Goal: Information Seeking & Learning: Learn about a topic

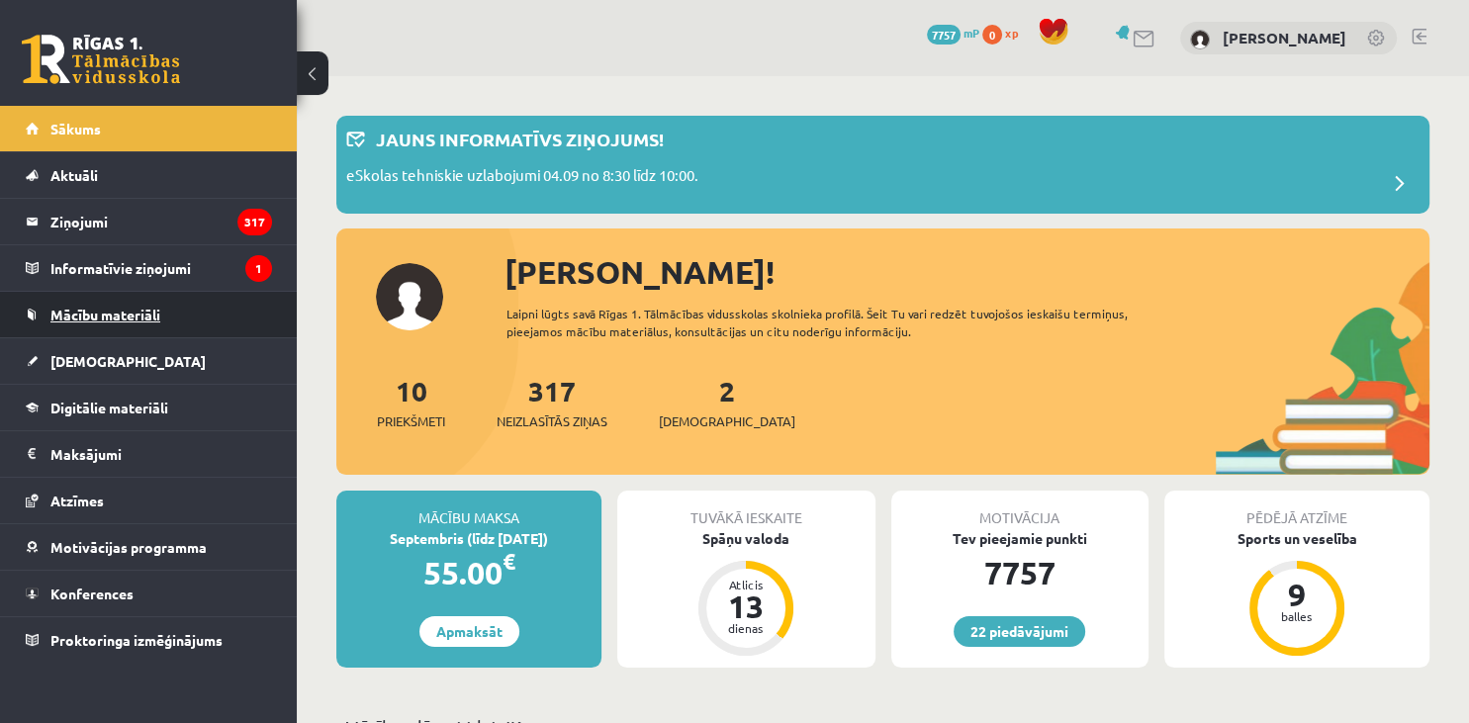
click at [82, 314] on span "Mācību materiāli" at bounding box center [105, 315] width 110 height 18
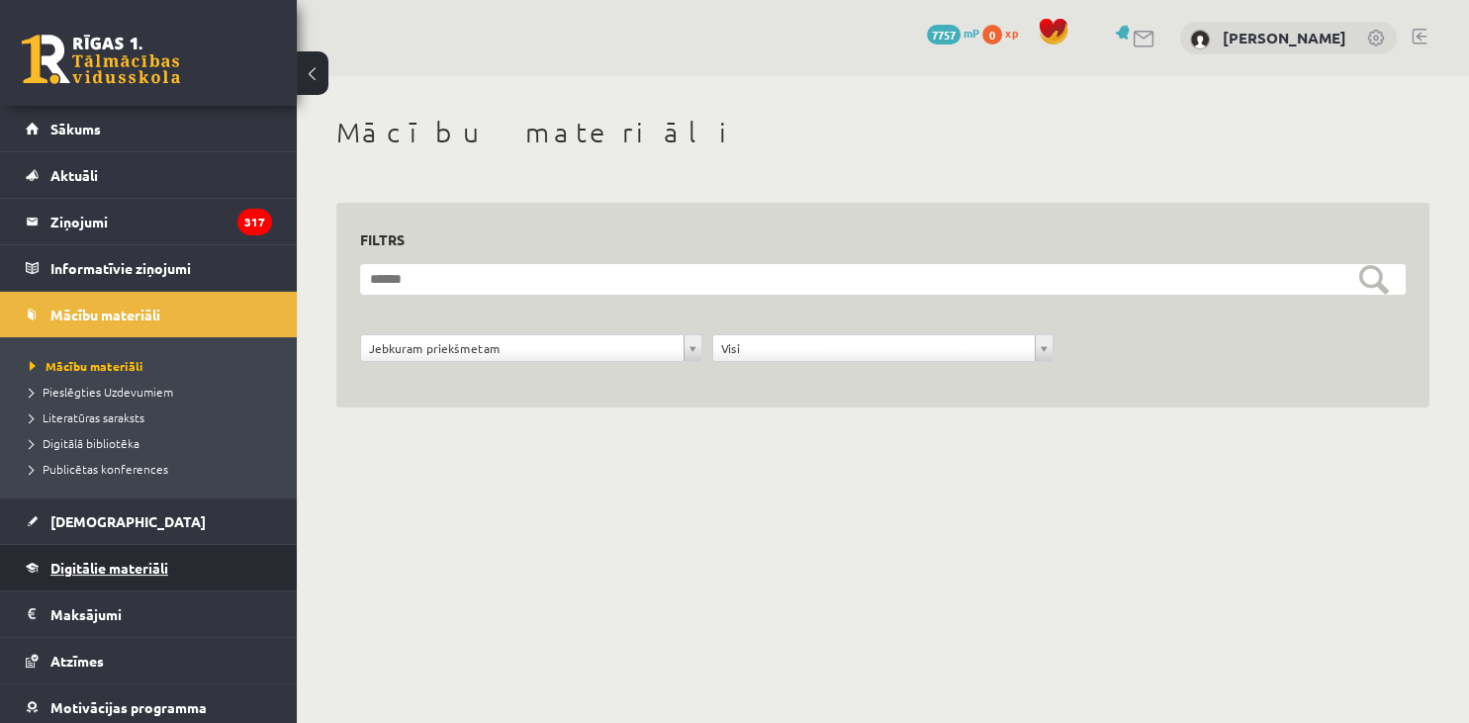
click at [150, 568] on span "Digitālie materiāli" at bounding box center [109, 568] width 118 height 18
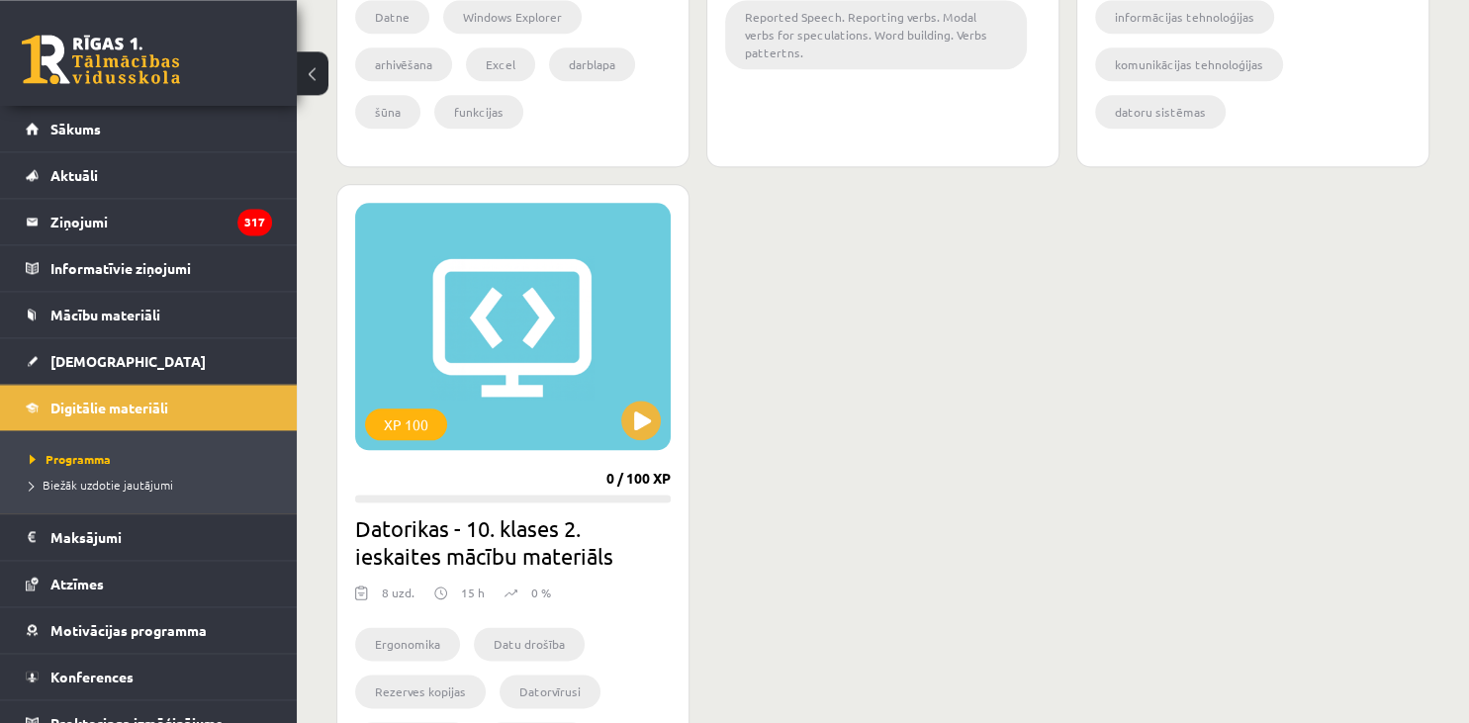
scroll to position [2250, 0]
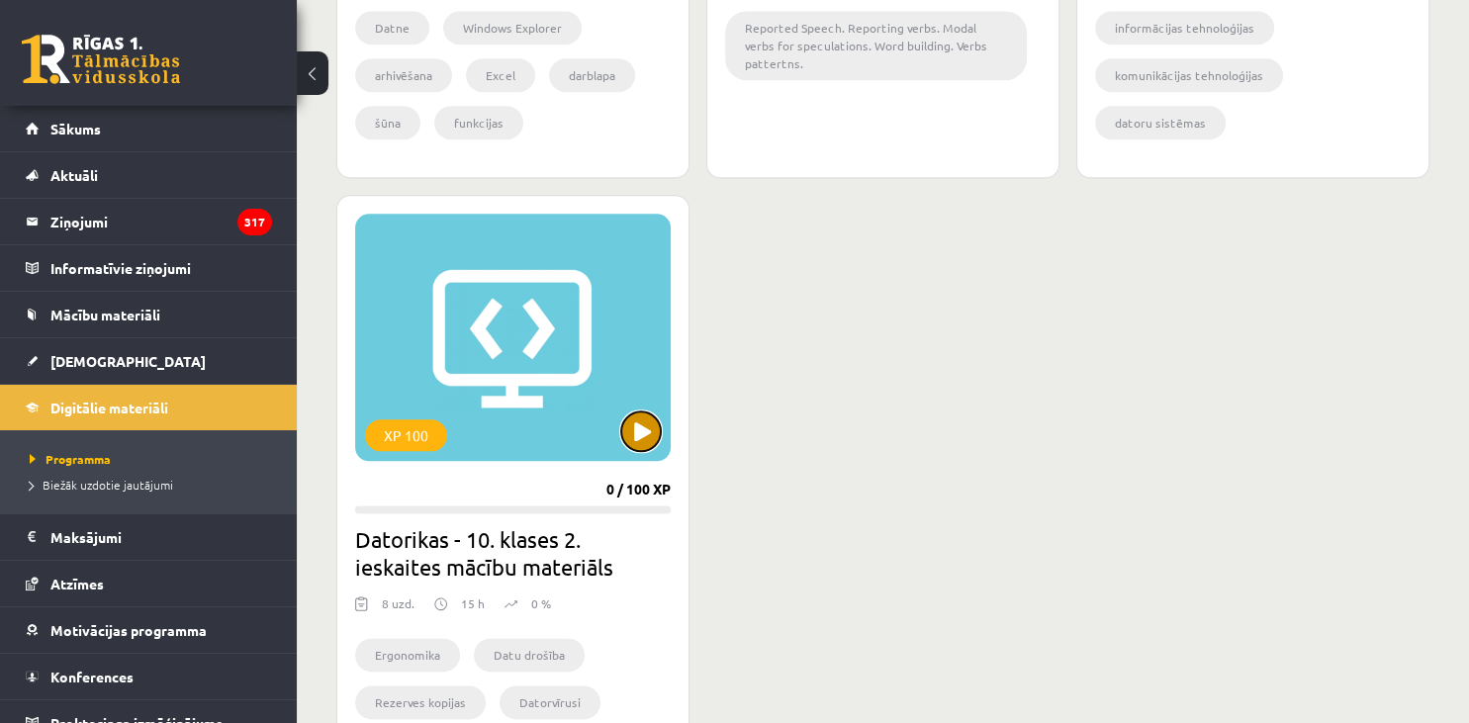
click at [643, 441] on button at bounding box center [641, 431] width 40 height 40
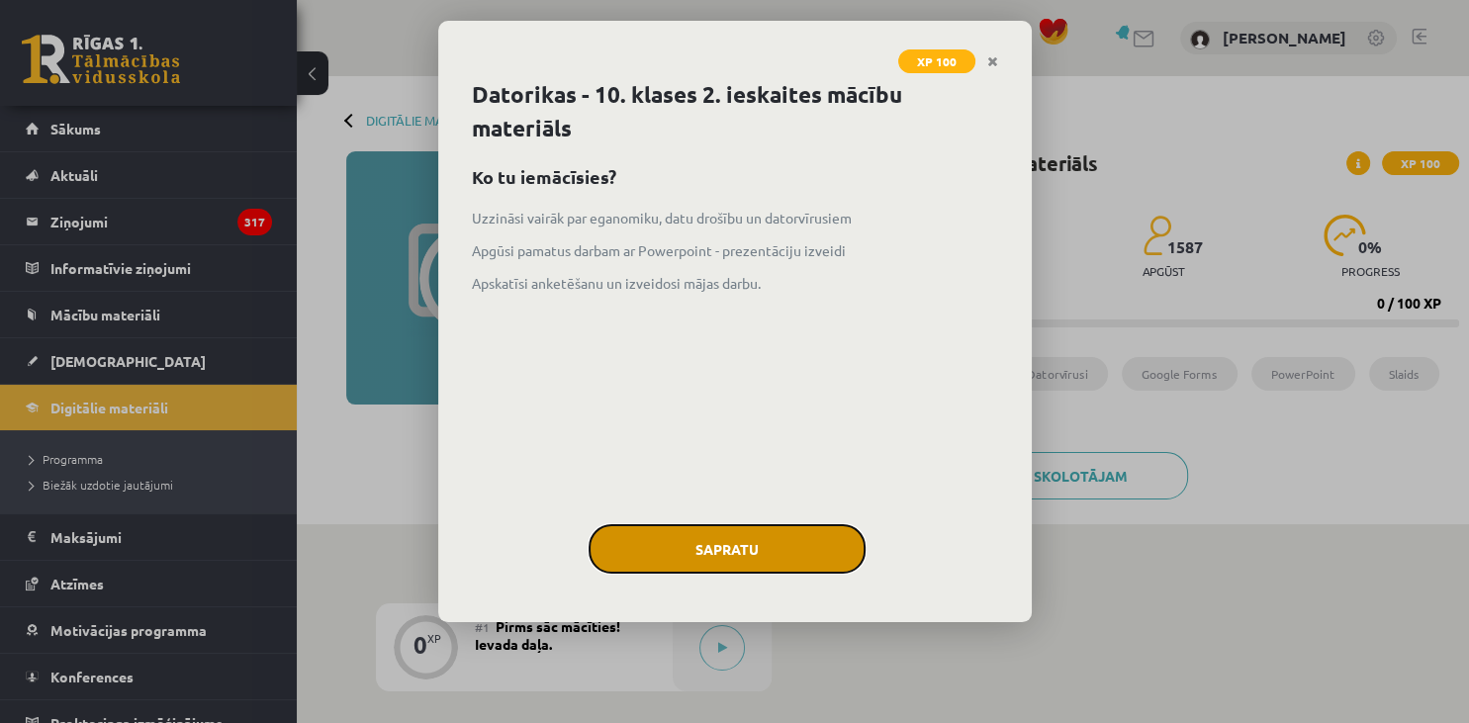
click at [737, 559] on button "Sapratu" at bounding box center [726, 548] width 277 height 49
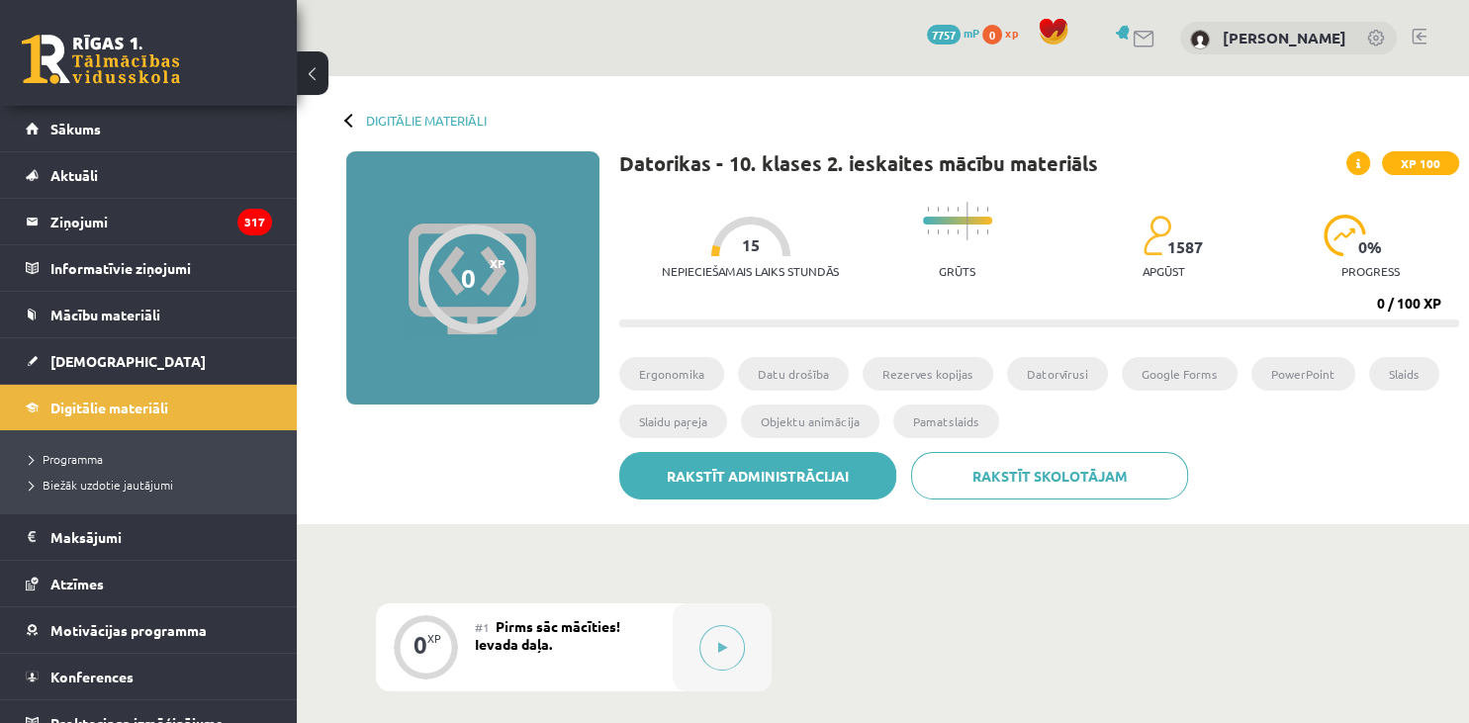
click at [760, 482] on link "Rakstīt administrācijai" at bounding box center [757, 475] width 277 height 47
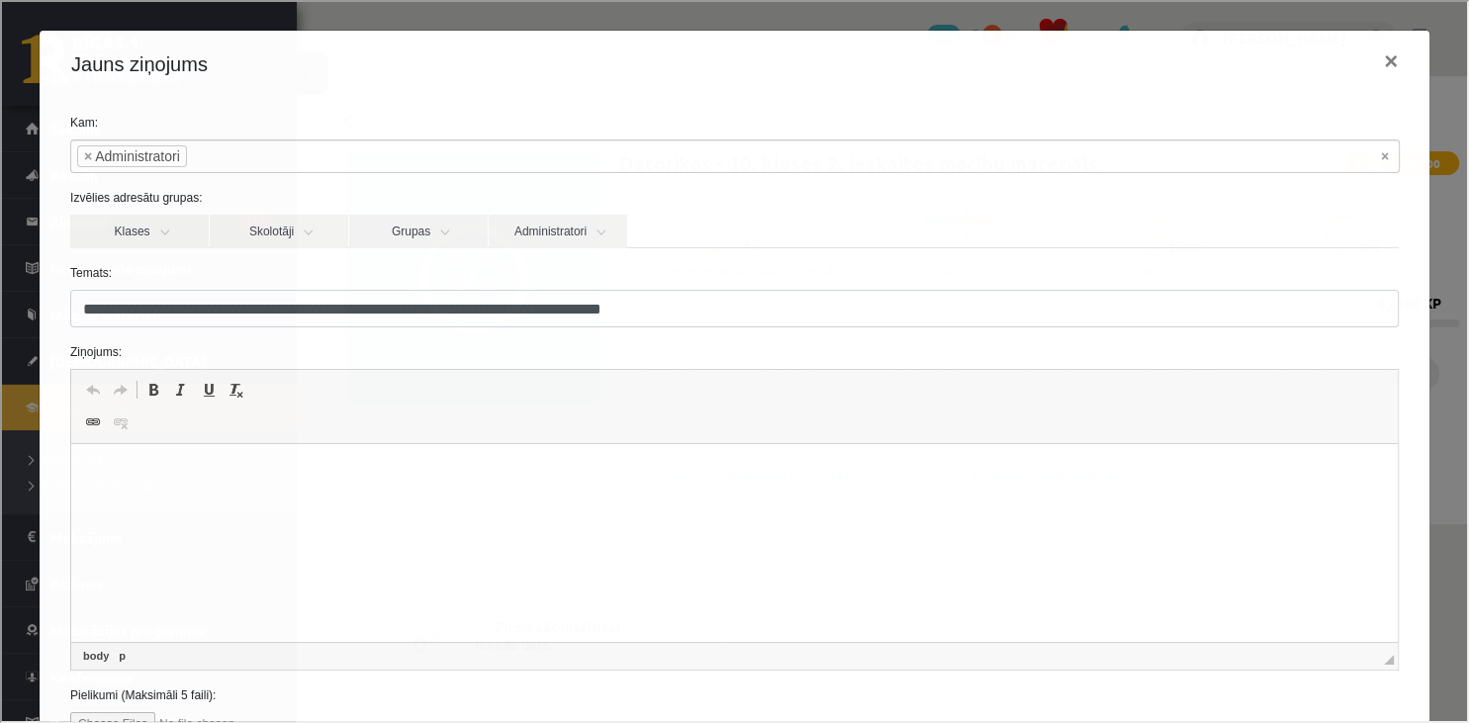
click at [241, 512] on html at bounding box center [734, 543] width 1326 height 198
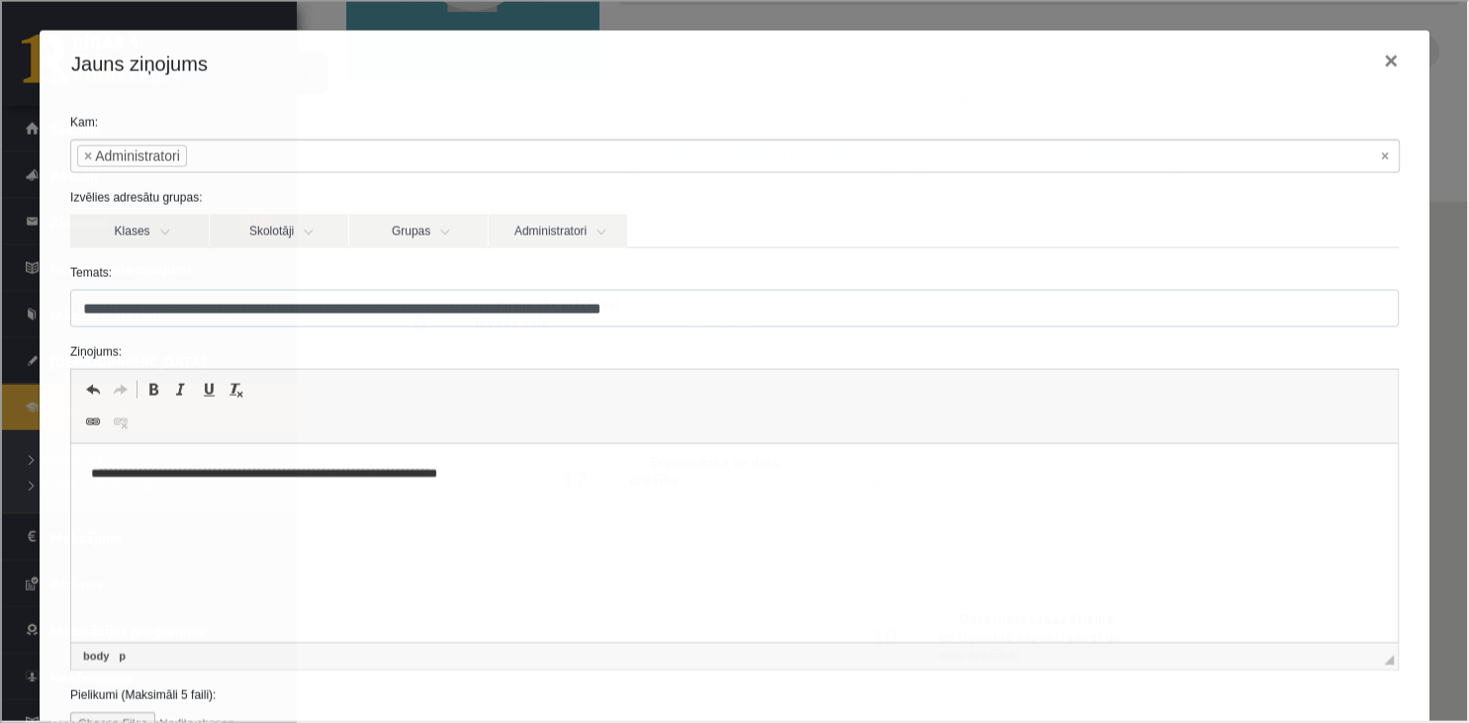
scroll to position [324, 0]
drag, startPoint x: 1415, startPoint y: 170, endPoint x: 1403, endPoint y: 325, distance: 155.7
click at [1403, 325] on div "**********" at bounding box center [733, 431] width 1390 height 670
click at [1375, 693] on label "Pielikumi (Maksimāli 5 faili):" at bounding box center [732, 693] width 1358 height 18
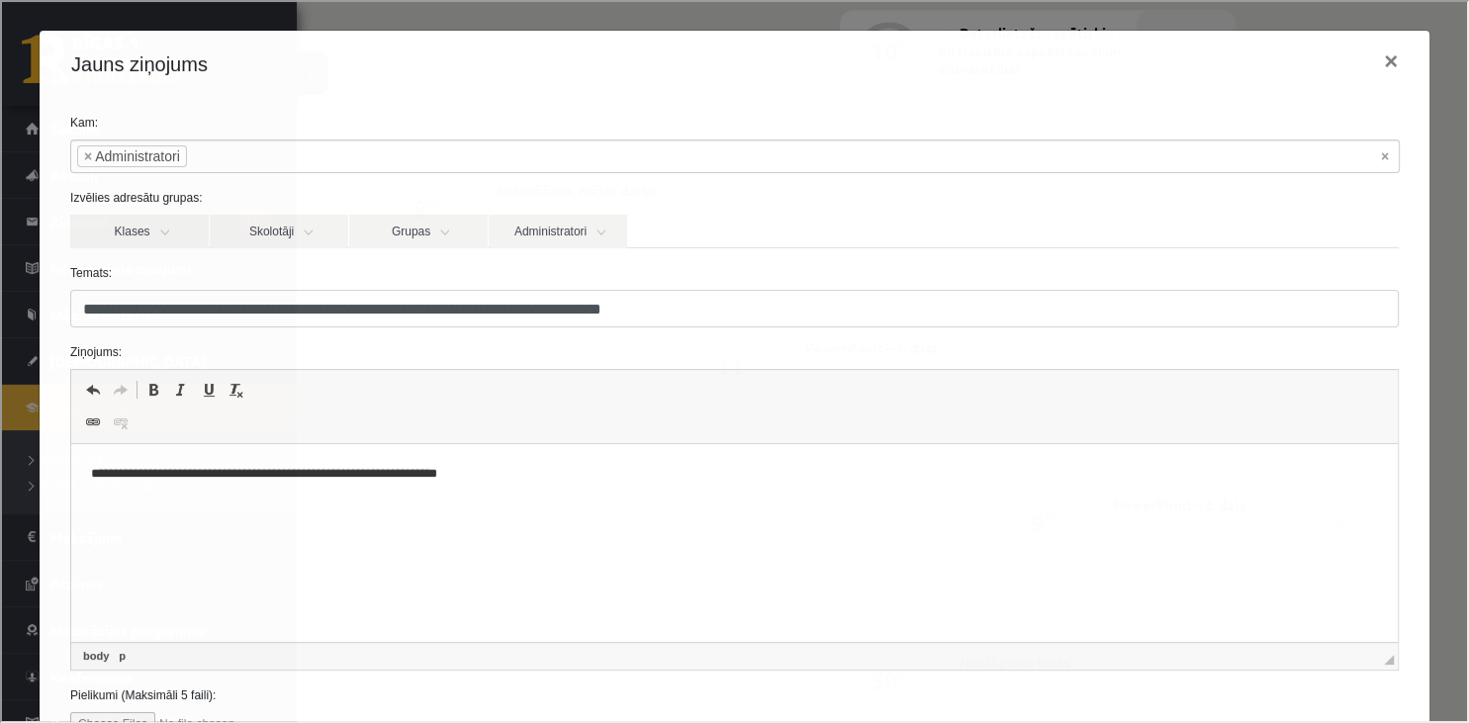
scroll to position [1415, 0]
click at [1395, 660] on span "◢ Elements path body p" at bounding box center [732, 654] width 1326 height 28
drag, startPoint x: 1459, startPoint y: 1099, endPoint x: 1366, endPoint y: 490, distance: 616.3
click at [1149, 655] on div "Pielikumi (Maksimāli 5 faili):" at bounding box center [732, 654] width 1358 height 49
click at [1241, 658] on div at bounding box center [732, 668] width 1358 height 24
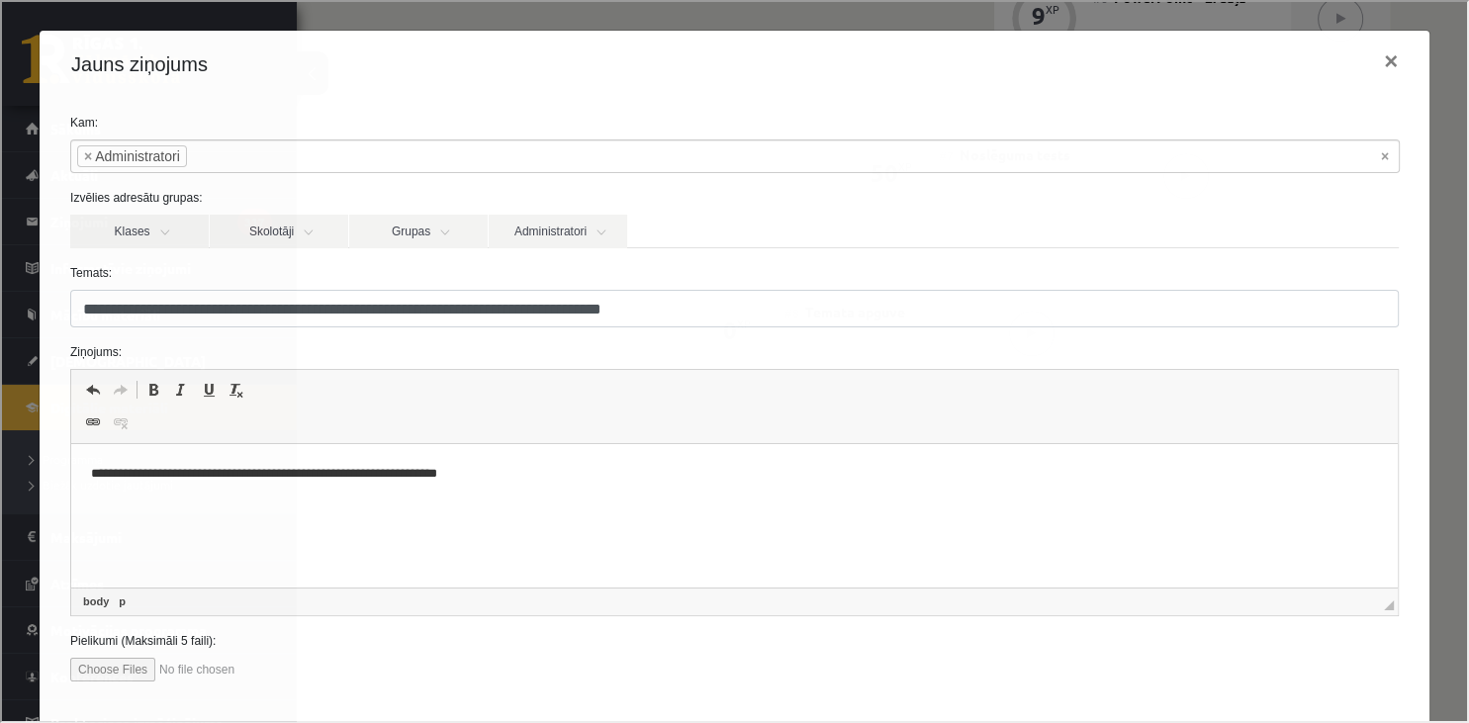
click at [1241, 658] on div at bounding box center [732, 668] width 1358 height 24
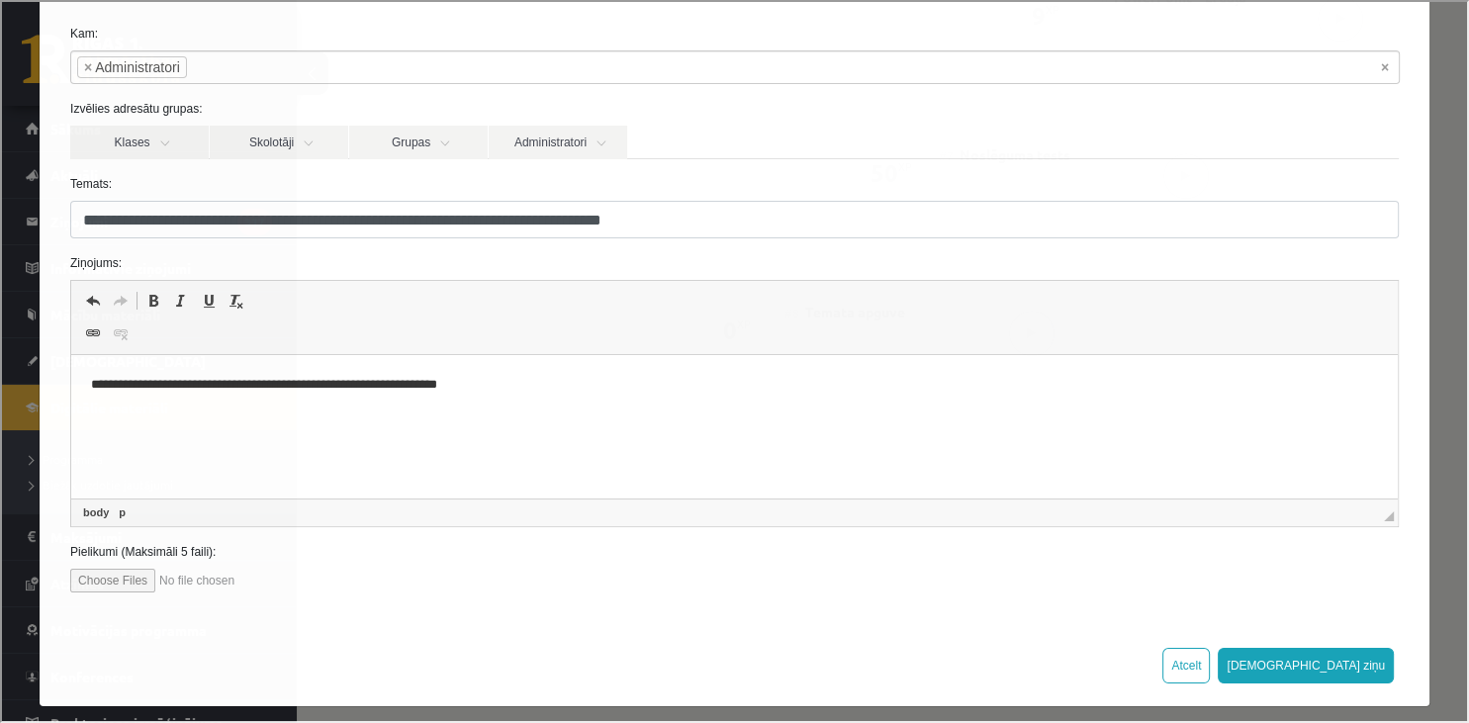
scroll to position [95, 0]
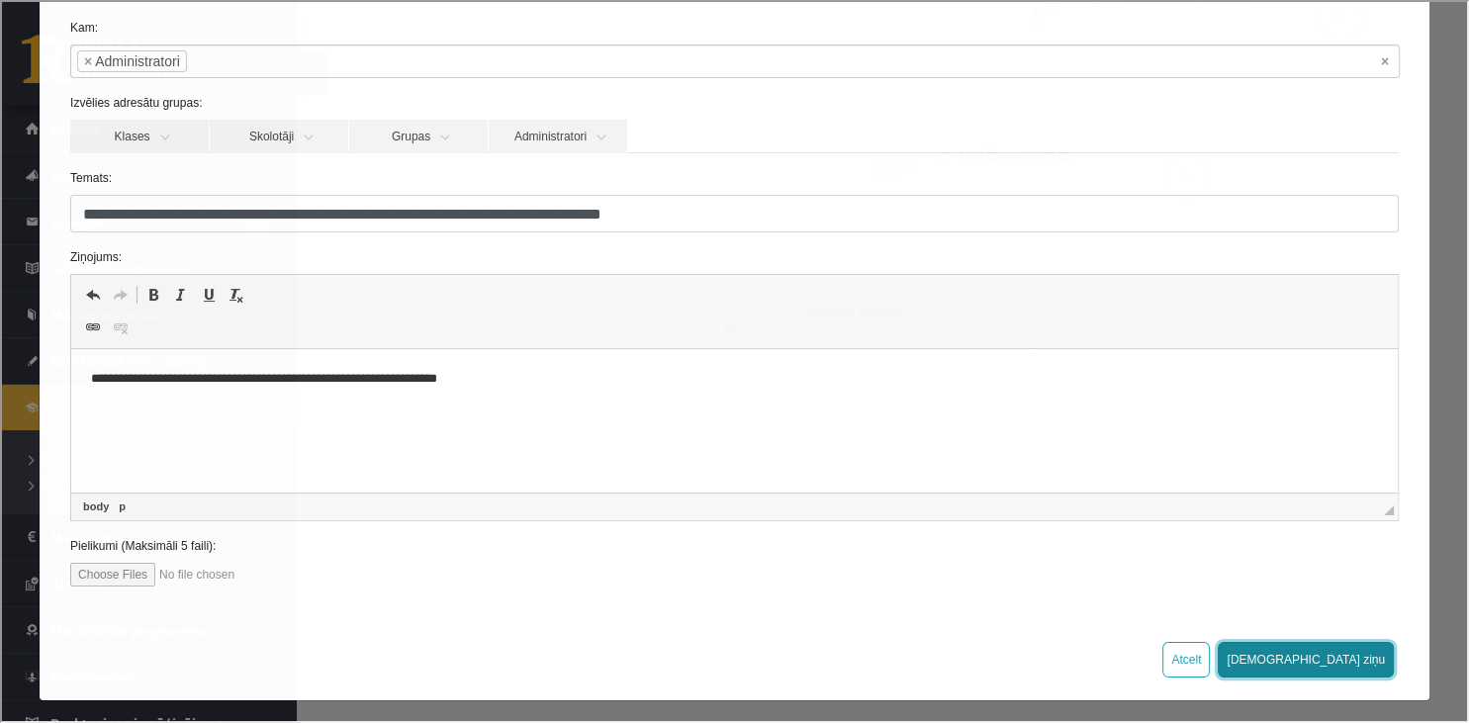
click at [1364, 645] on button "Sūtīt ziņu" at bounding box center [1304, 658] width 176 height 36
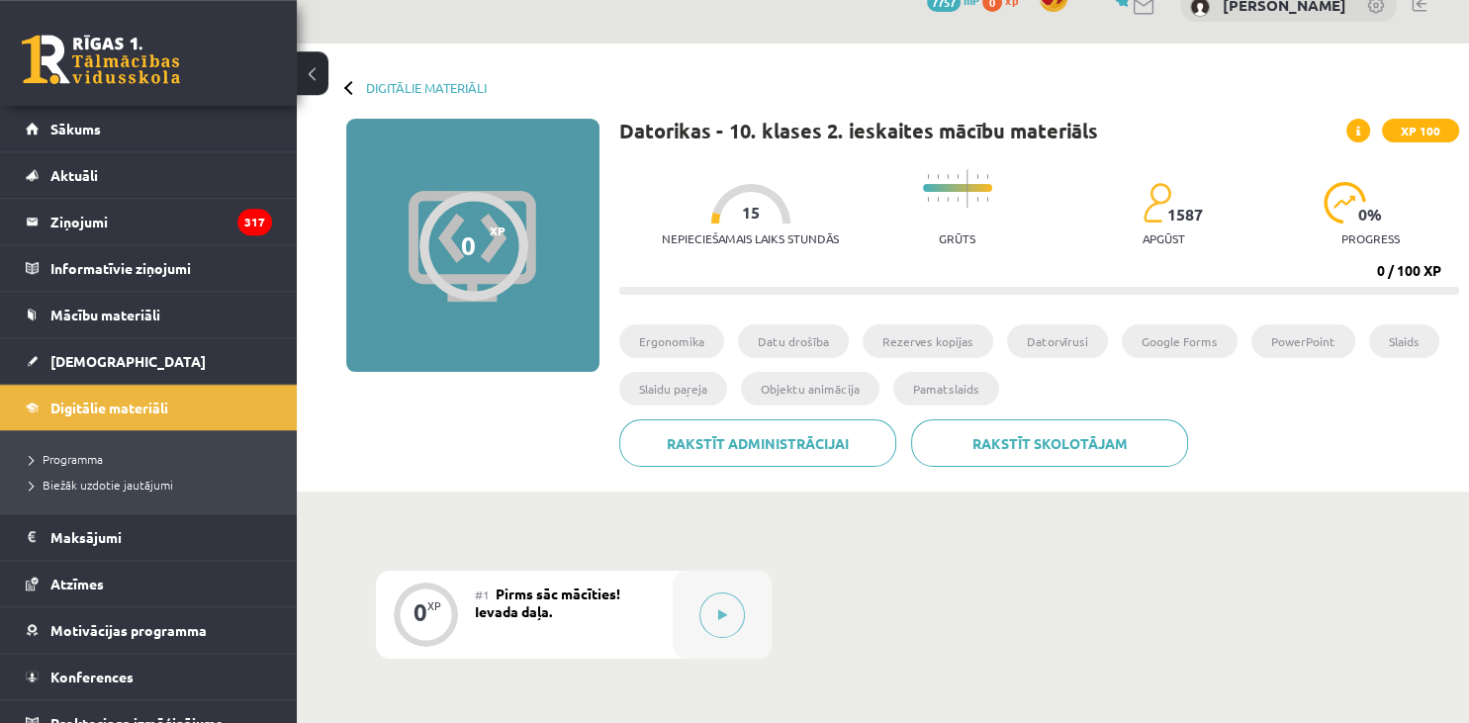
scroll to position [28, 0]
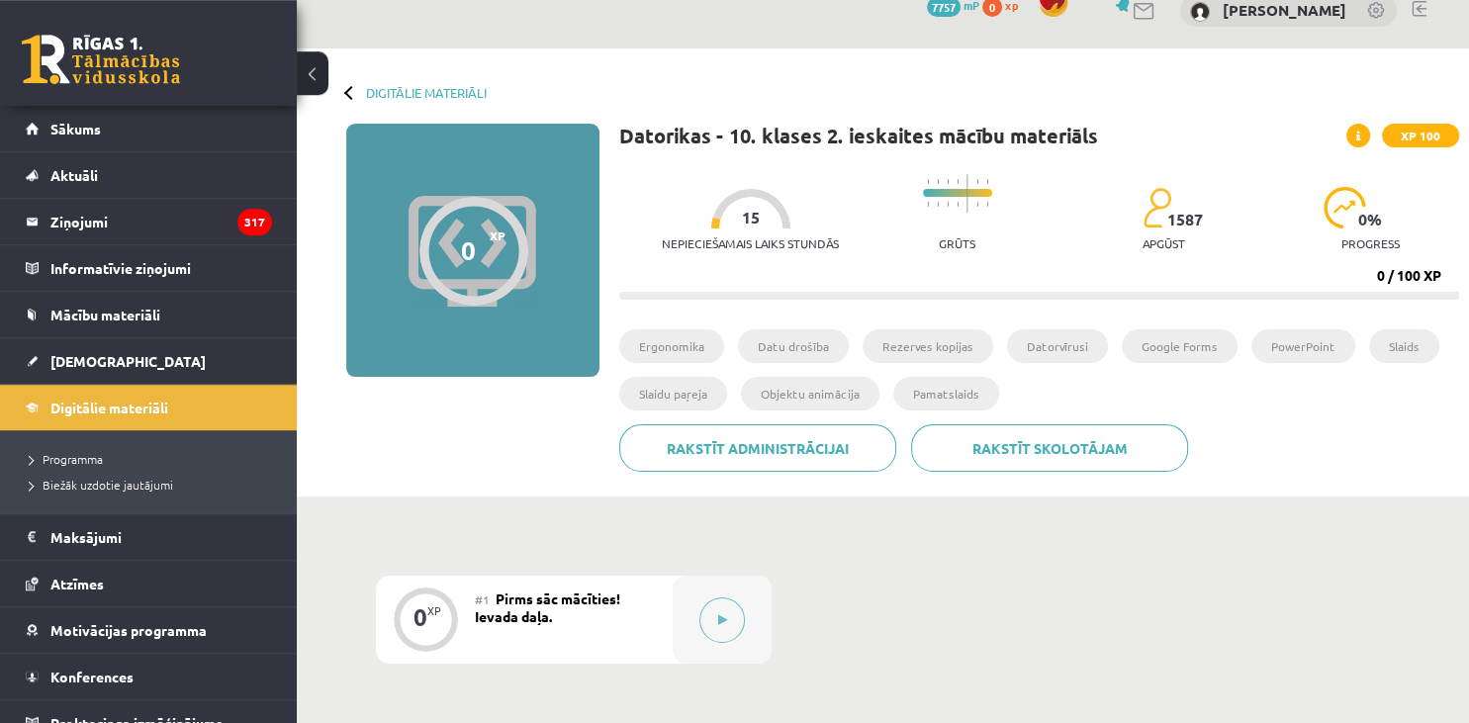
click at [313, 71] on button at bounding box center [313, 73] width 32 height 44
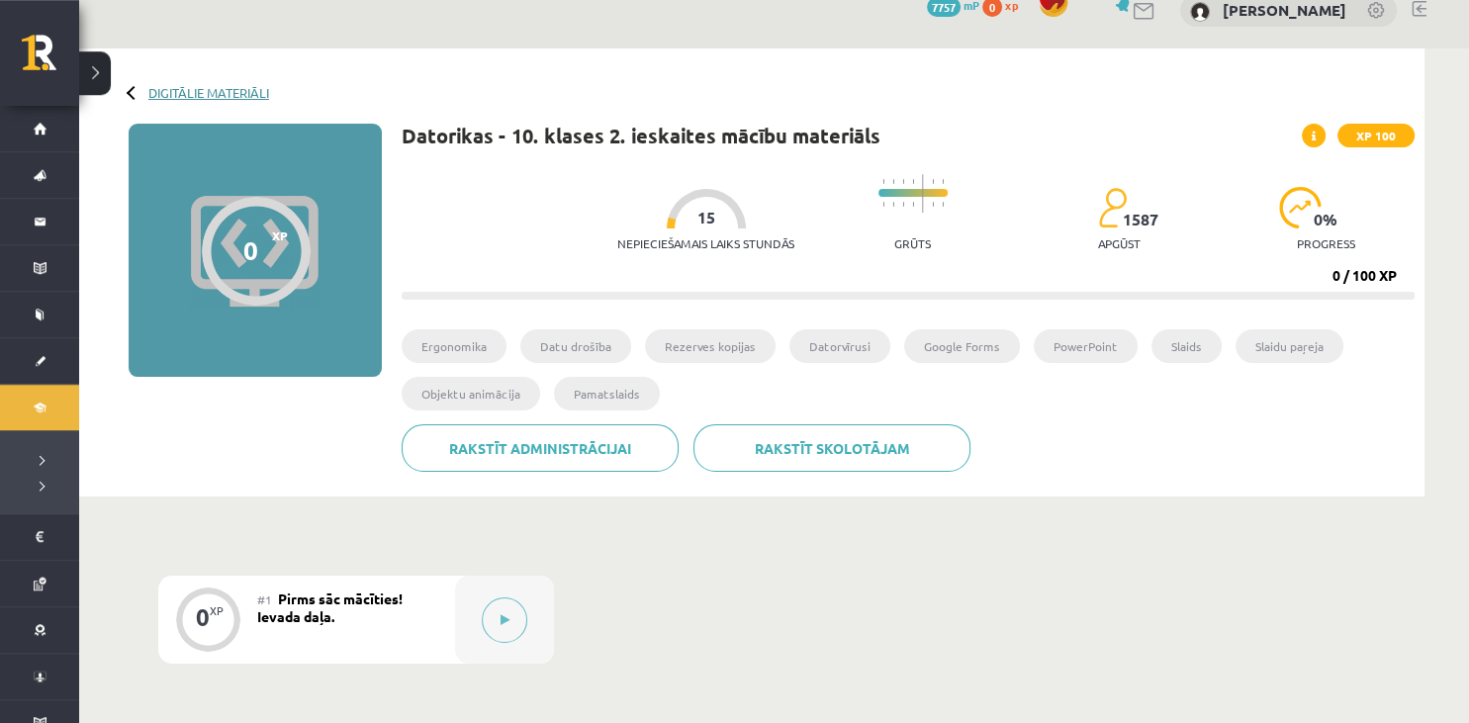
click at [168, 93] on link "Digitālie materiāli" at bounding box center [208, 92] width 121 height 15
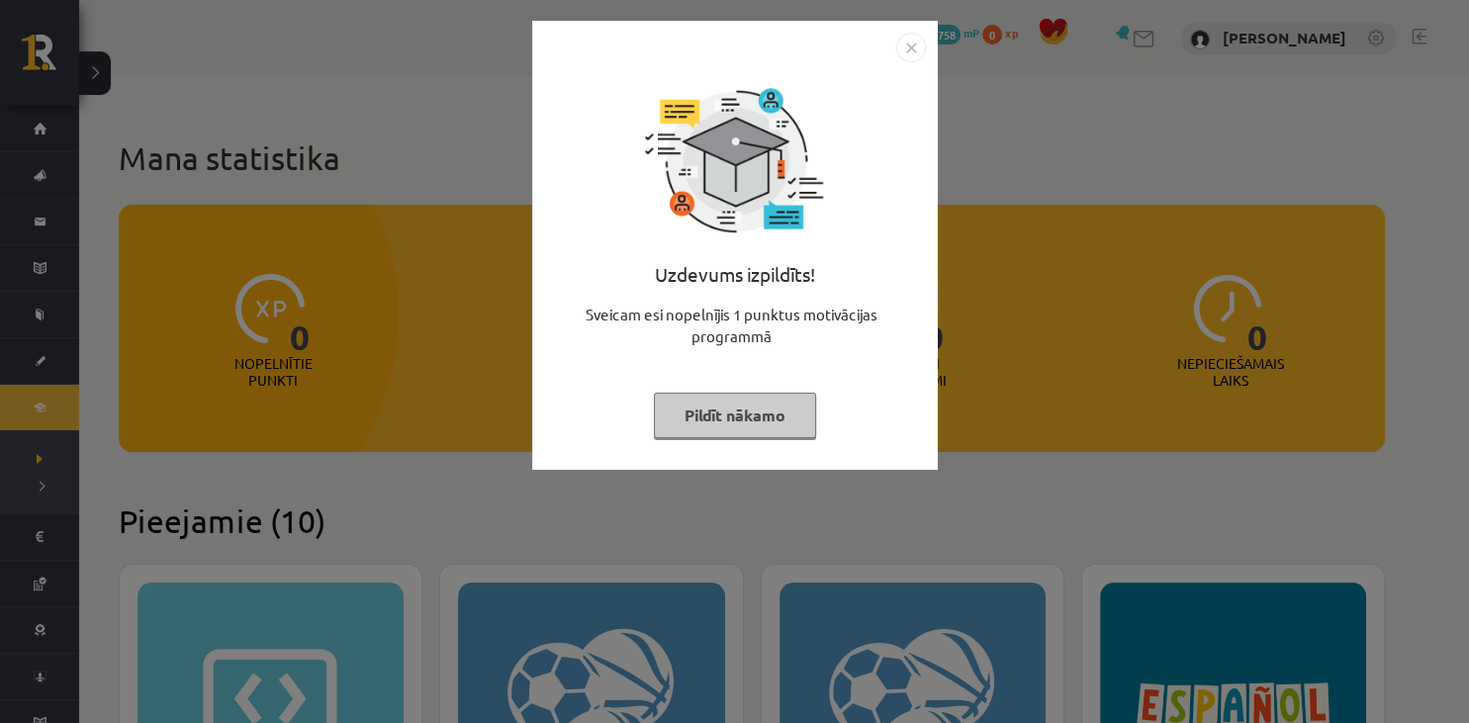
click at [779, 429] on button "Pildīt nākamo" at bounding box center [735, 415] width 162 height 45
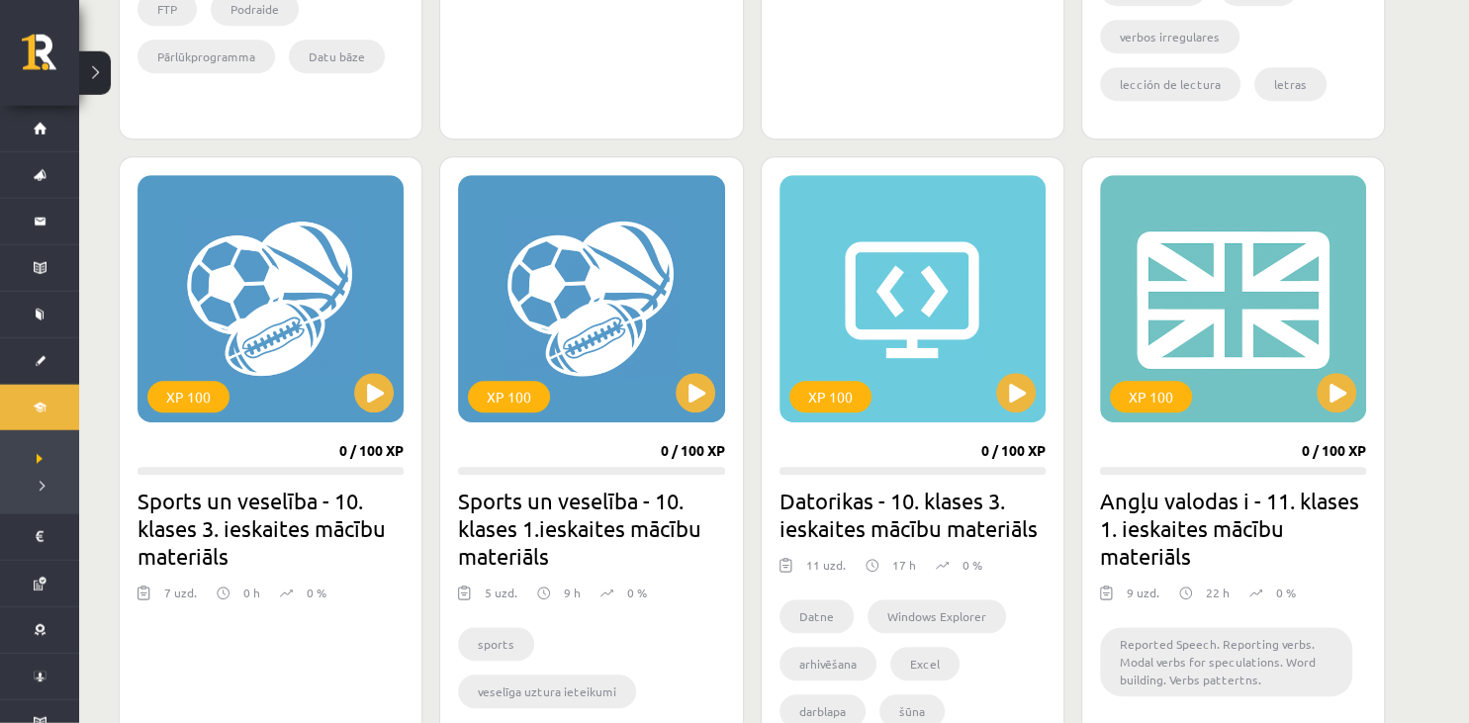
scroll to position [1143, 0]
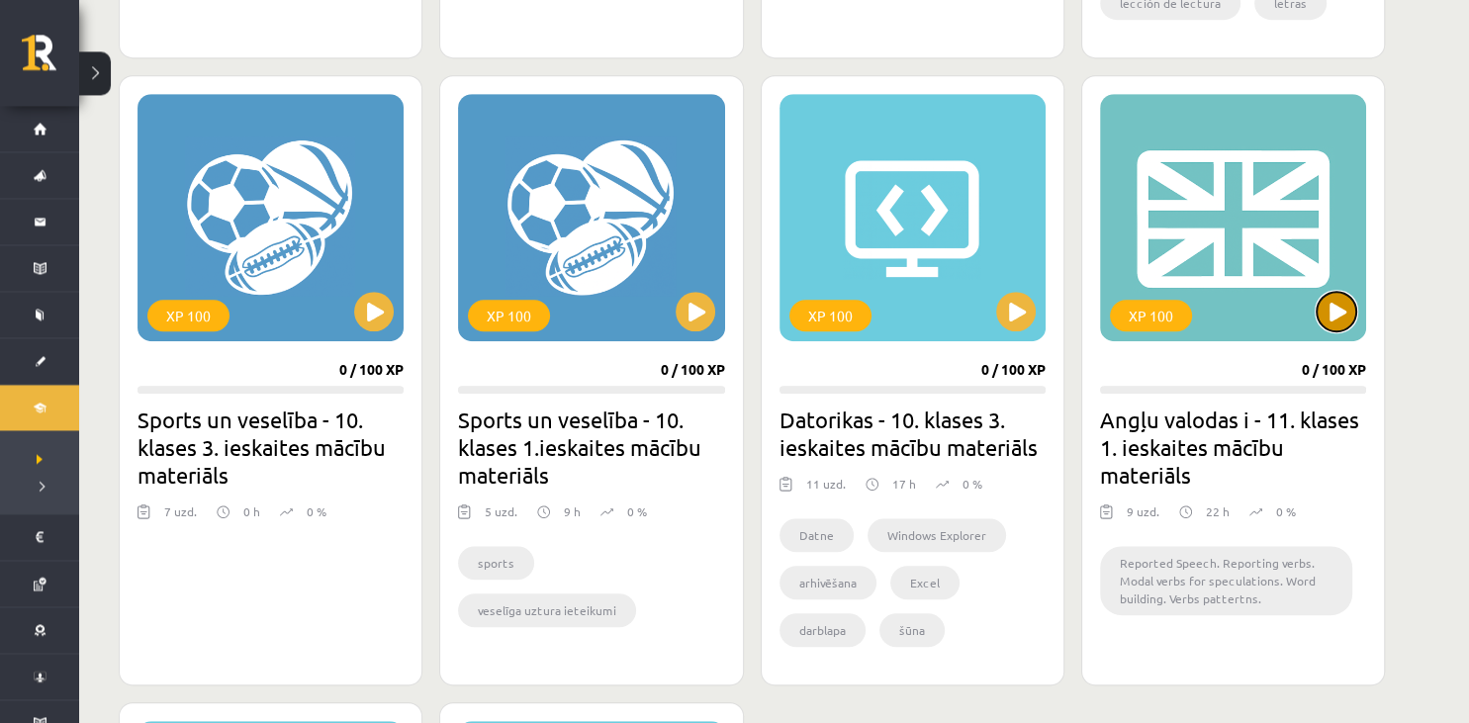
click at [1336, 319] on button at bounding box center [1336, 312] width 40 height 40
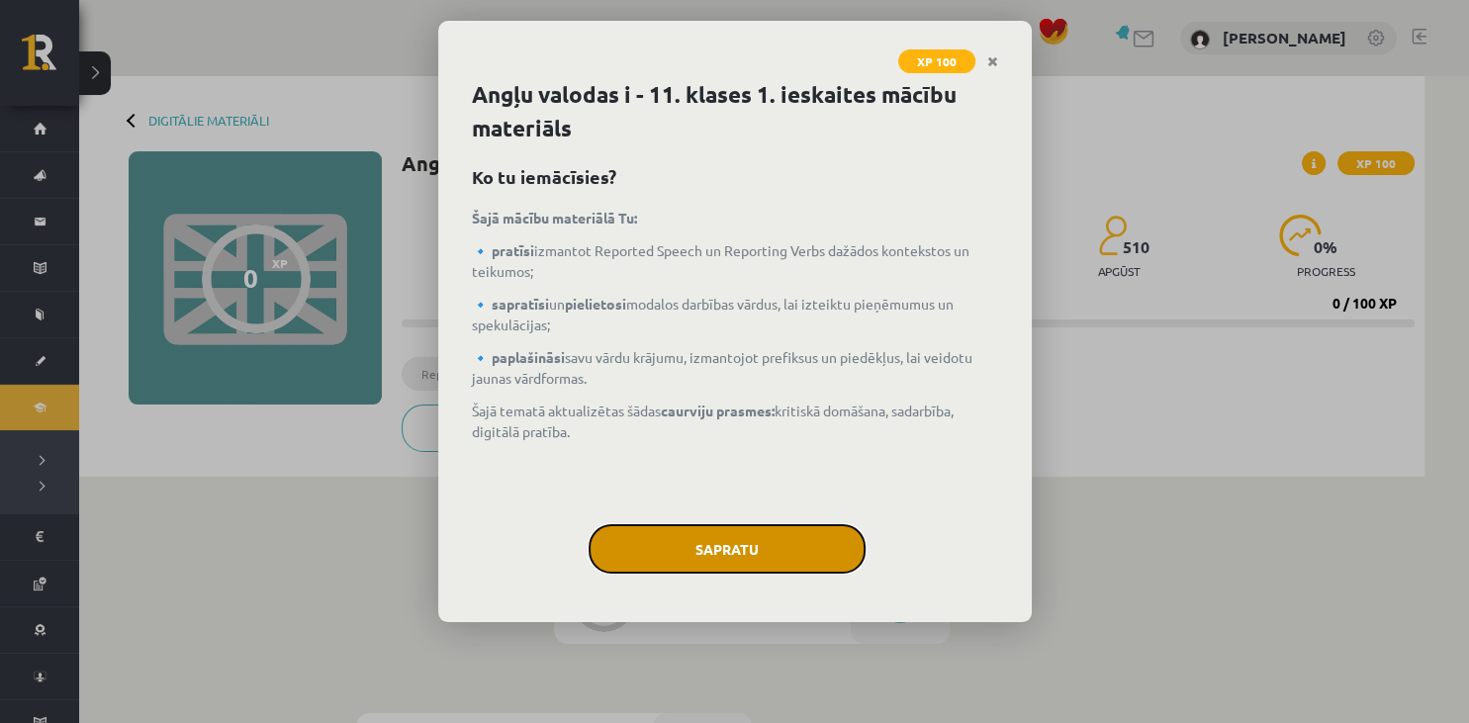
click at [688, 557] on button "Sapratu" at bounding box center [726, 548] width 277 height 49
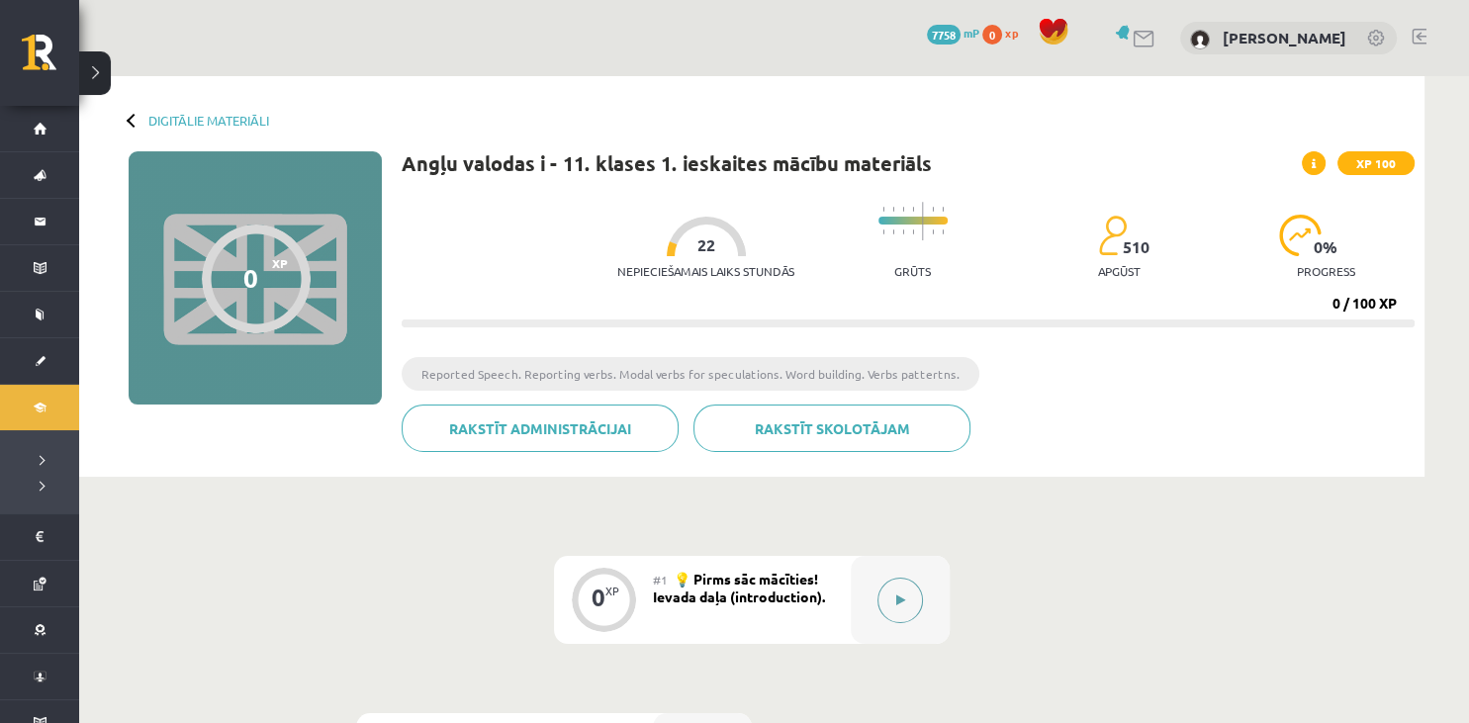
click at [898, 606] on button at bounding box center [899, 600] width 45 height 45
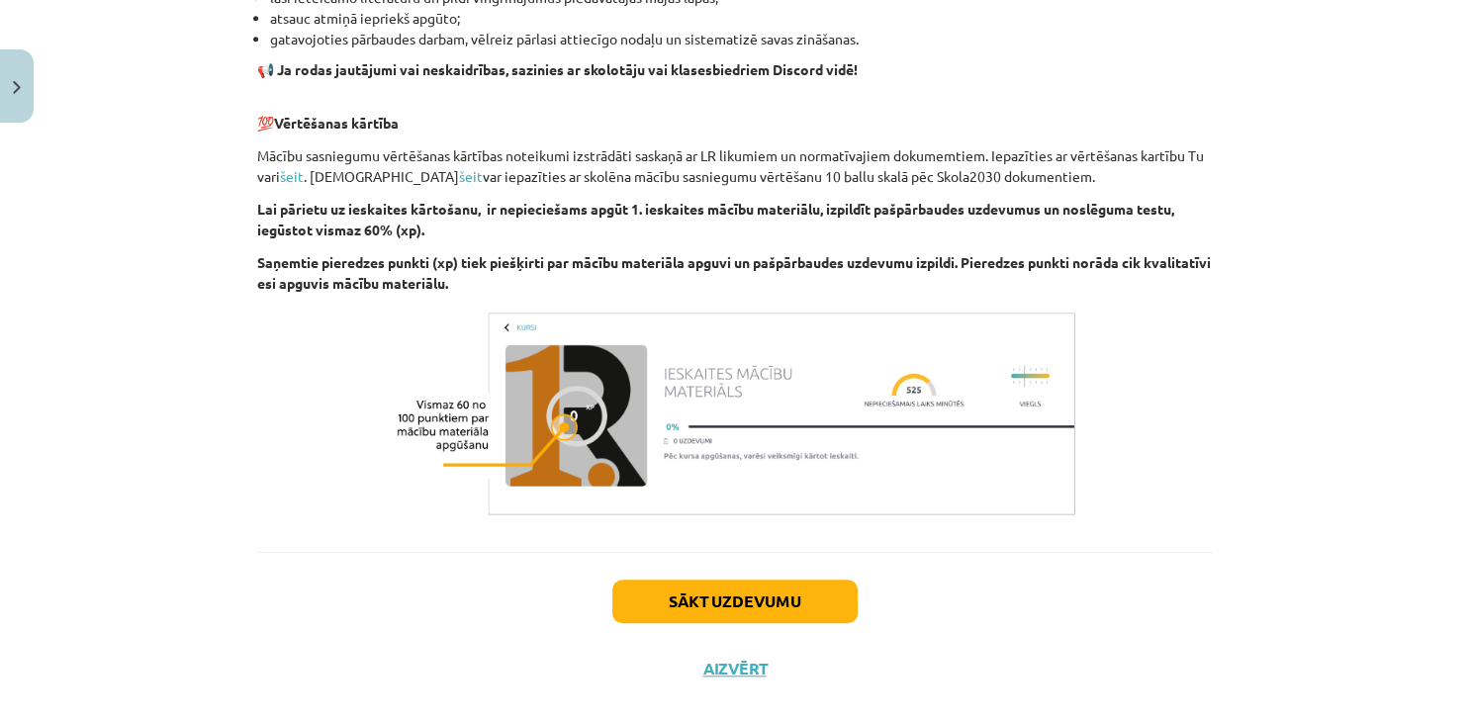
scroll to position [1333, 0]
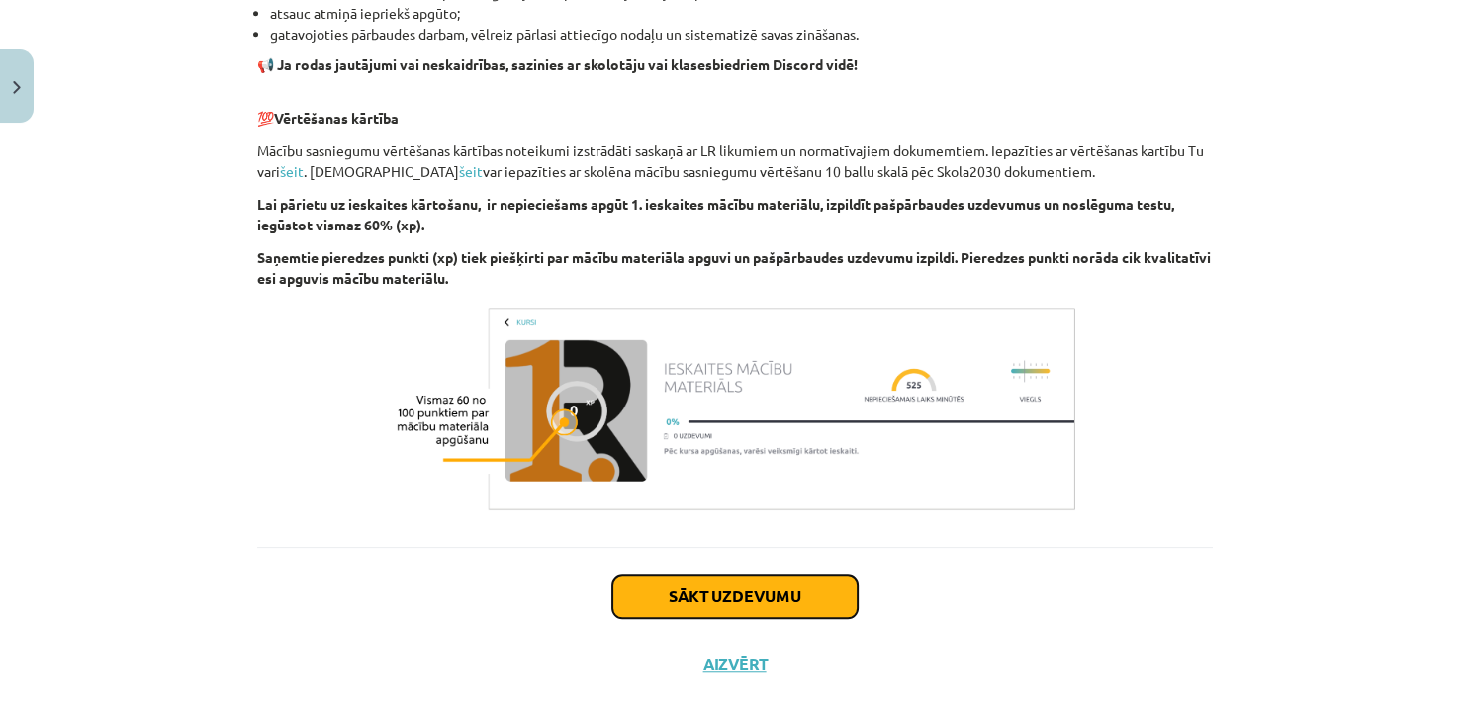
click at [779, 595] on button "Sākt uzdevumu" at bounding box center [734, 597] width 245 height 44
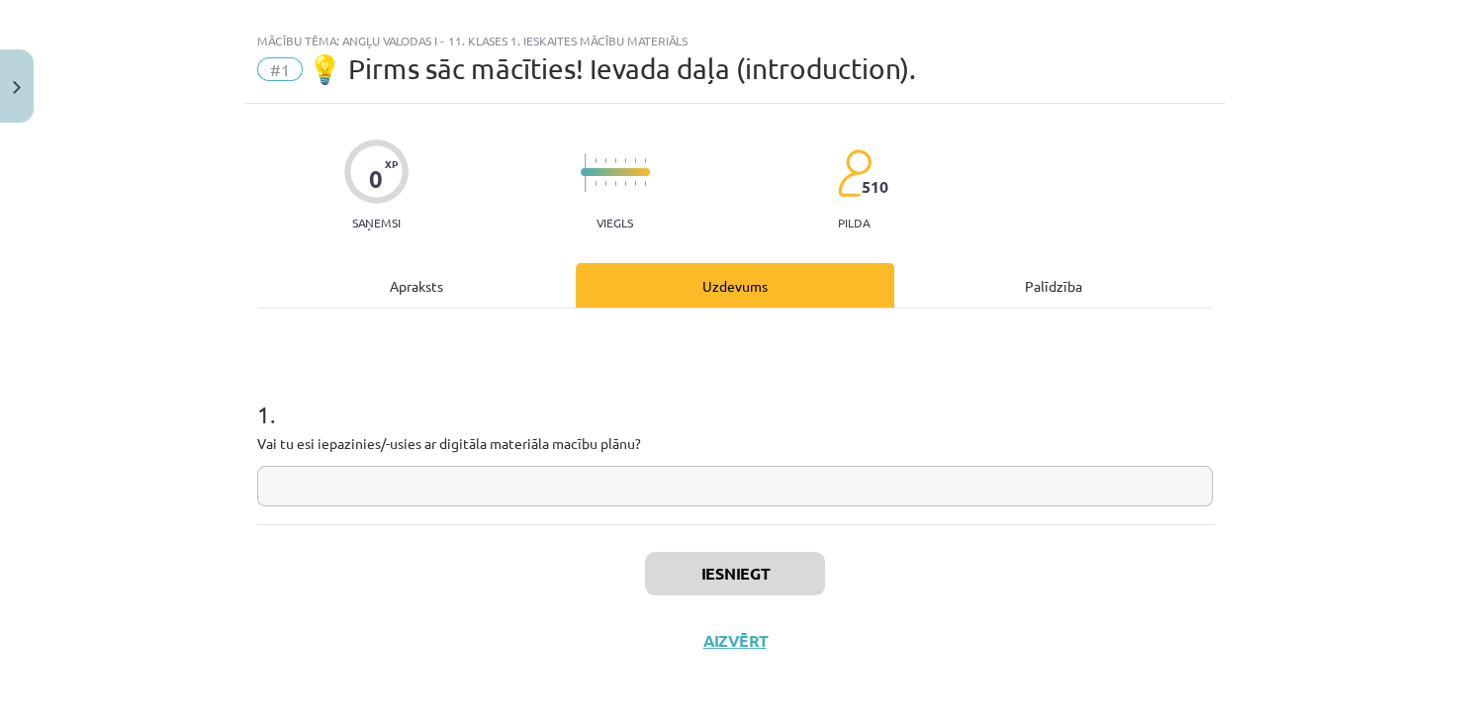
click at [506, 500] on input "text" at bounding box center [734, 486] width 955 height 41
type input "**"
click at [735, 567] on button "Iesniegt" at bounding box center [735, 574] width 180 height 44
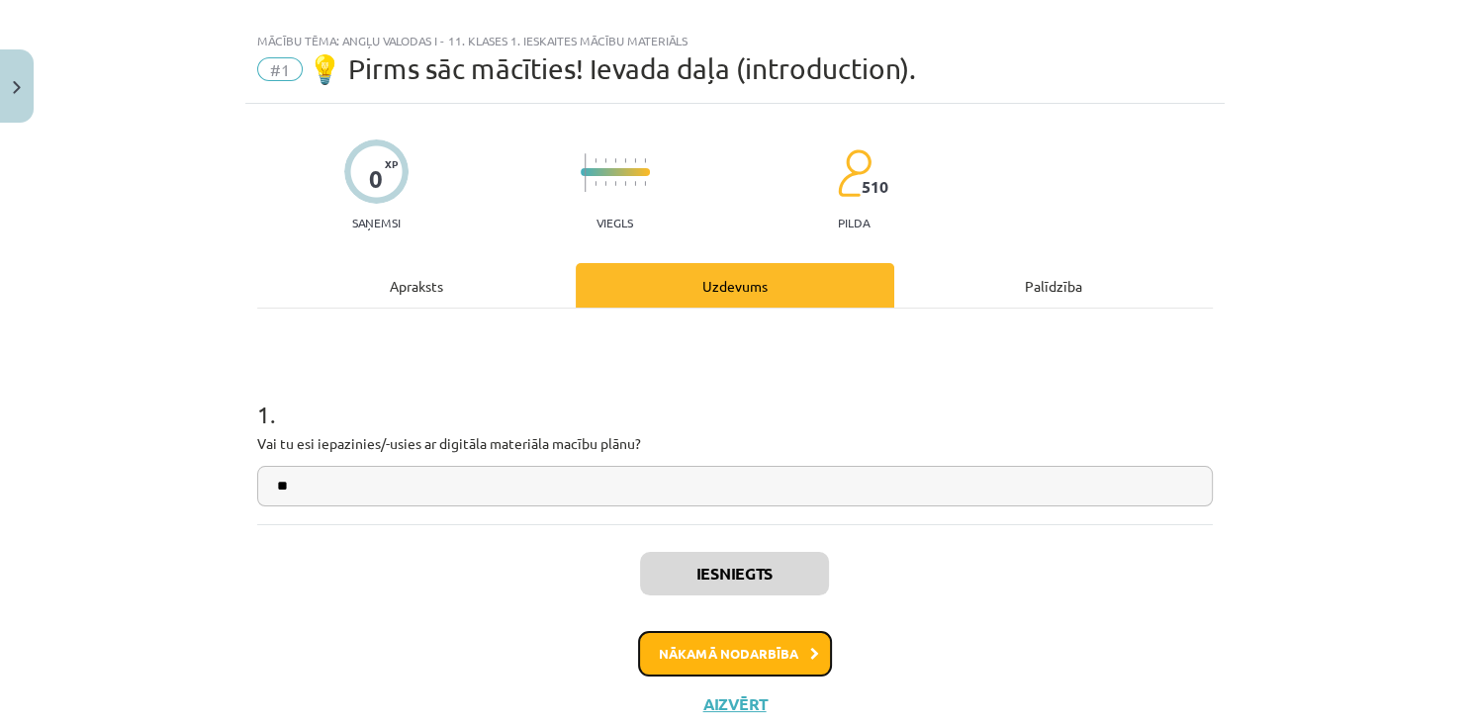
click at [718, 651] on button "Nākamā nodarbība" at bounding box center [735, 653] width 194 height 45
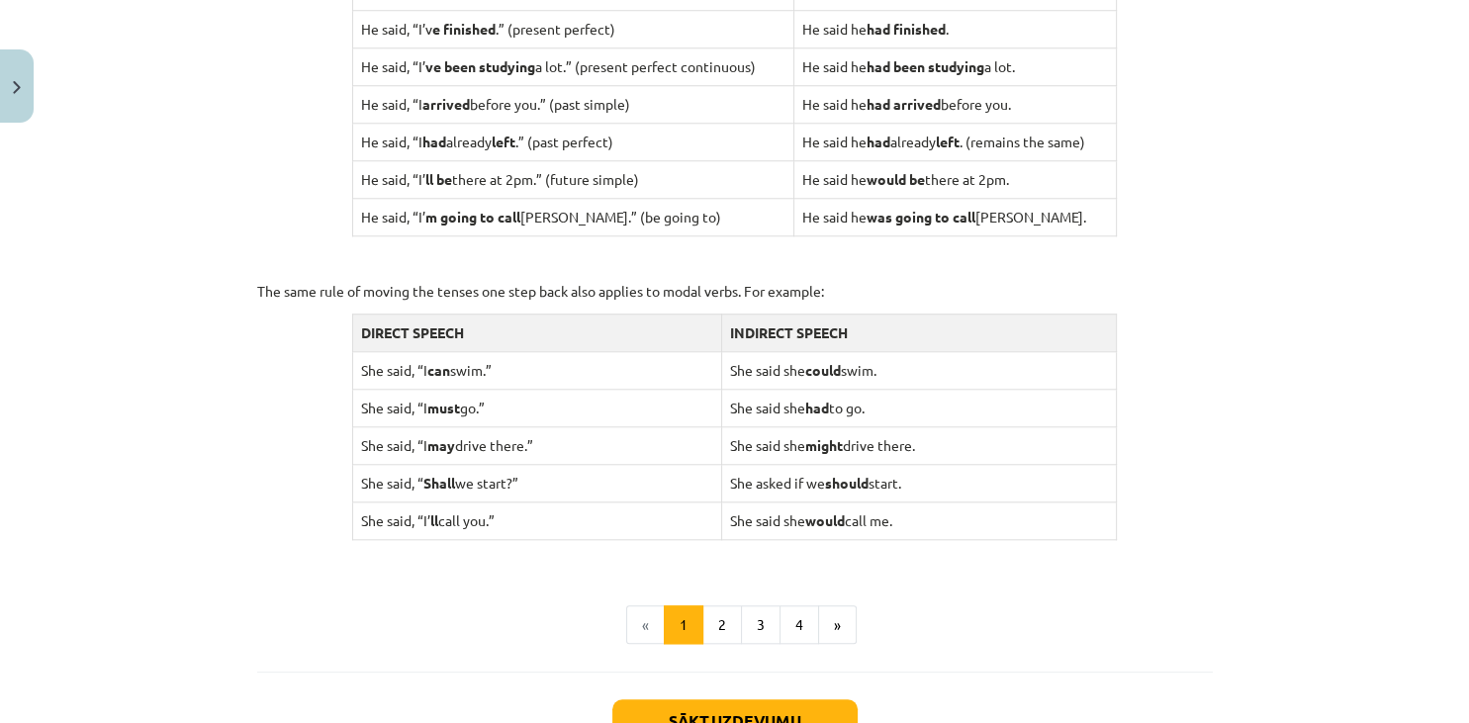
scroll to position [1811, 0]
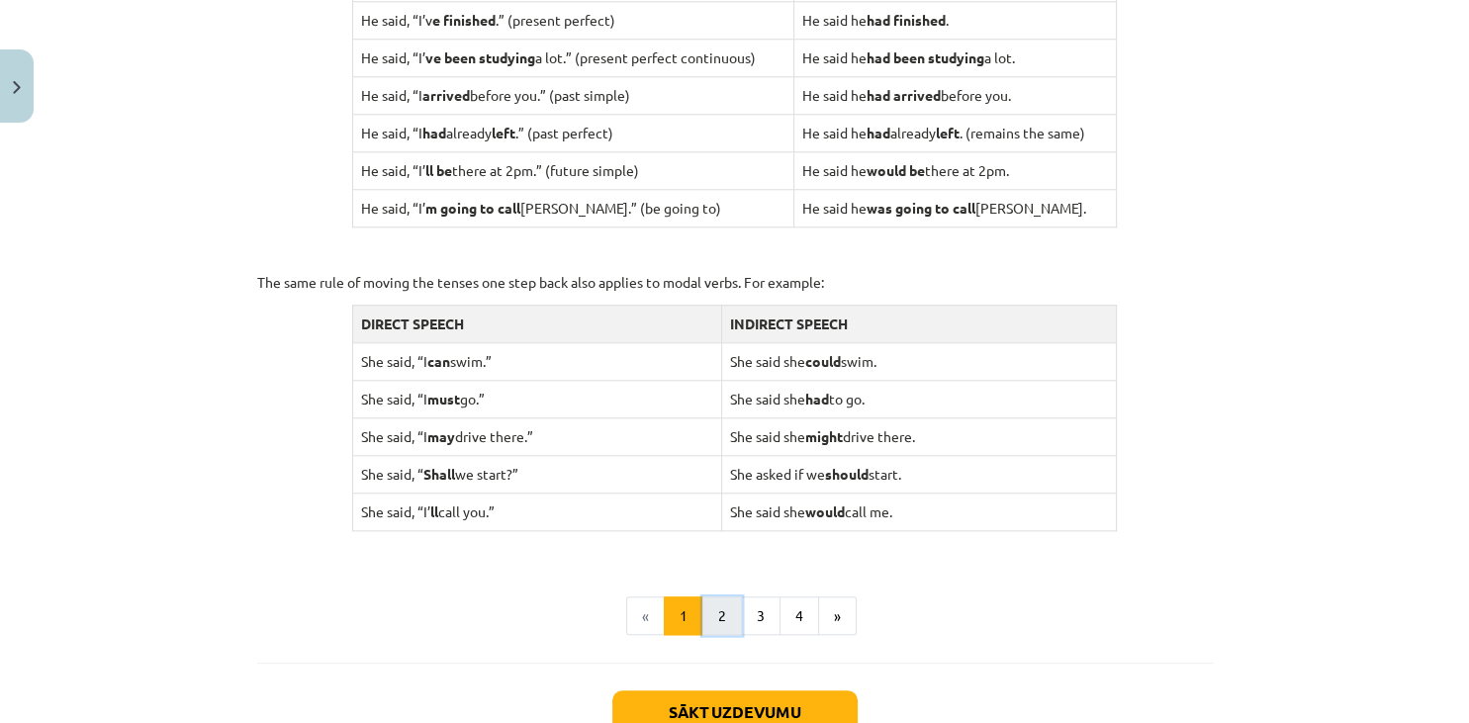
click at [721, 612] on button "2" at bounding box center [722, 616] width 40 height 40
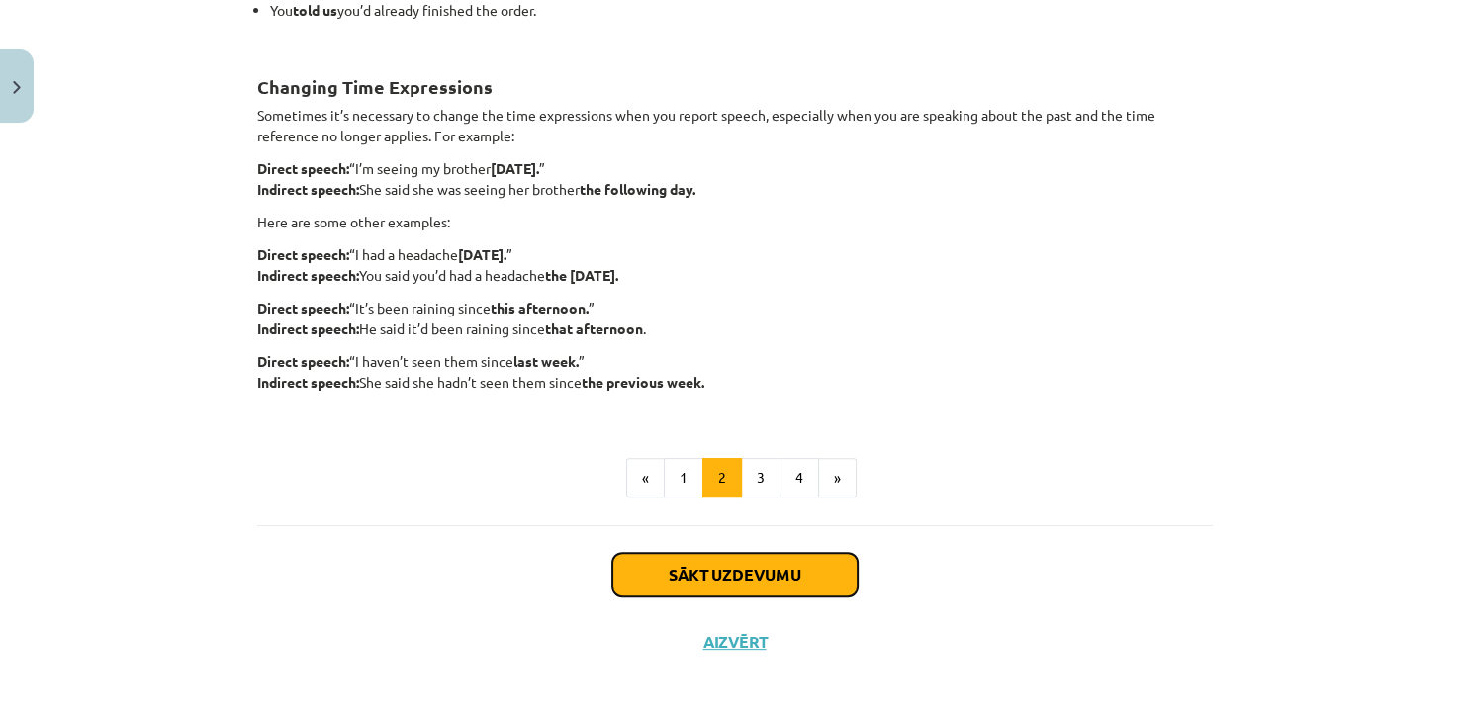
click at [742, 570] on button "Sākt uzdevumu" at bounding box center [734, 575] width 245 height 44
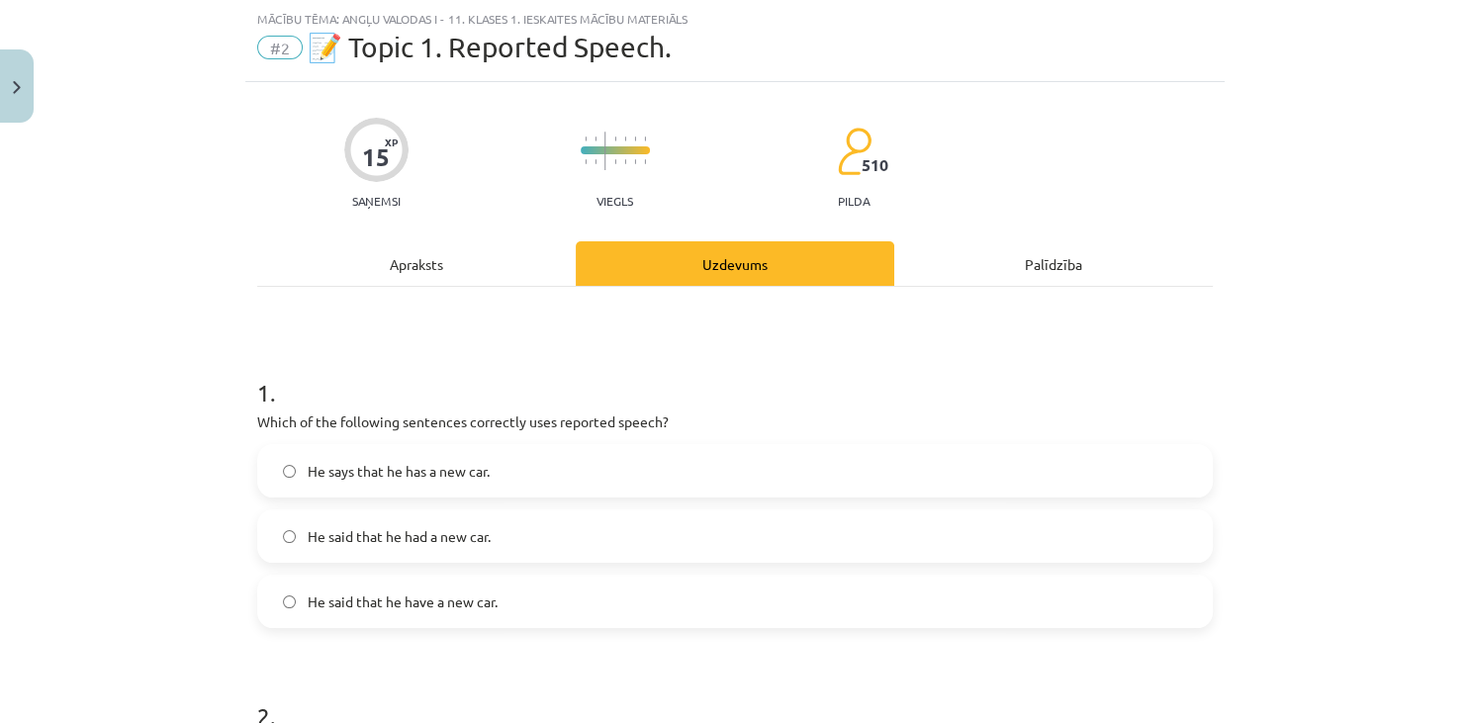
scroll to position [48, 0]
click at [538, 533] on label "He said that he had a new car." at bounding box center [734, 536] width 951 height 49
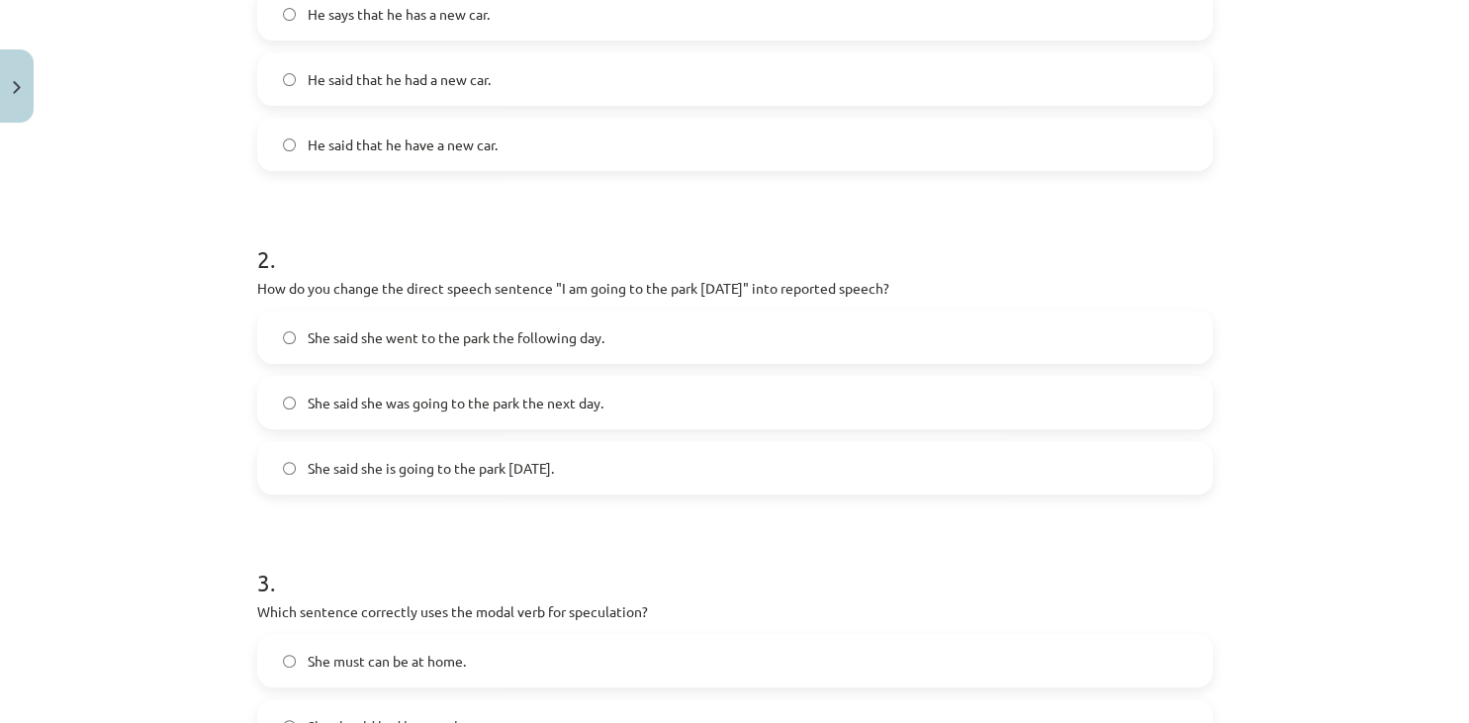
scroll to position [509, 0]
click at [647, 410] on label "She said she was going to the park the next day." at bounding box center [734, 399] width 951 height 49
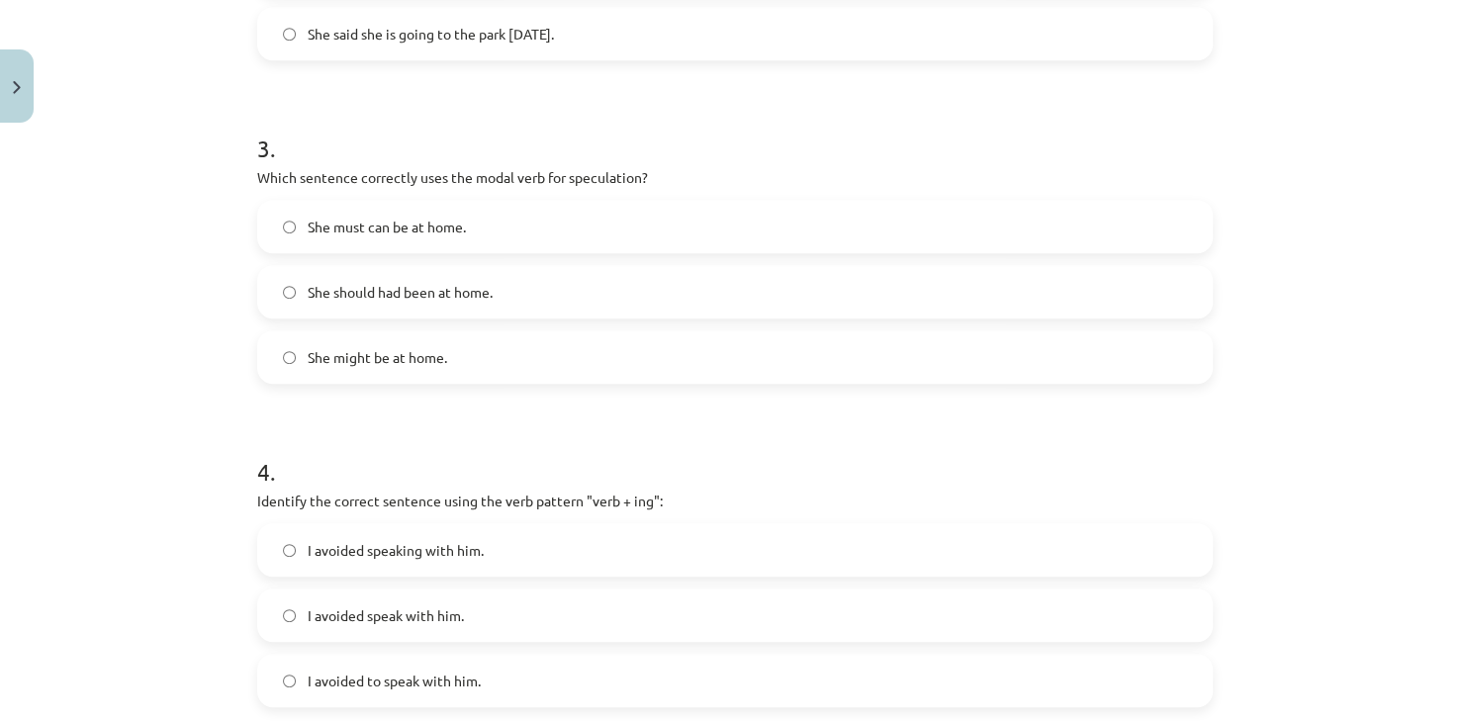
scroll to position [948, 0]
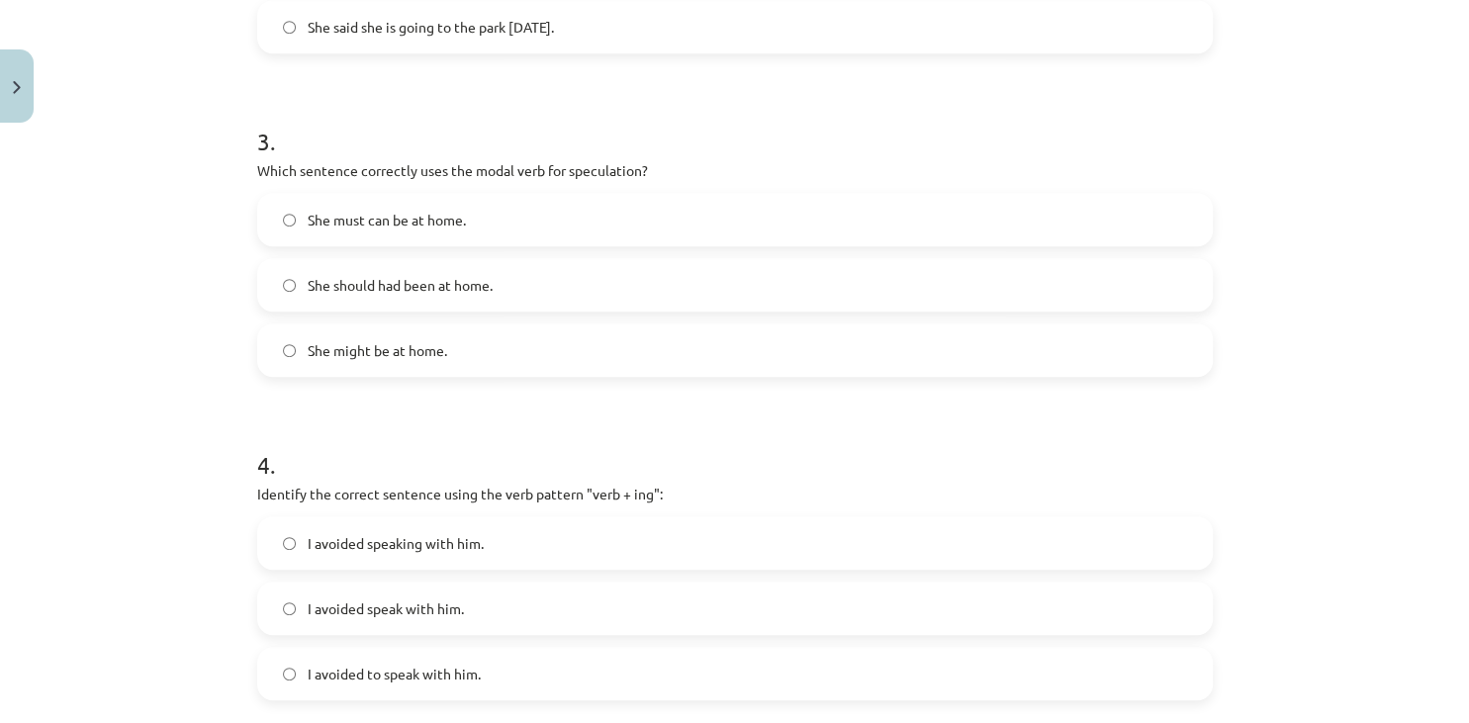
click at [574, 361] on label "She might be at home." at bounding box center [734, 349] width 951 height 49
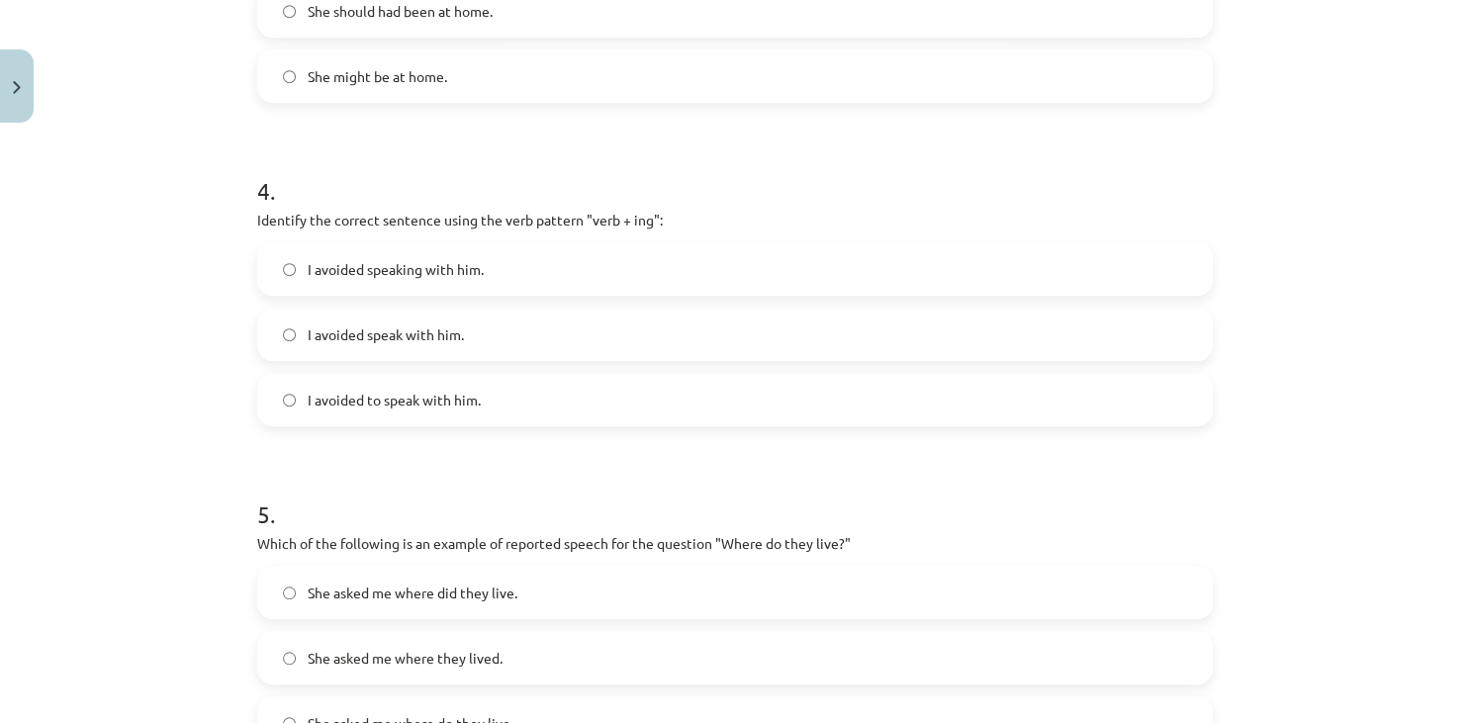
scroll to position [1221, 0]
click at [604, 275] on label "I avoided speaking with him." at bounding box center [734, 269] width 951 height 49
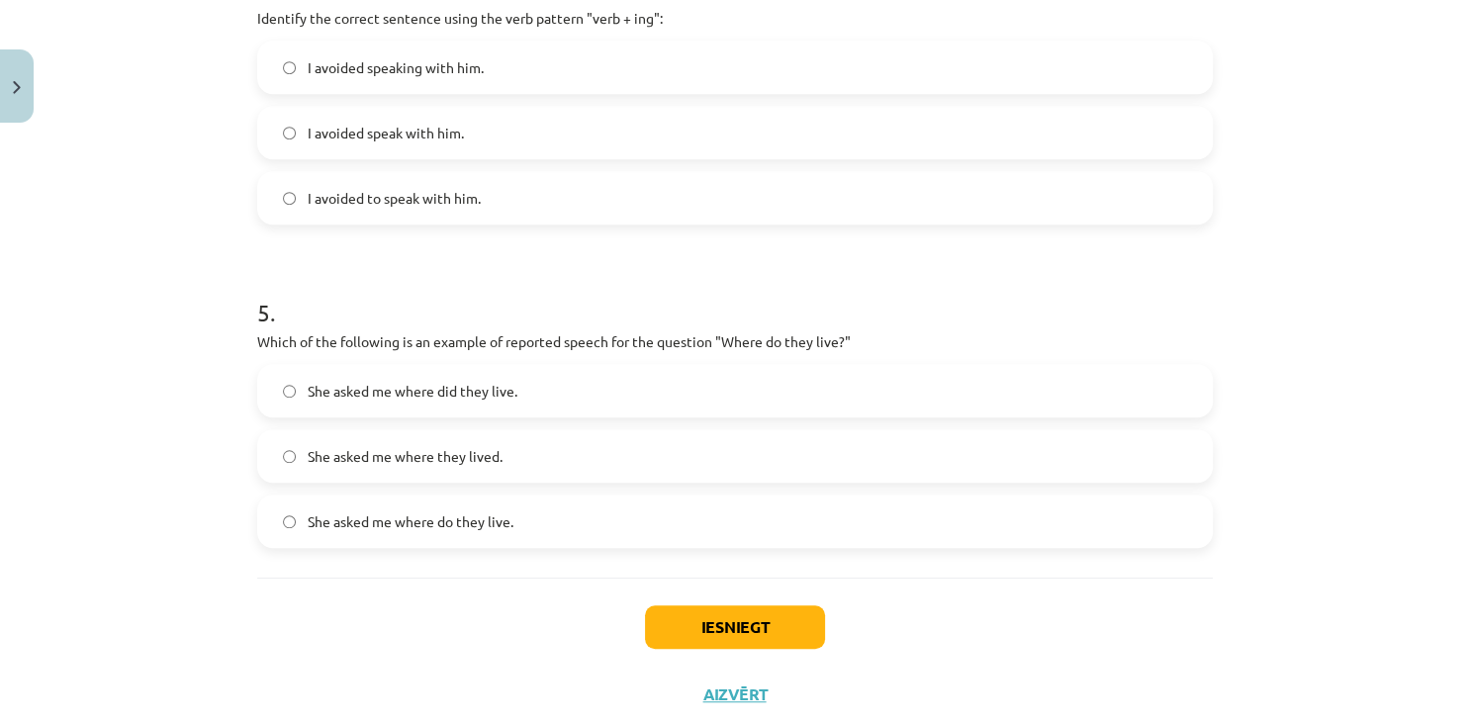
scroll to position [1455, 0]
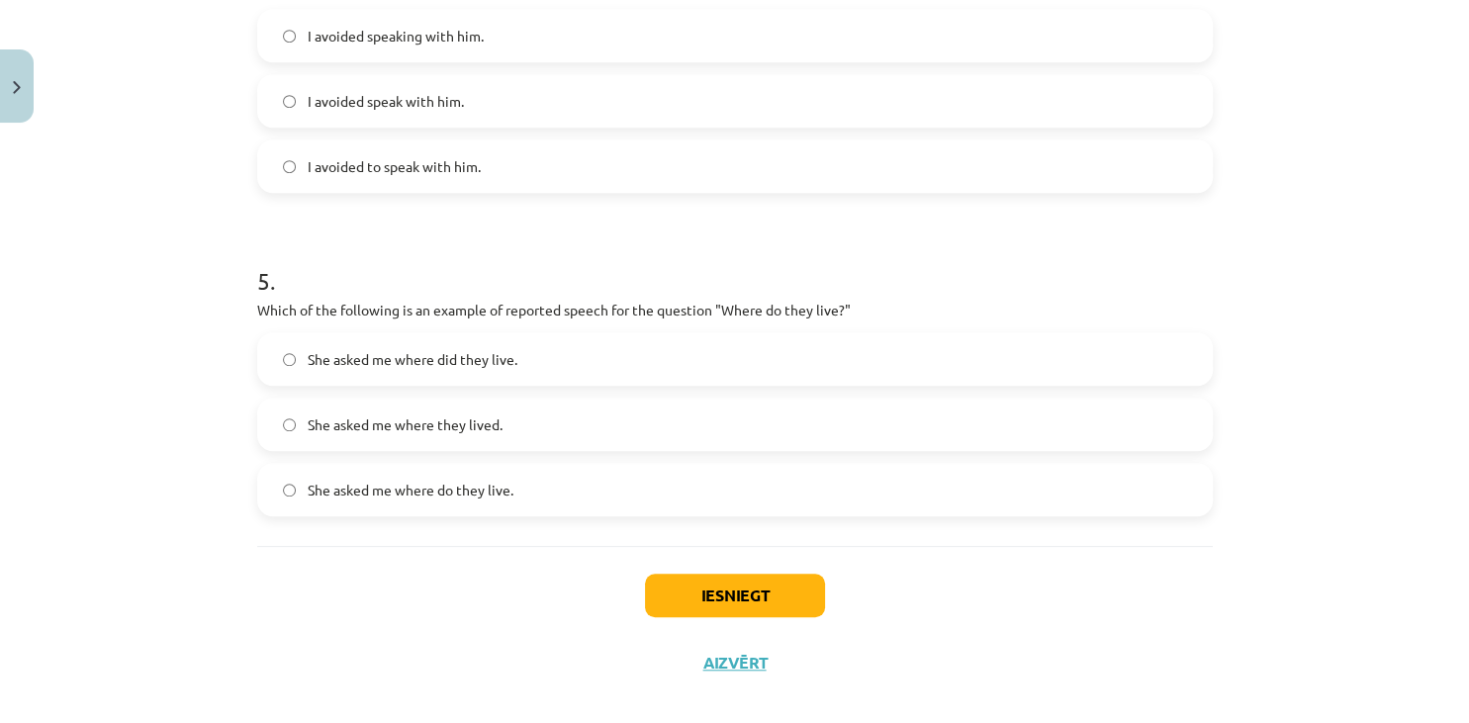
click at [457, 498] on span "She asked me where do they live." at bounding box center [411, 490] width 206 height 21
click at [785, 588] on button "Iesniegt" at bounding box center [735, 596] width 180 height 44
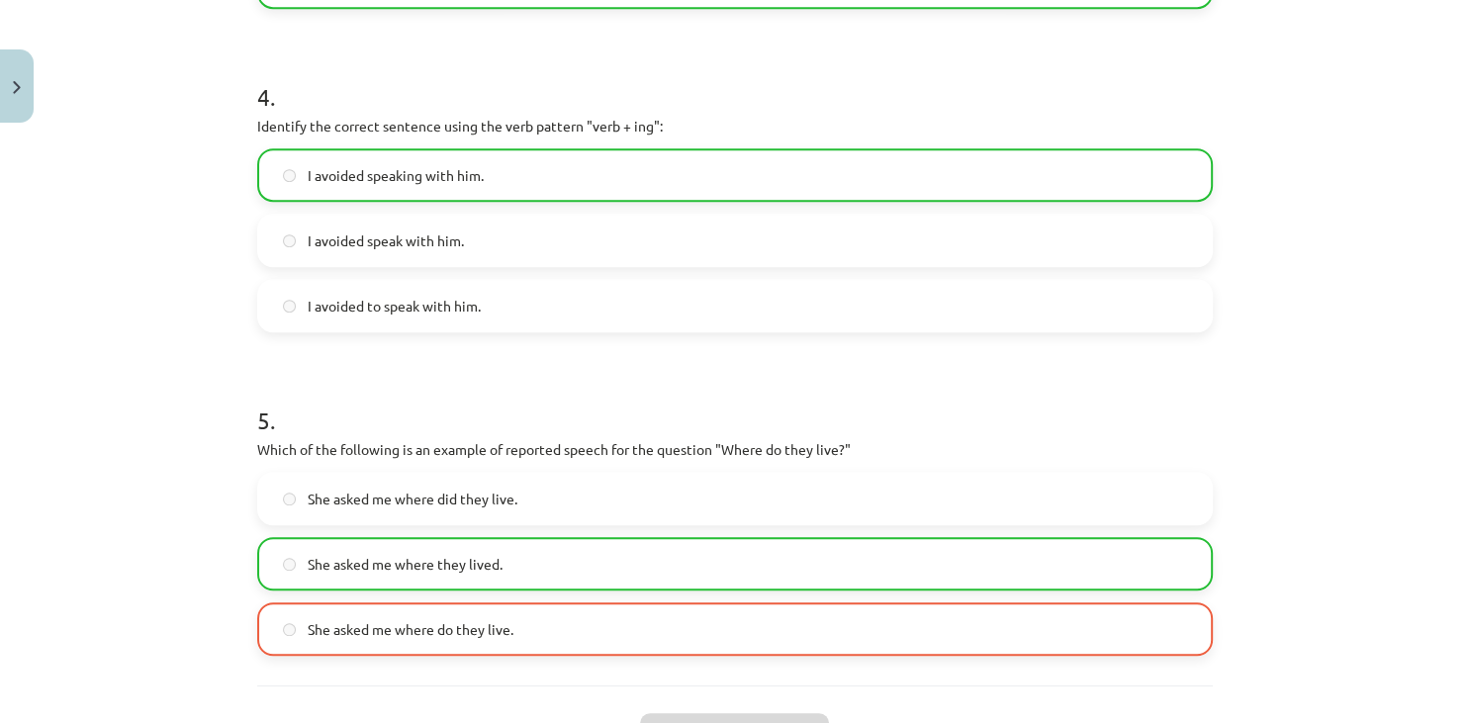
scroll to position [1539, 0]
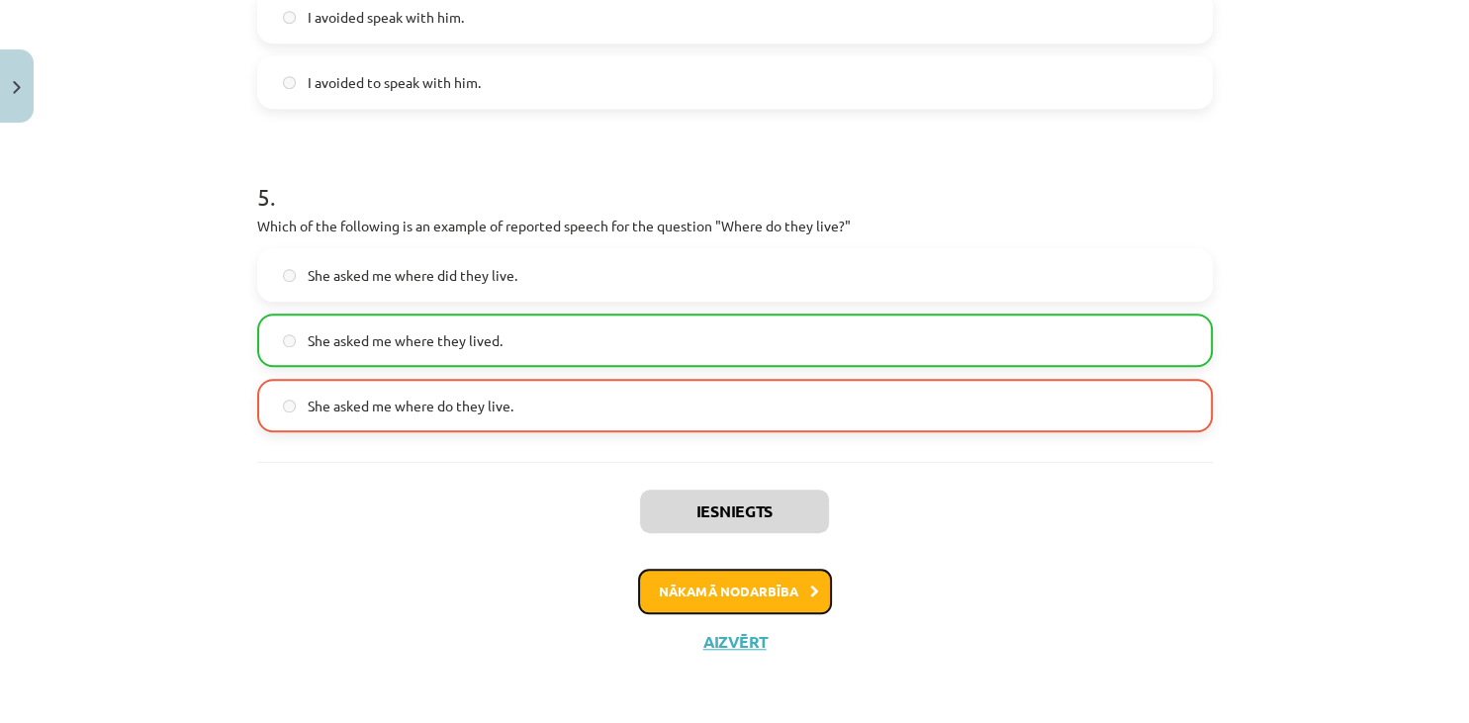
click at [776, 599] on button "Nākamā nodarbība" at bounding box center [735, 591] width 194 height 45
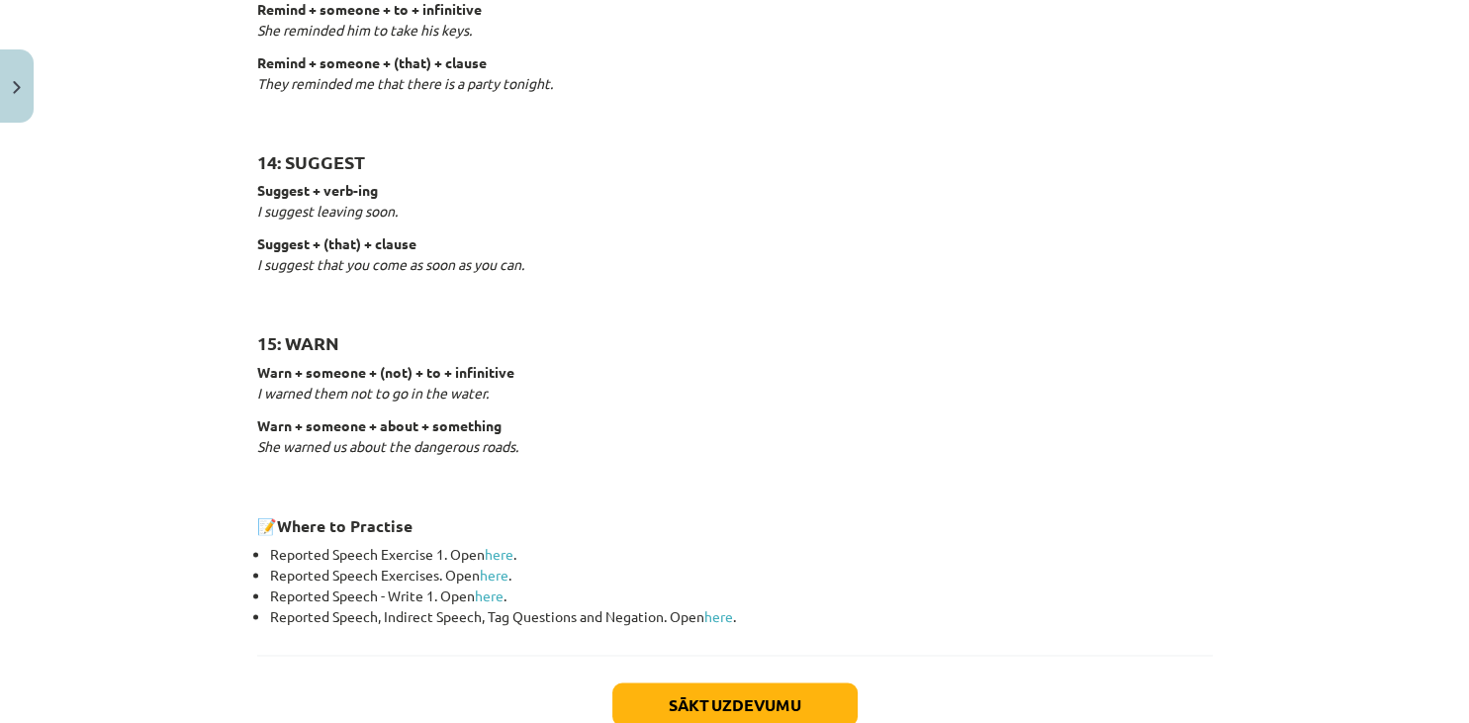
scroll to position [3094, 0]
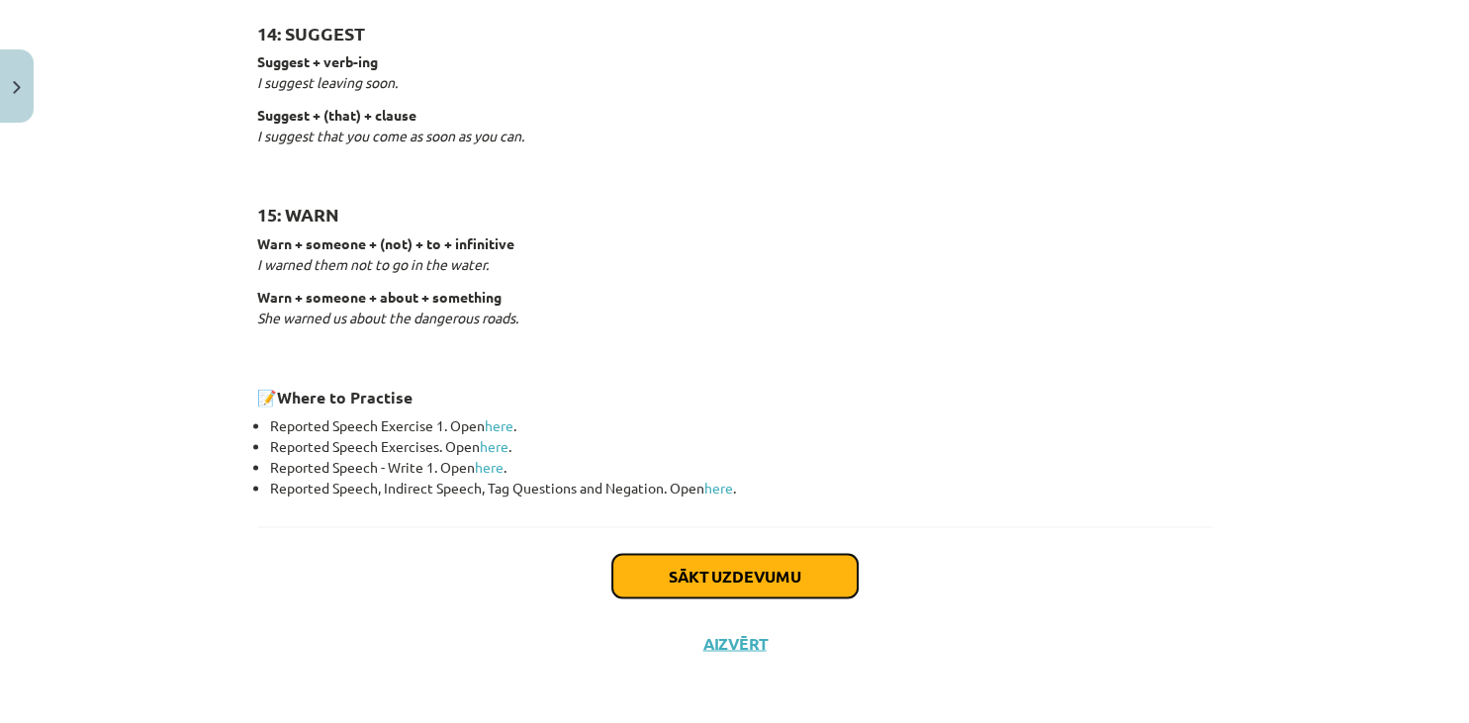
click at [719, 568] on button "Sākt uzdevumu" at bounding box center [734, 576] width 245 height 44
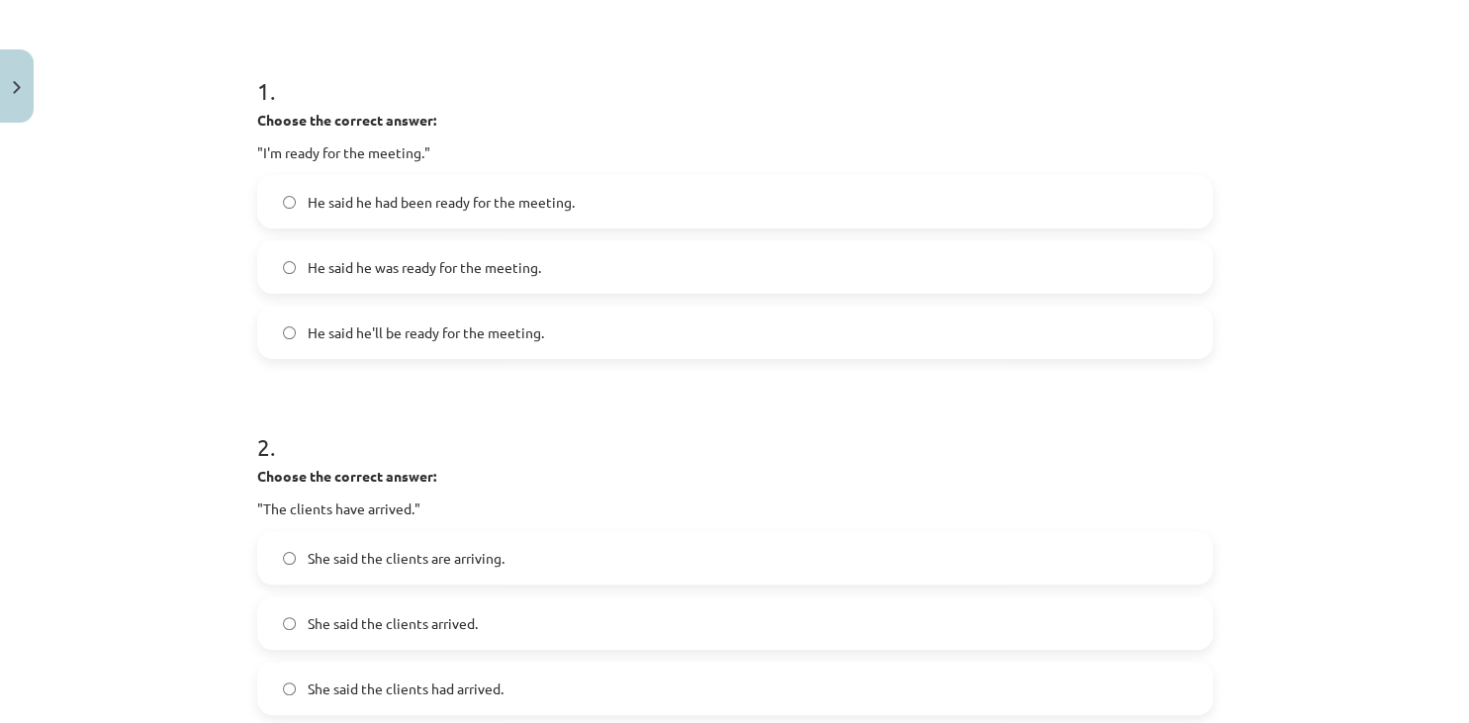
scroll to position [356, 0]
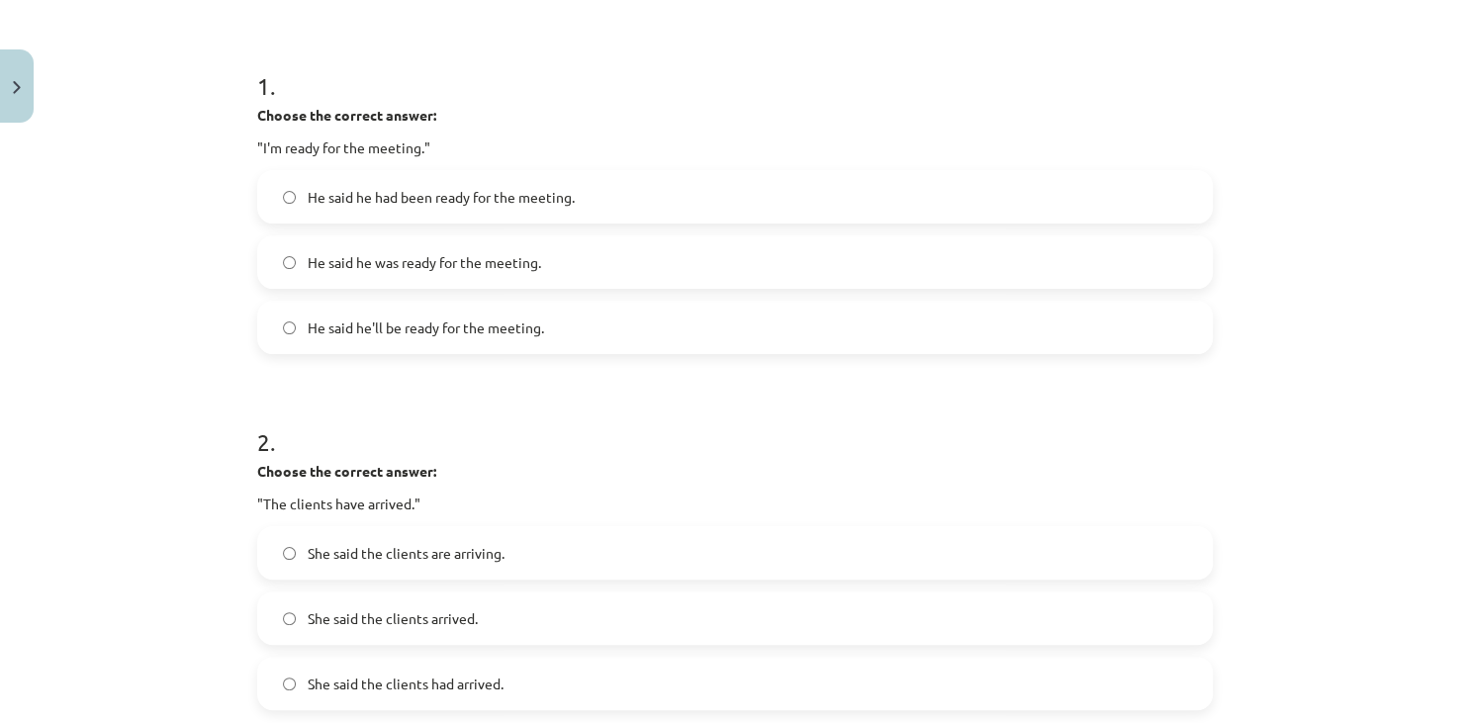
click at [424, 264] on span "He said he was ready for the meeting." at bounding box center [424, 262] width 233 height 21
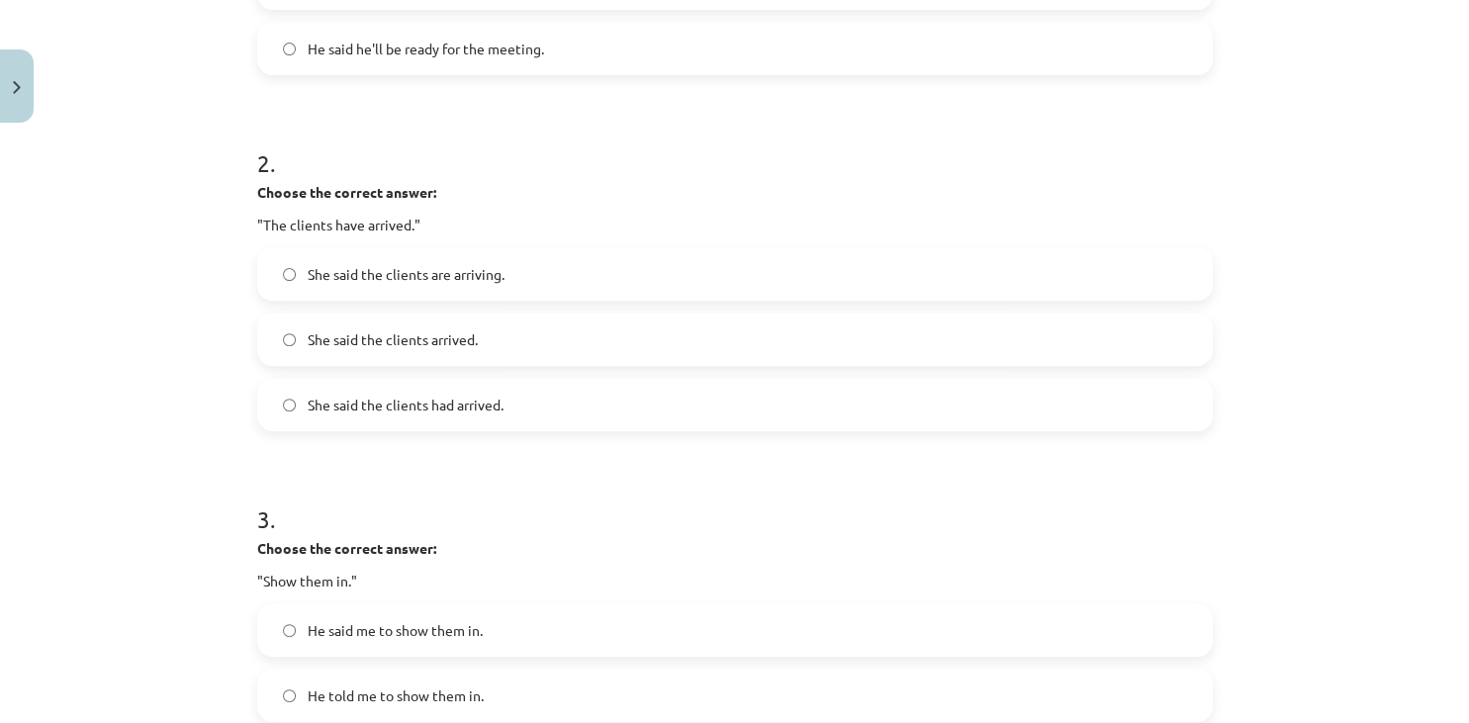
scroll to position [643, 0]
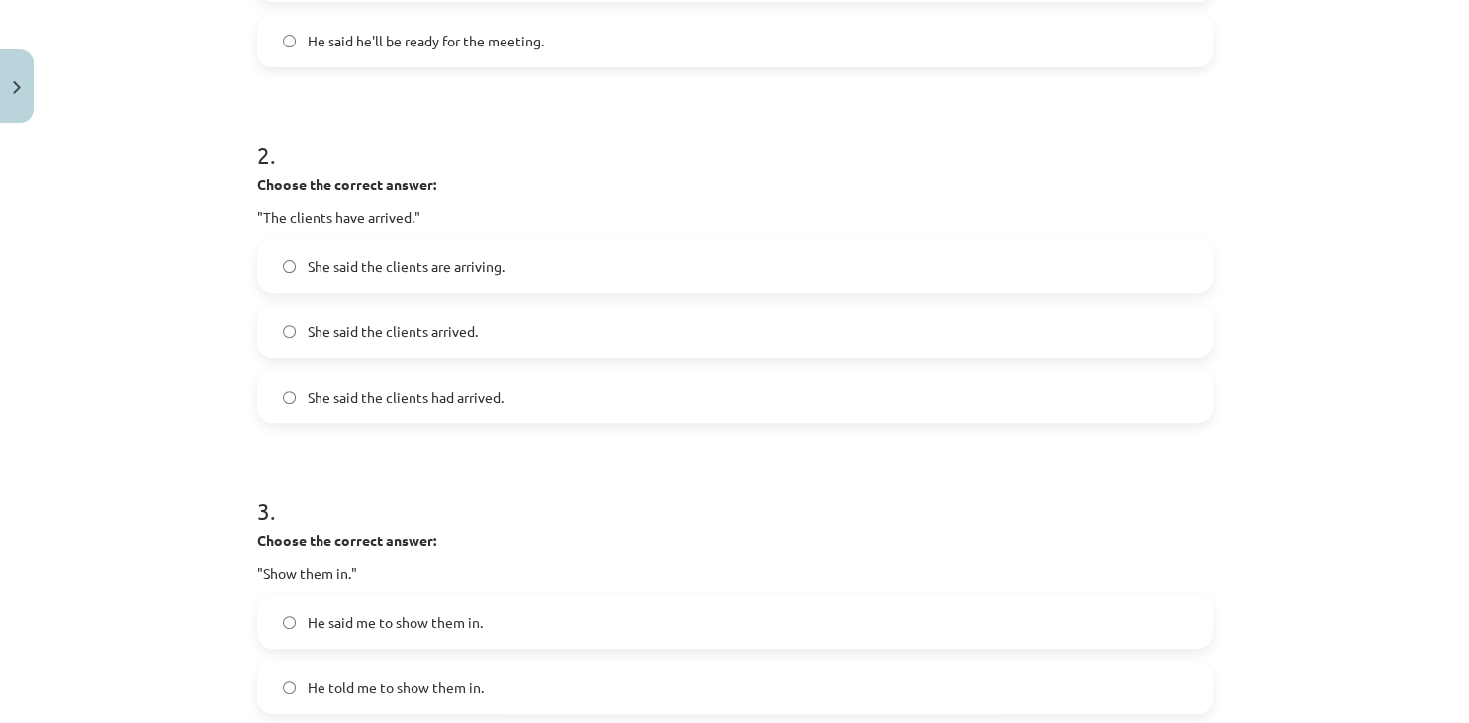
click at [951, 386] on label "She said the clients had arrived." at bounding box center [734, 396] width 951 height 49
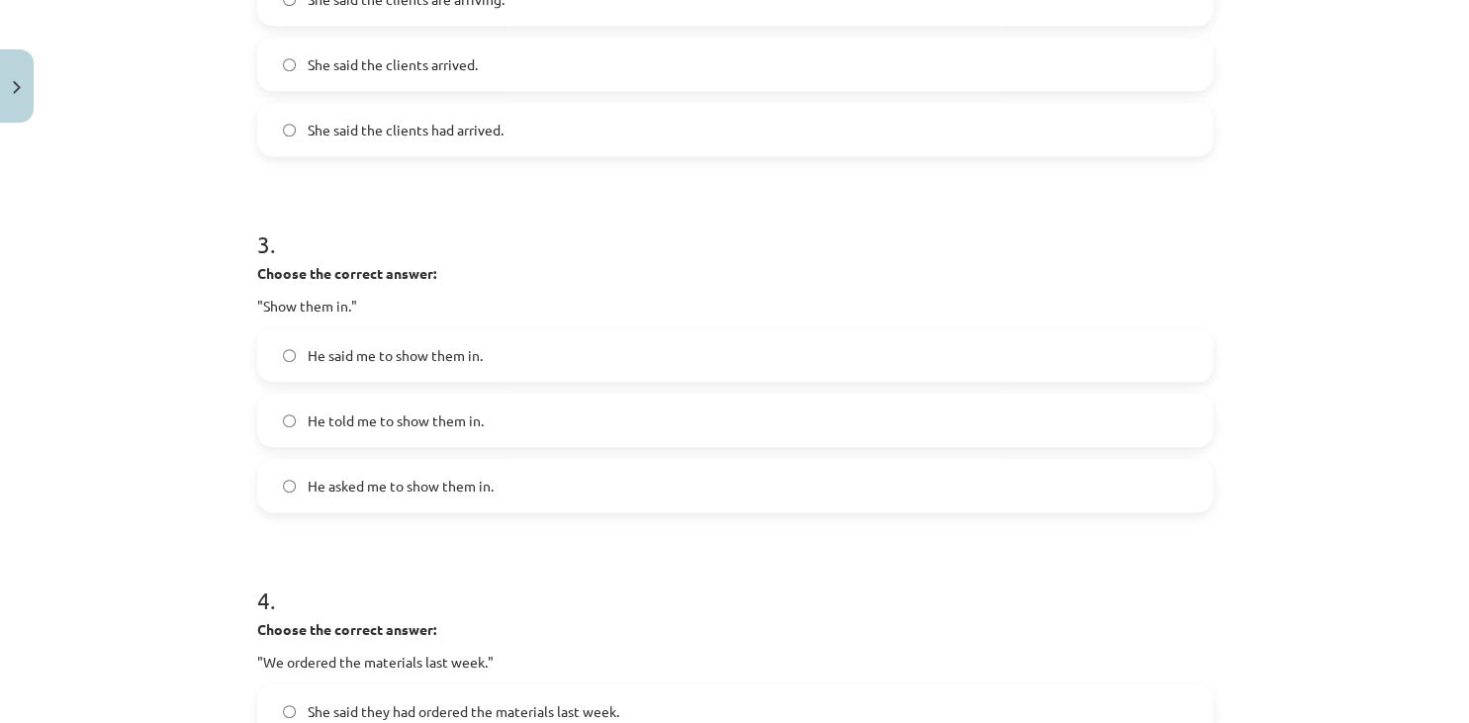
scroll to position [992, 0]
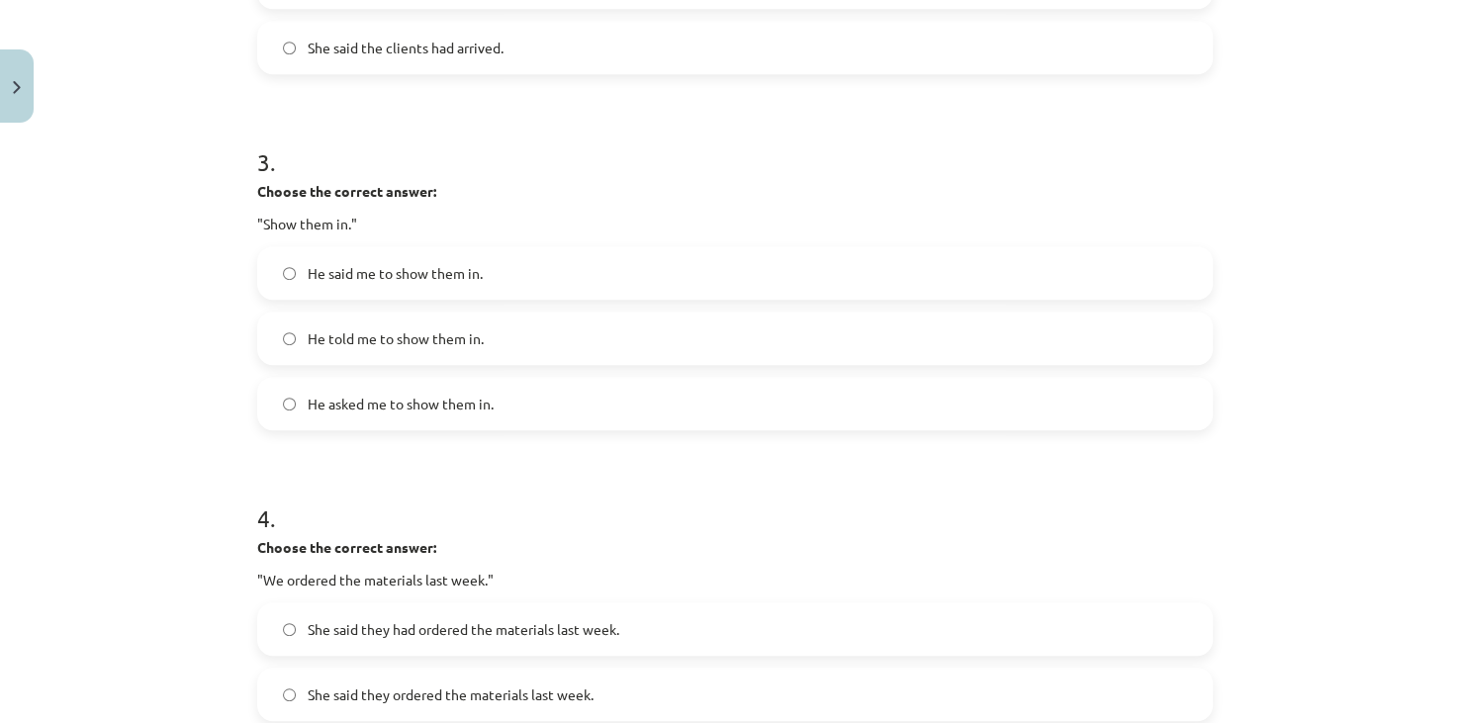
click at [406, 391] on label "He asked me to show them in." at bounding box center [734, 403] width 951 height 49
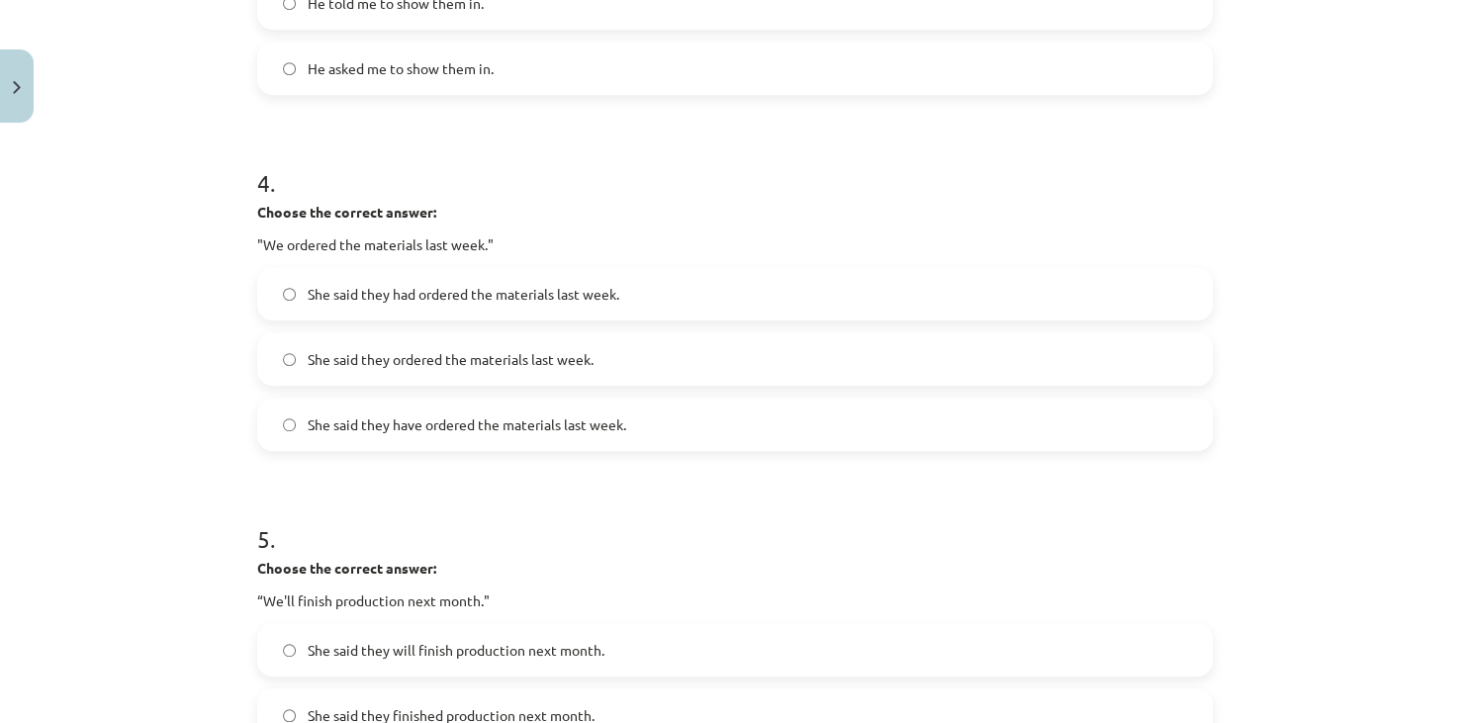
scroll to position [1341, 0]
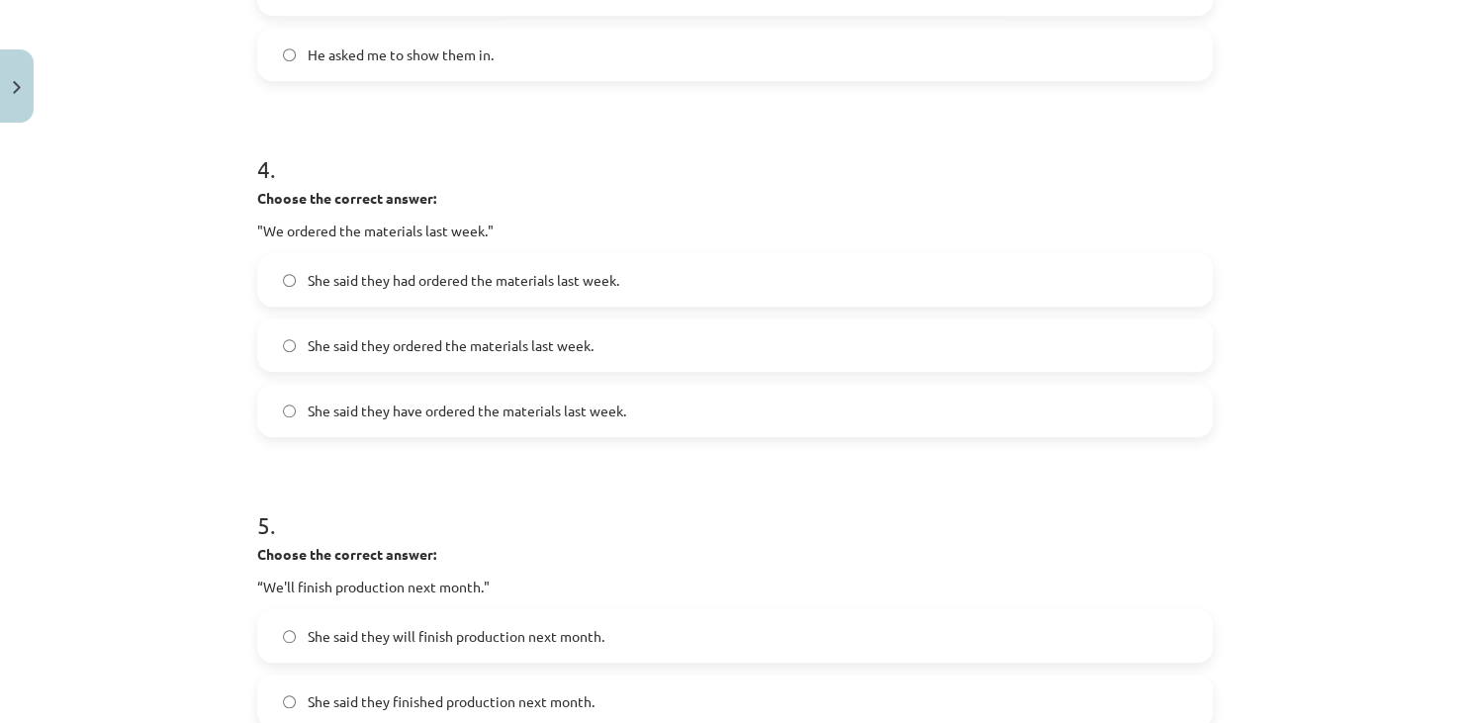
click at [617, 323] on label "She said they ordered the materials last week." at bounding box center [734, 344] width 951 height 49
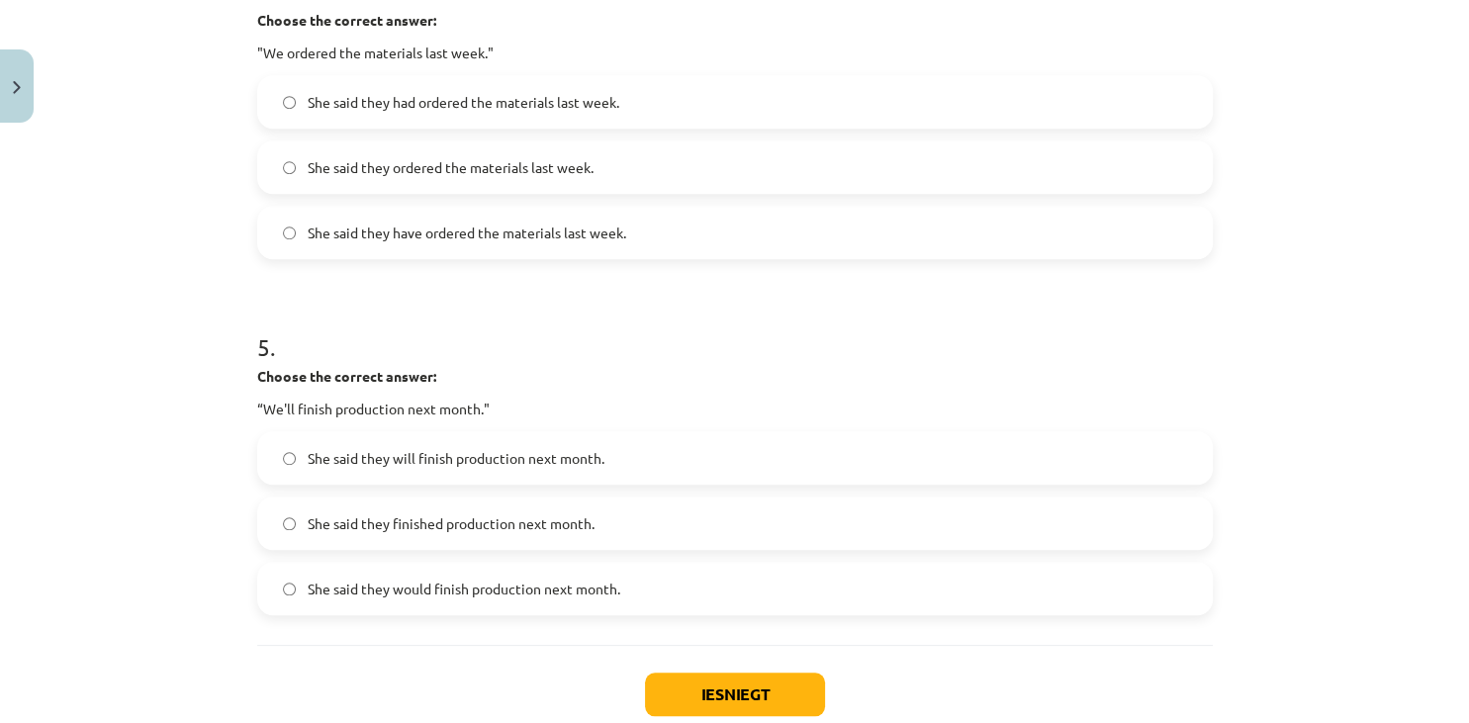
scroll to position [1618, 0]
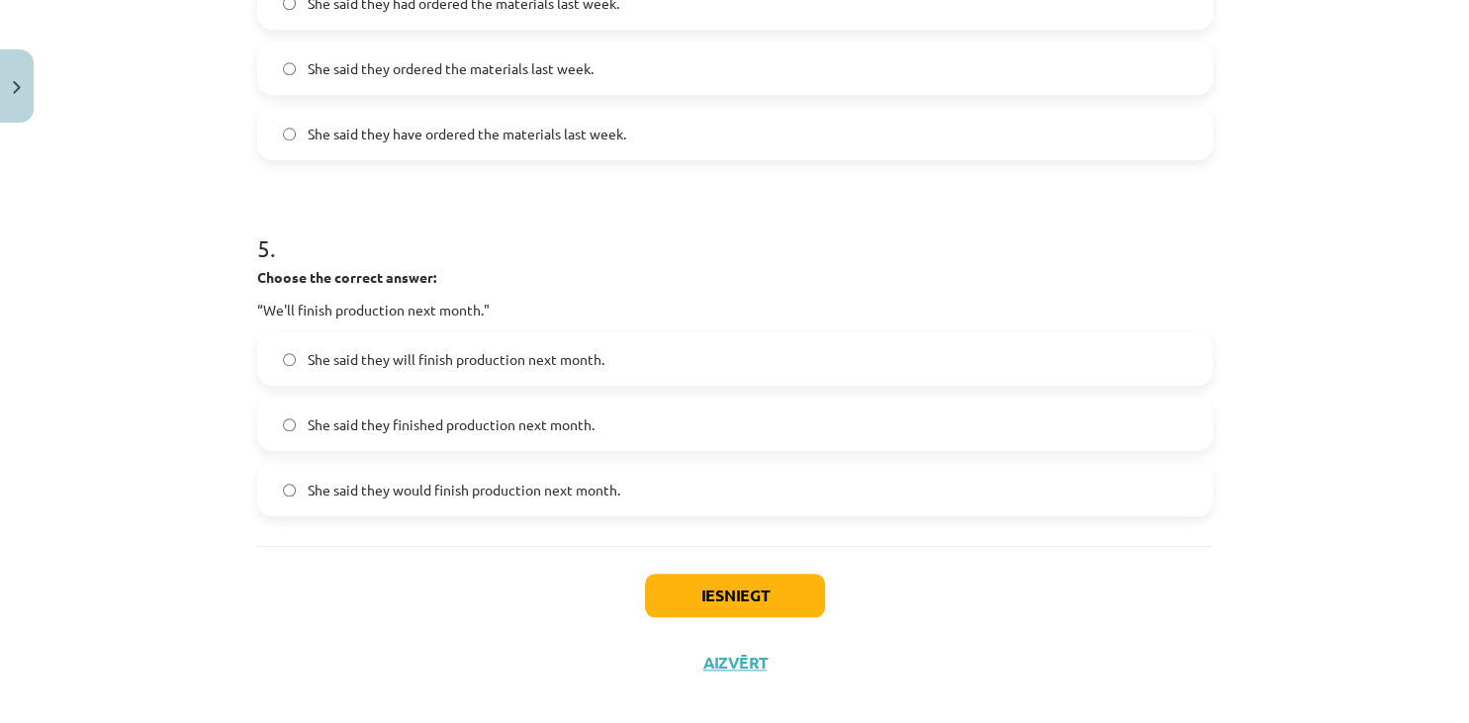
click at [461, 355] on span "She said they will finish production next month." at bounding box center [456, 359] width 297 height 21
click at [700, 586] on button "Iesniegt" at bounding box center [735, 596] width 180 height 44
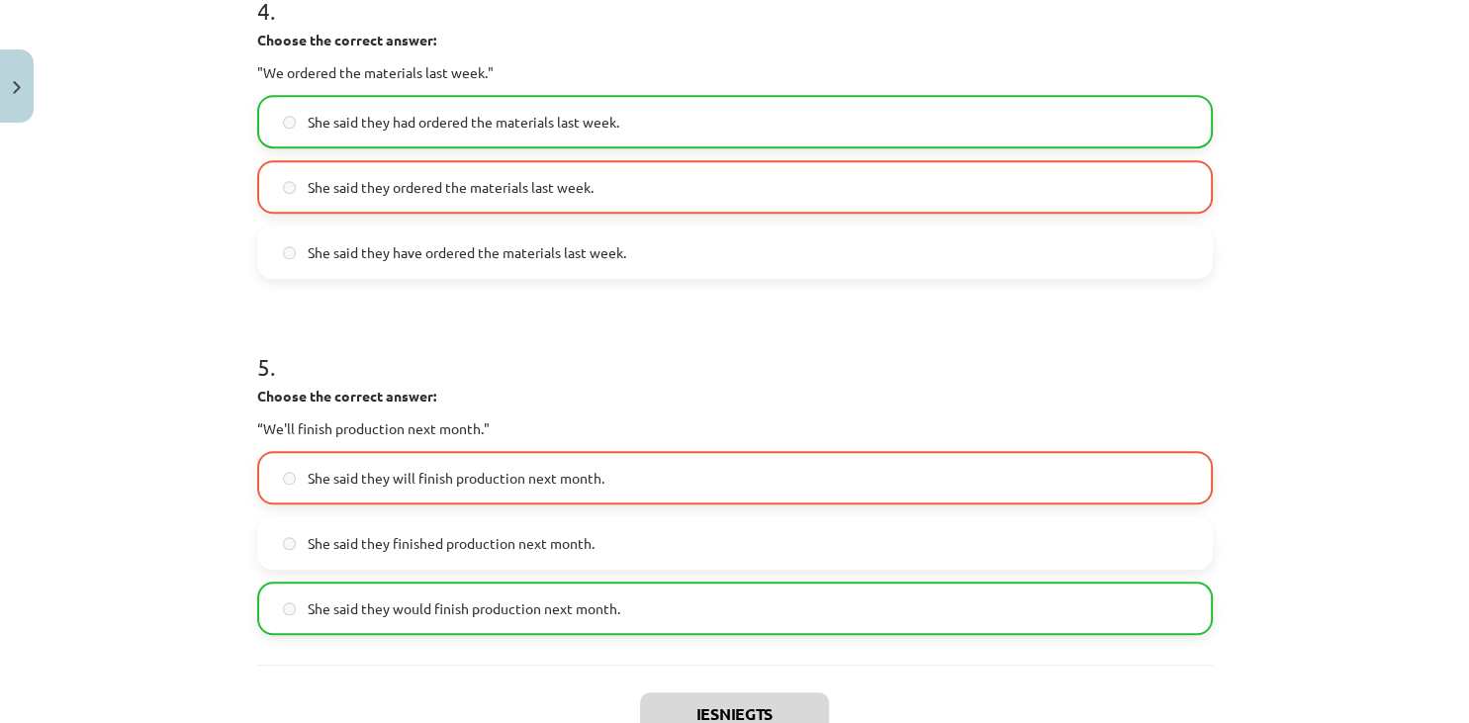
scroll to position [1702, 0]
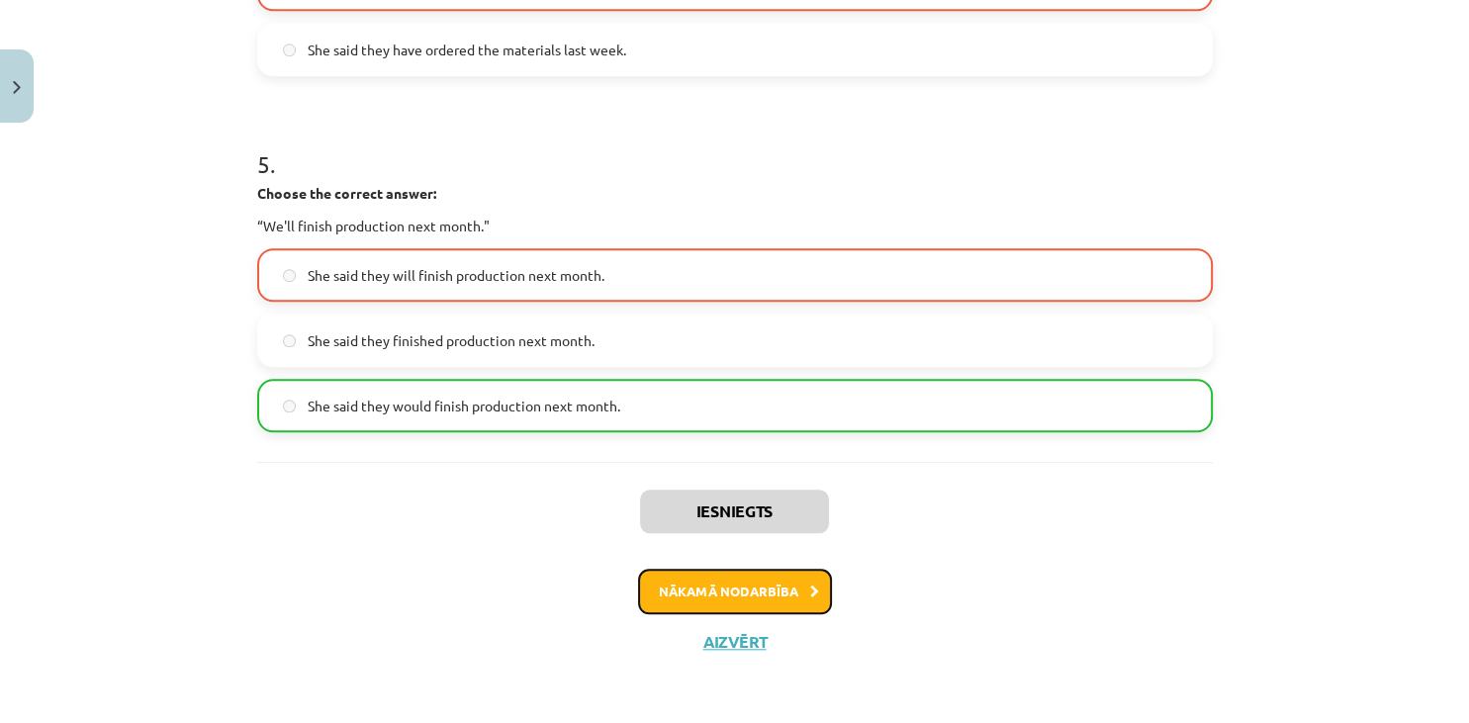
click at [785, 581] on button "Nākamā nodarbība" at bounding box center [735, 591] width 194 height 45
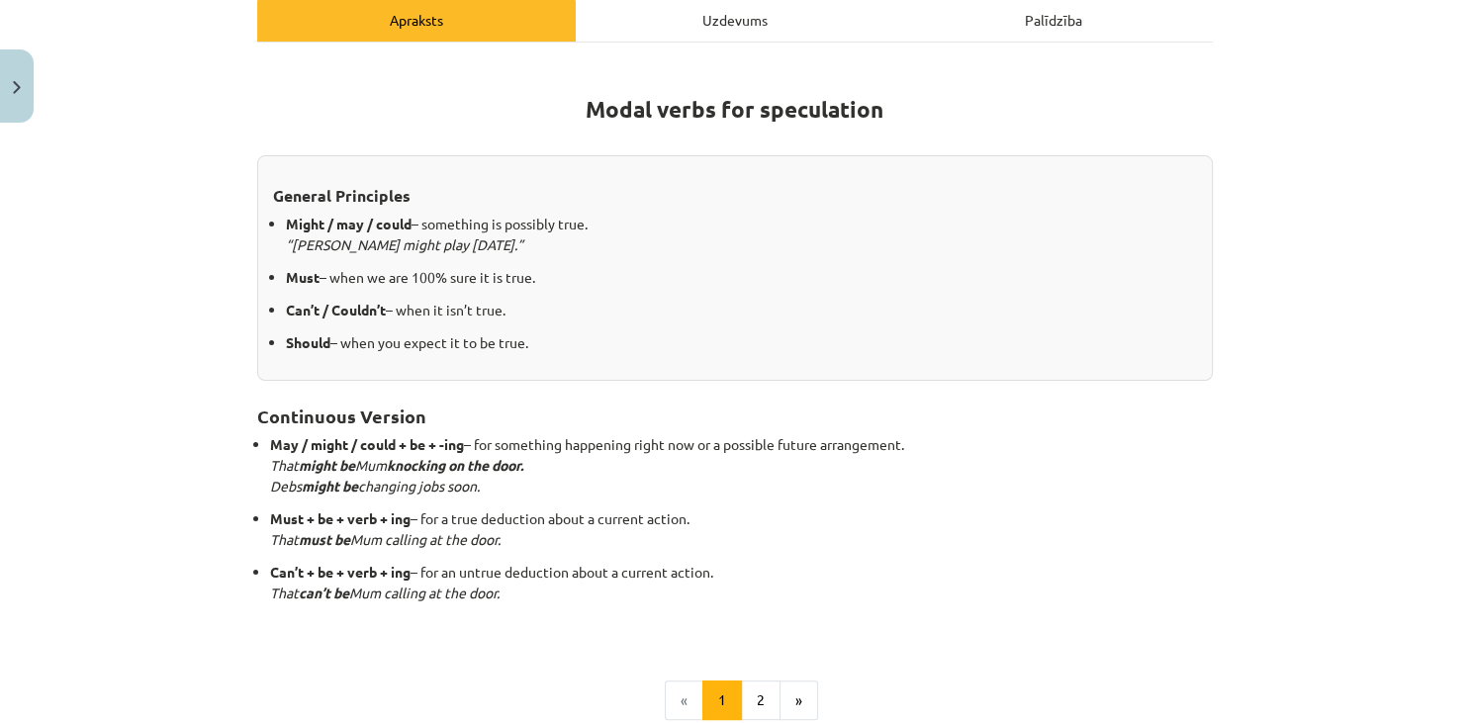
scroll to position [298, 0]
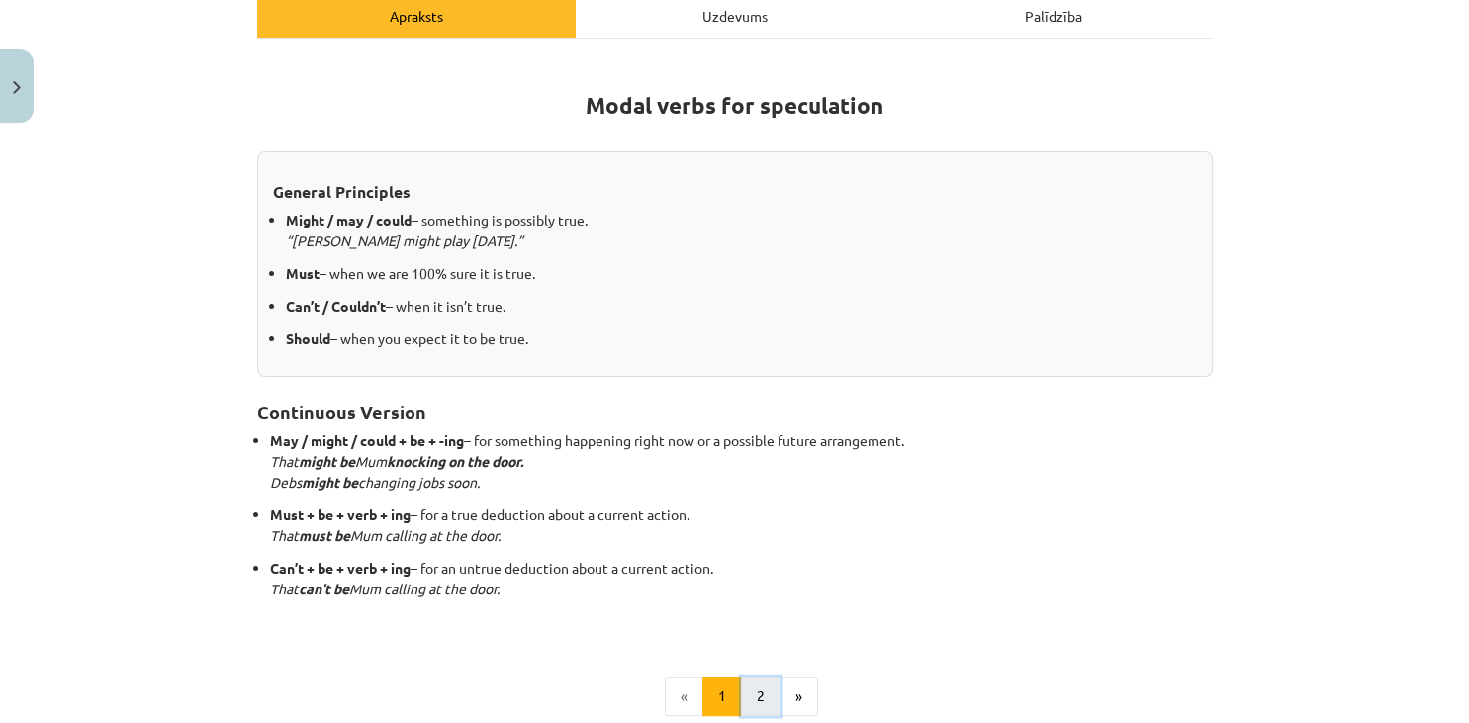
click at [763, 680] on button "2" at bounding box center [761, 697] width 40 height 40
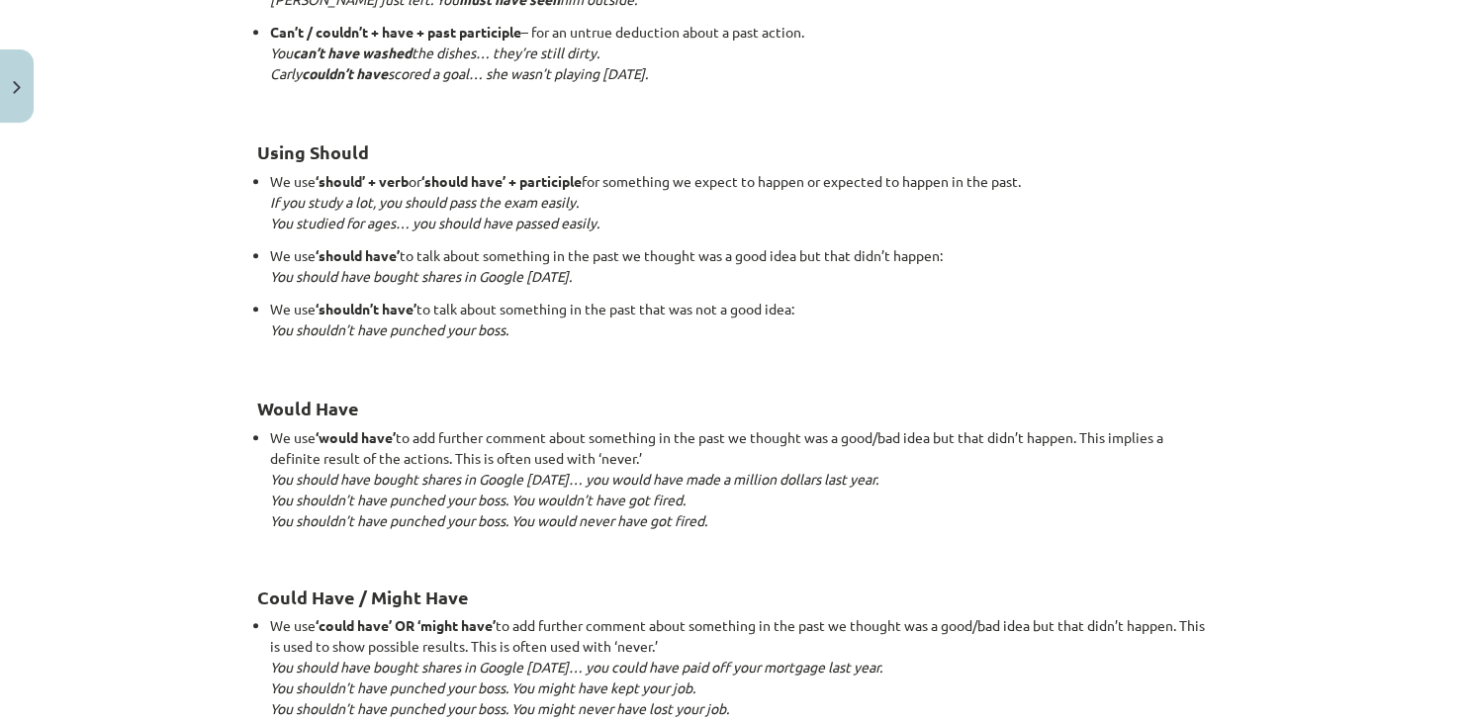
scroll to position [1863, 0]
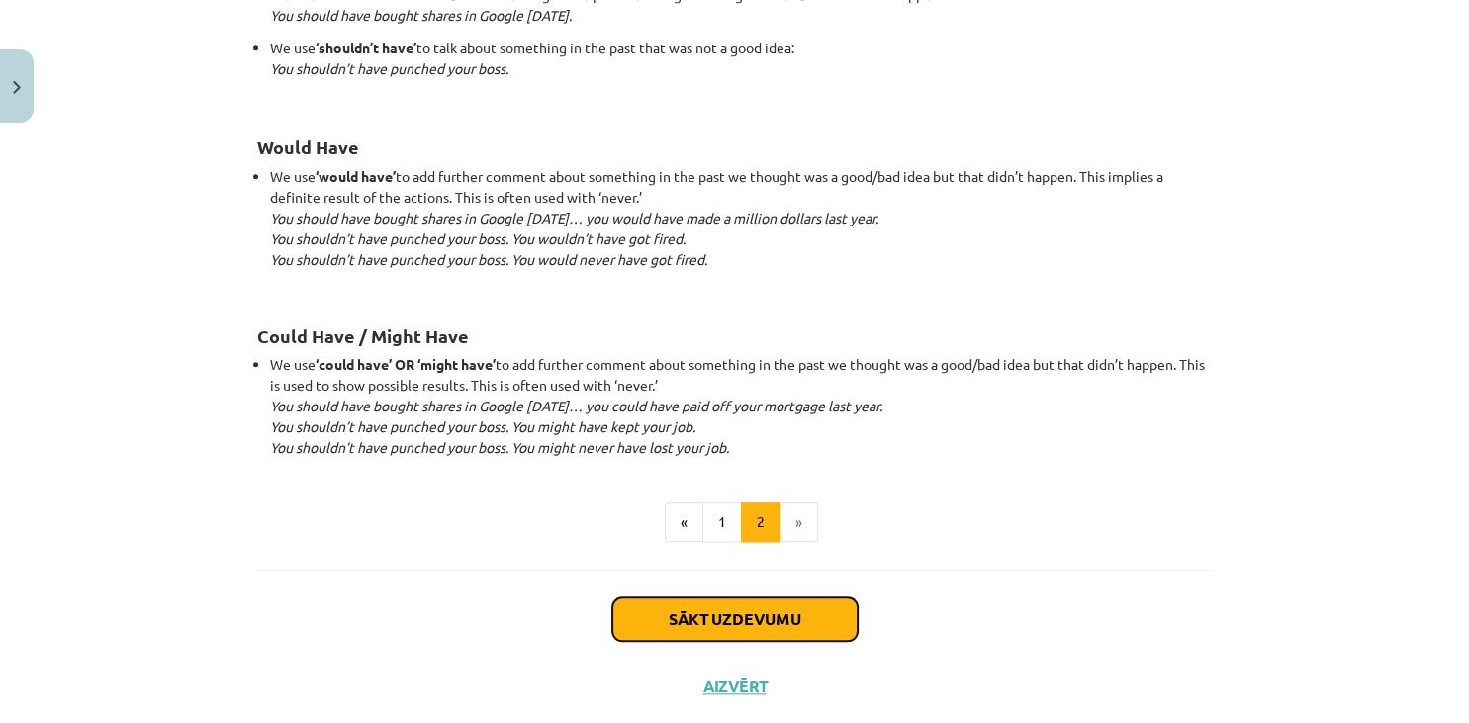
click at [679, 600] on button "Sākt uzdevumu" at bounding box center [734, 619] width 245 height 44
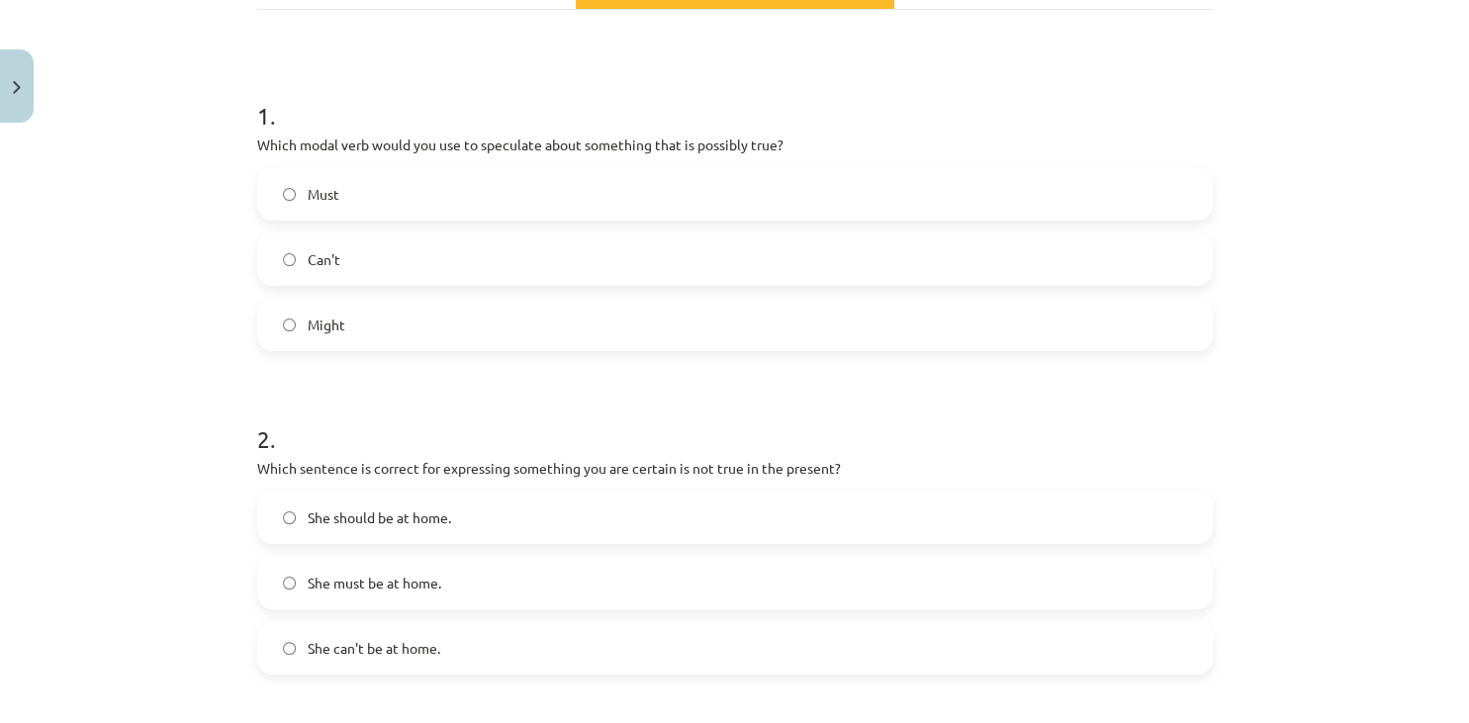
scroll to position [302, 0]
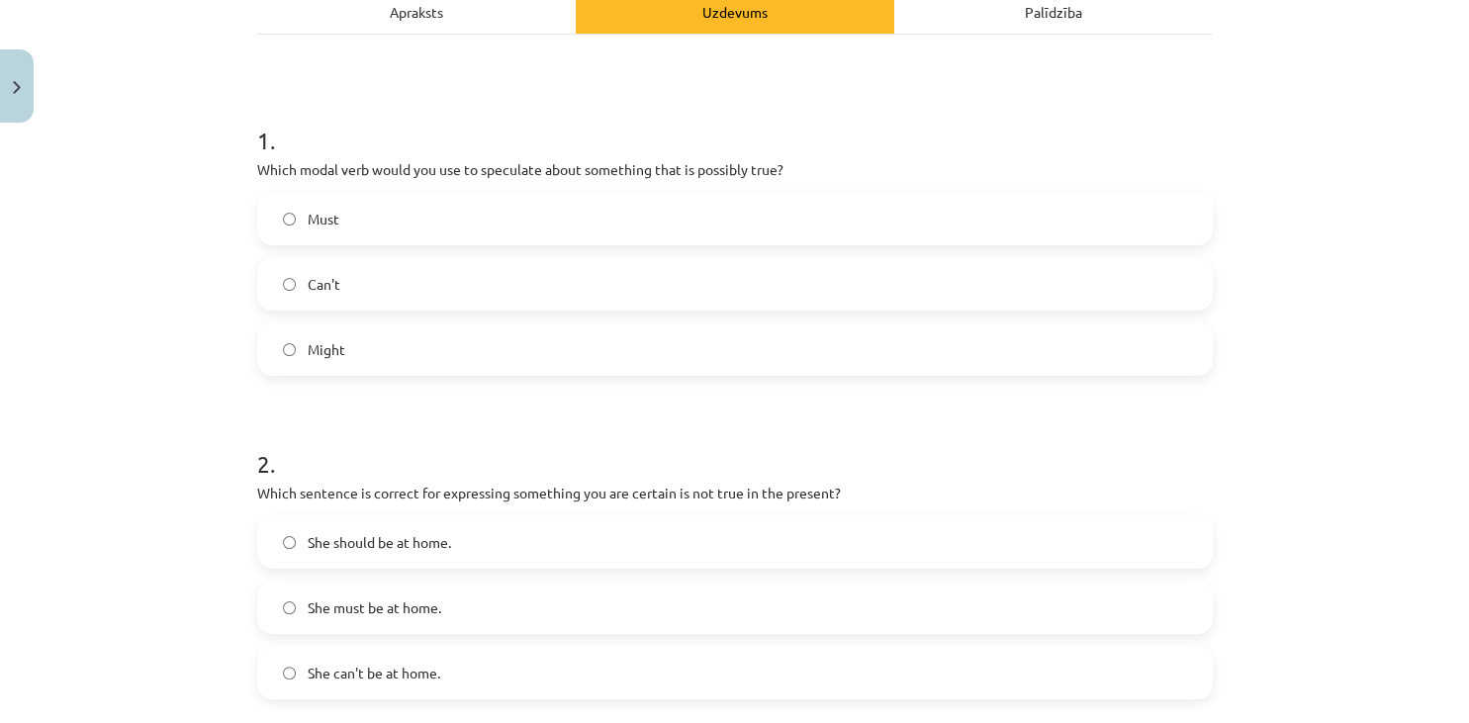
click at [402, 334] on label "Might" at bounding box center [734, 348] width 951 height 49
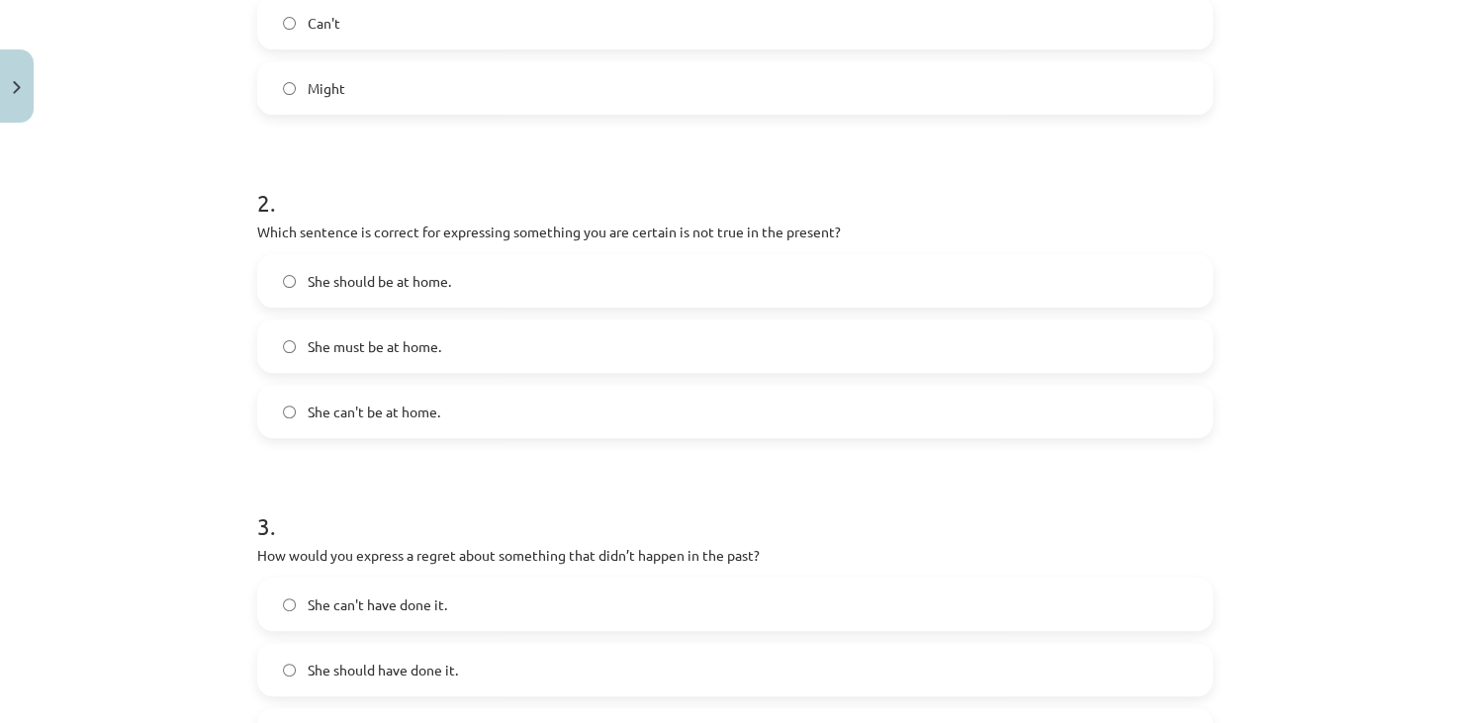
scroll to position [566, 0]
click at [574, 407] on label "She can't be at home." at bounding box center [734, 408] width 951 height 49
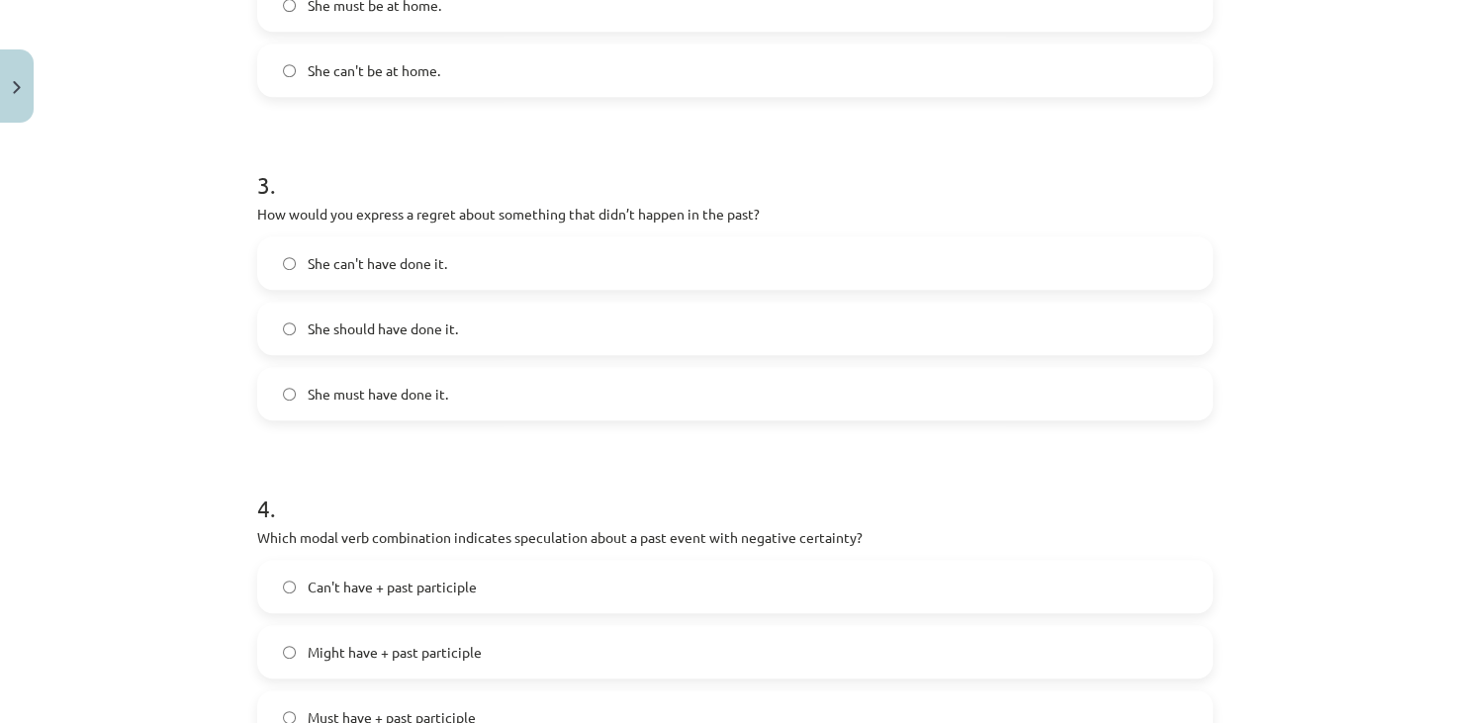
scroll to position [909, 0]
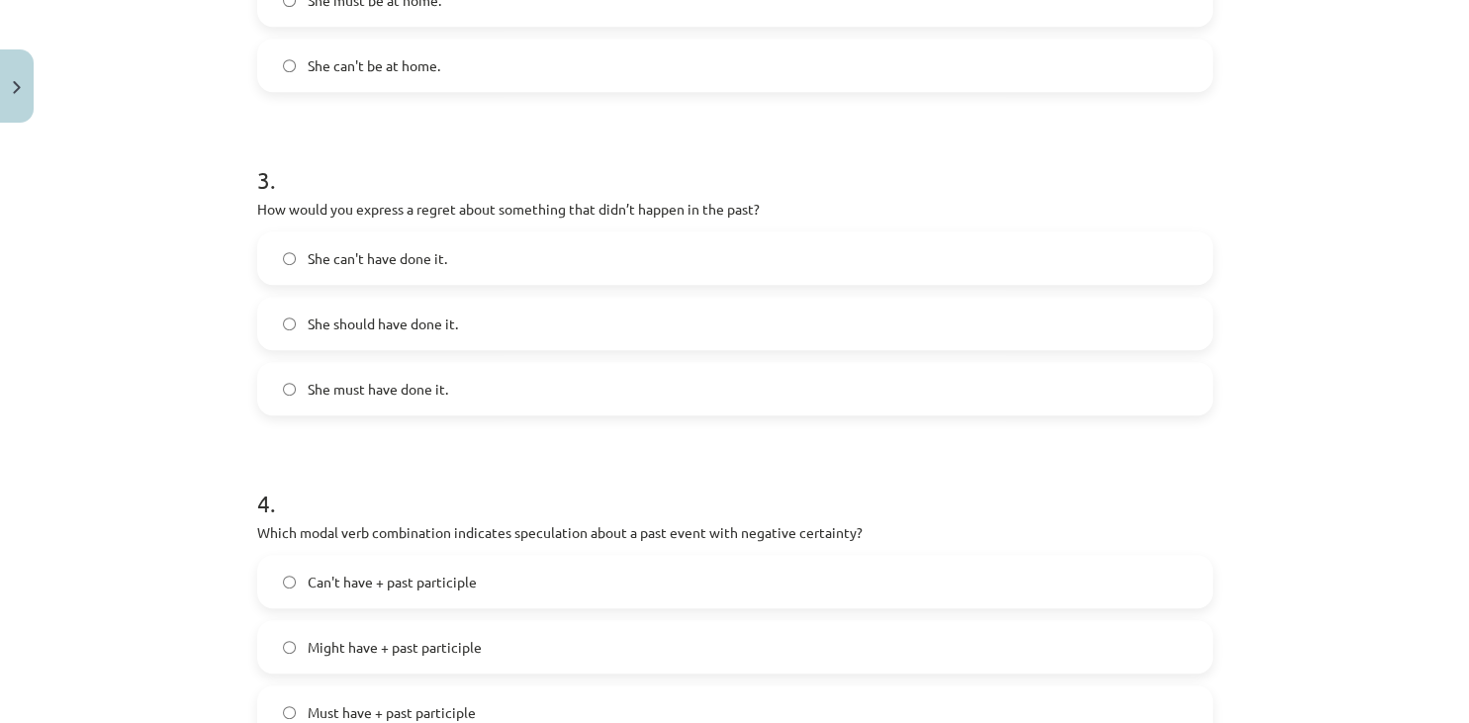
click at [471, 320] on label "She should have done it." at bounding box center [734, 323] width 951 height 49
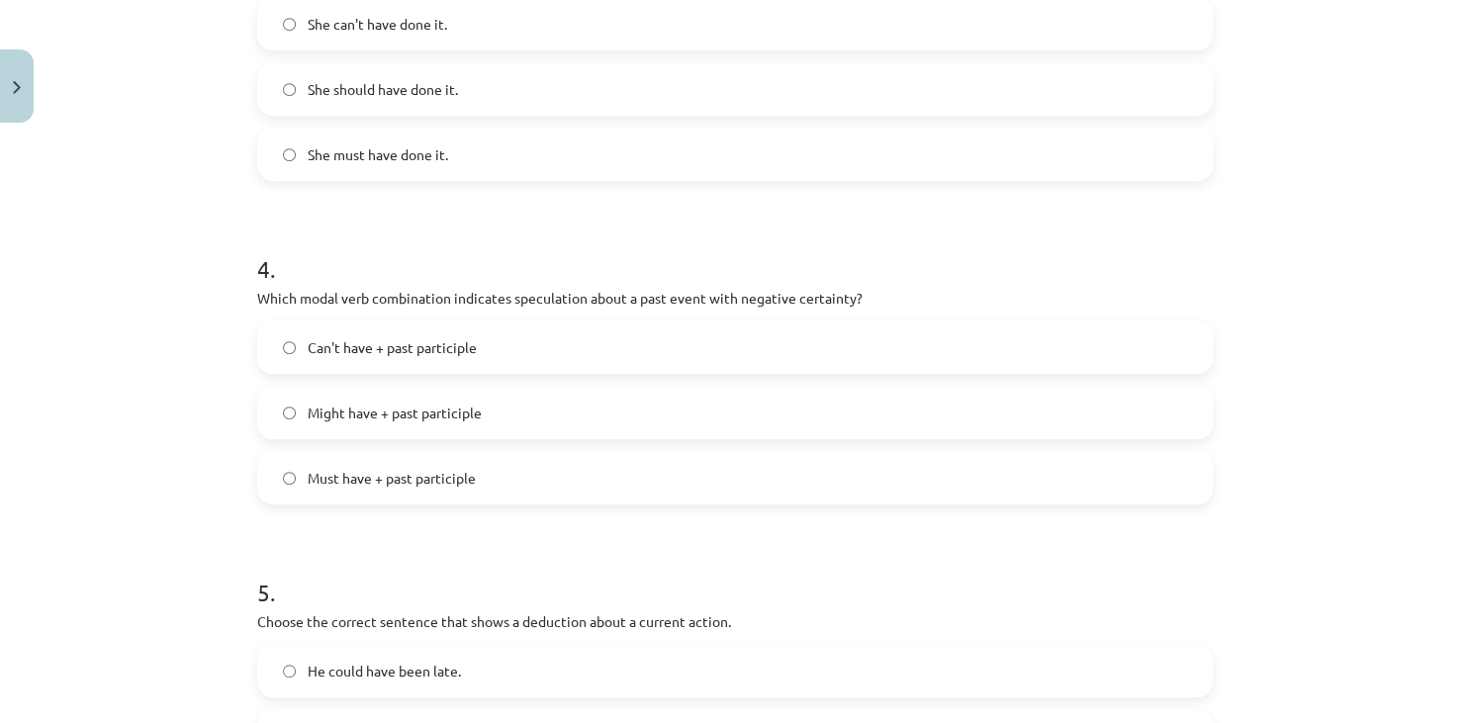
scroll to position [1192, 0]
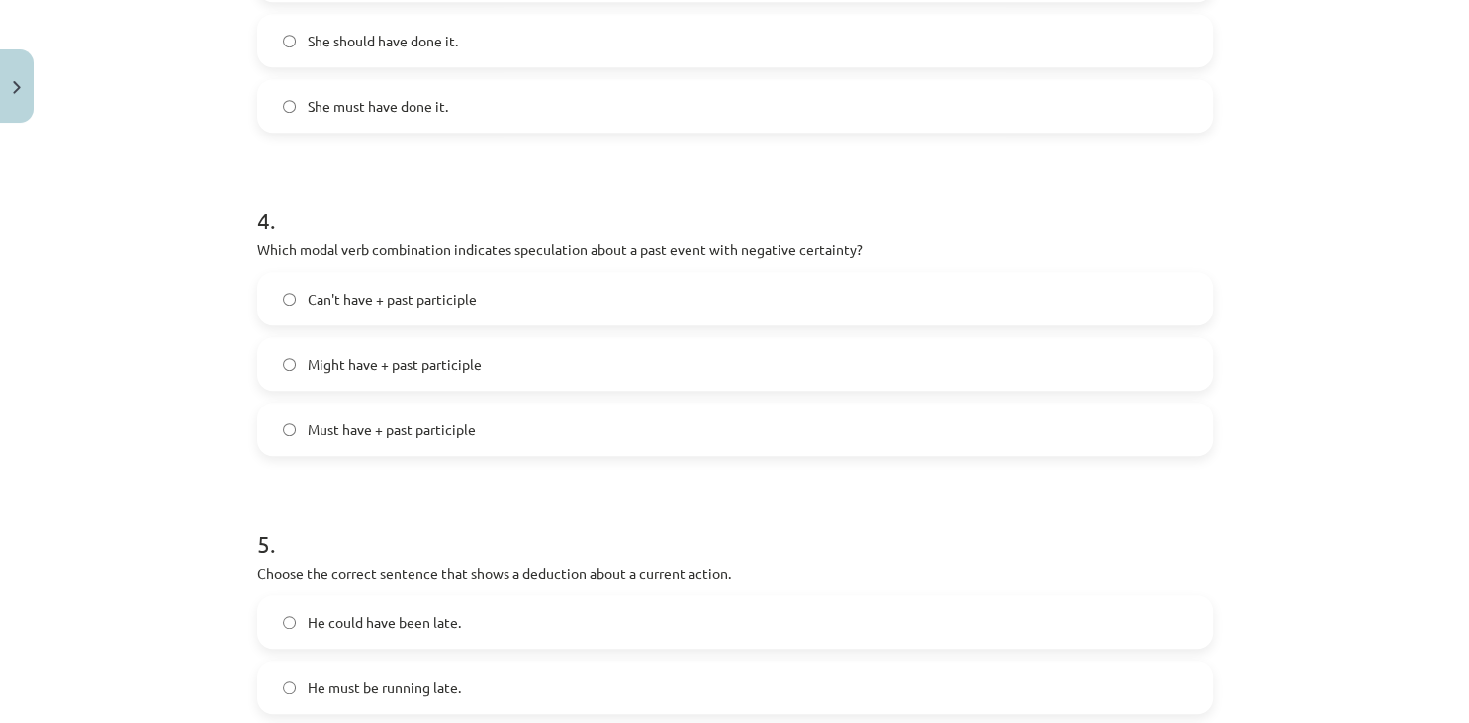
click at [688, 291] on label "Can't have + past participle" at bounding box center [734, 298] width 951 height 49
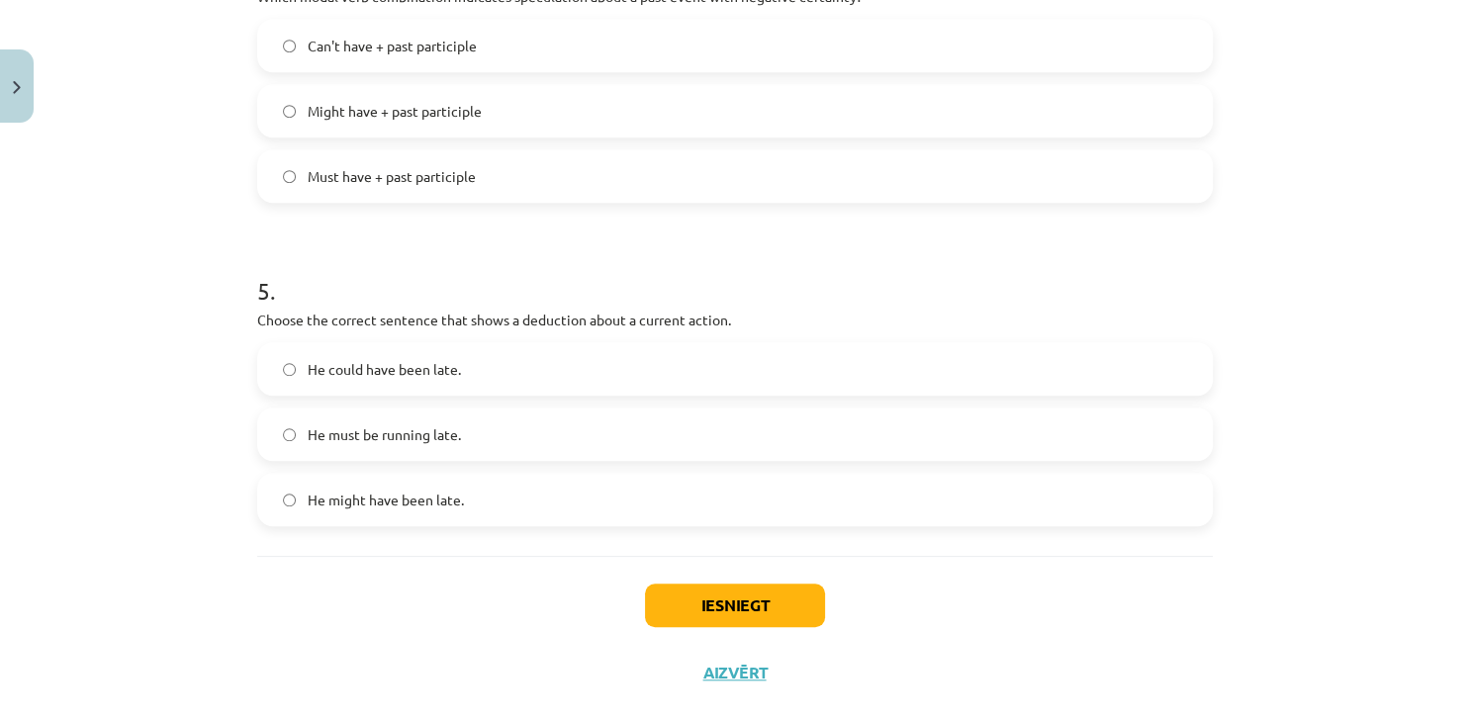
scroll to position [1448, 0]
click at [433, 421] on span "He must be running late." at bounding box center [384, 431] width 153 height 21
click at [679, 592] on button "Iesniegt" at bounding box center [735, 603] width 180 height 44
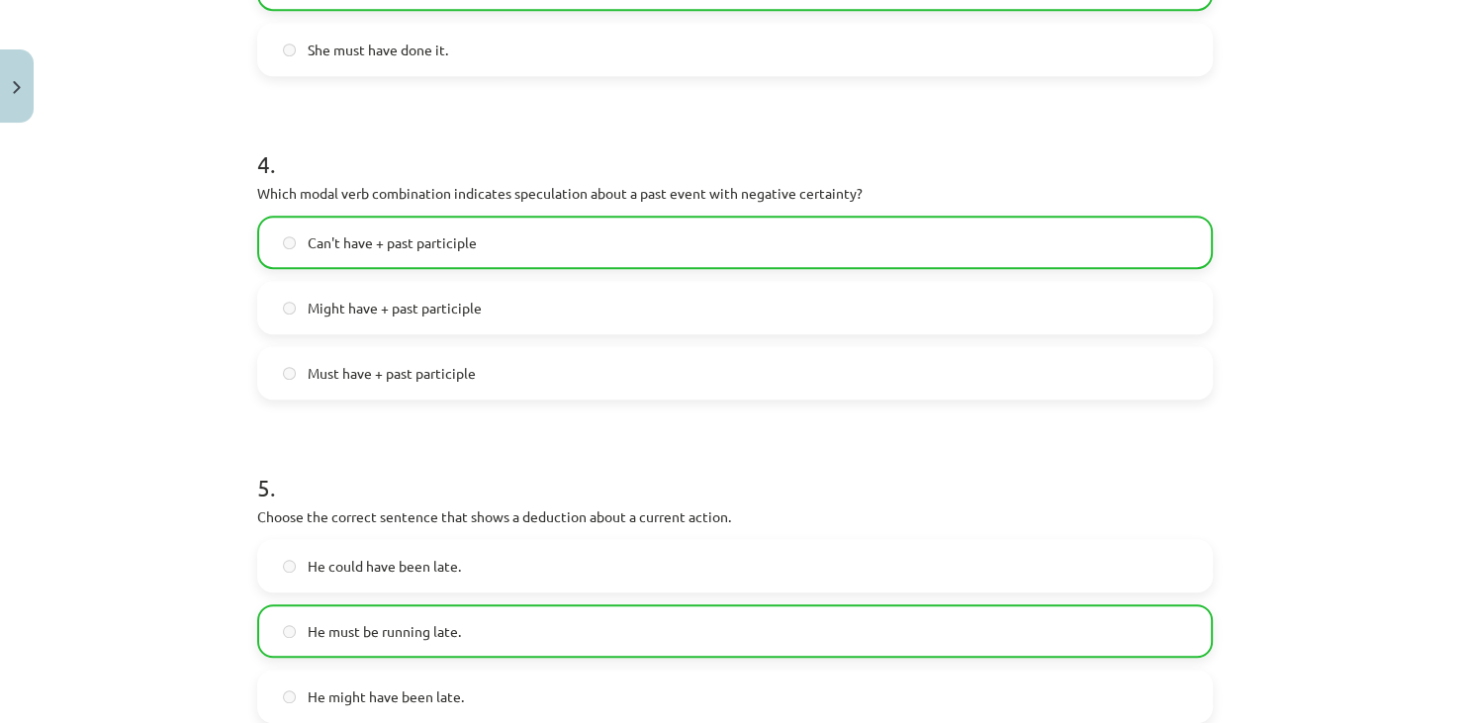
scroll to position [1539, 0]
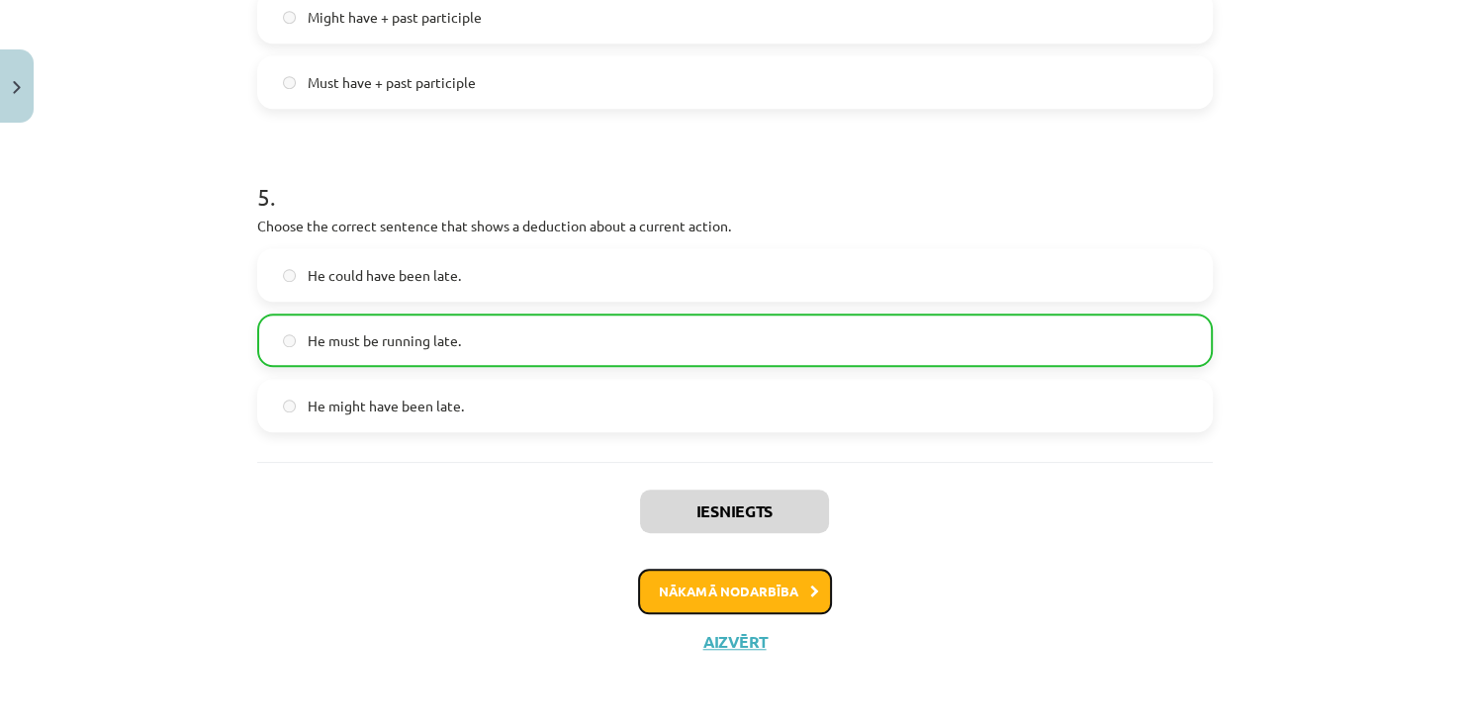
click at [776, 595] on button "Nākamā nodarbība" at bounding box center [735, 591] width 194 height 45
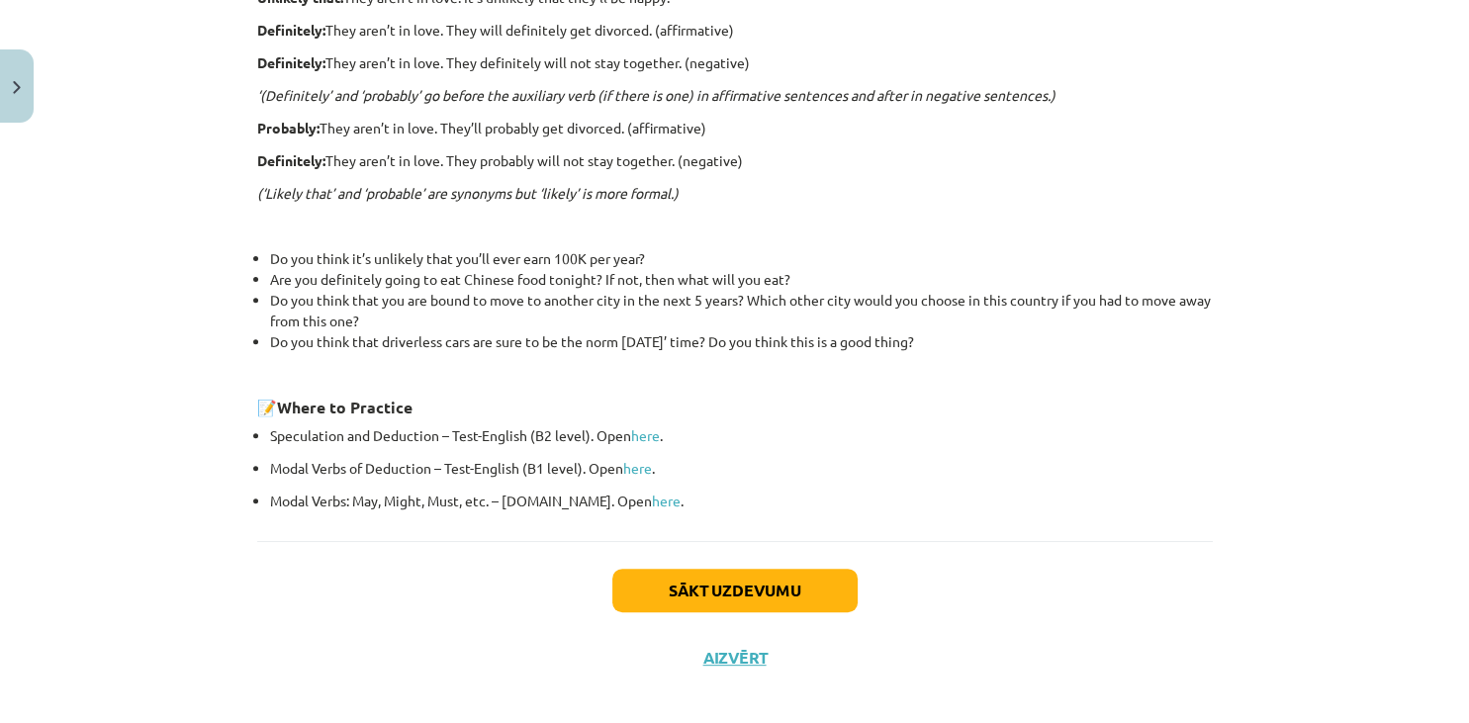
scroll to position [631, 0]
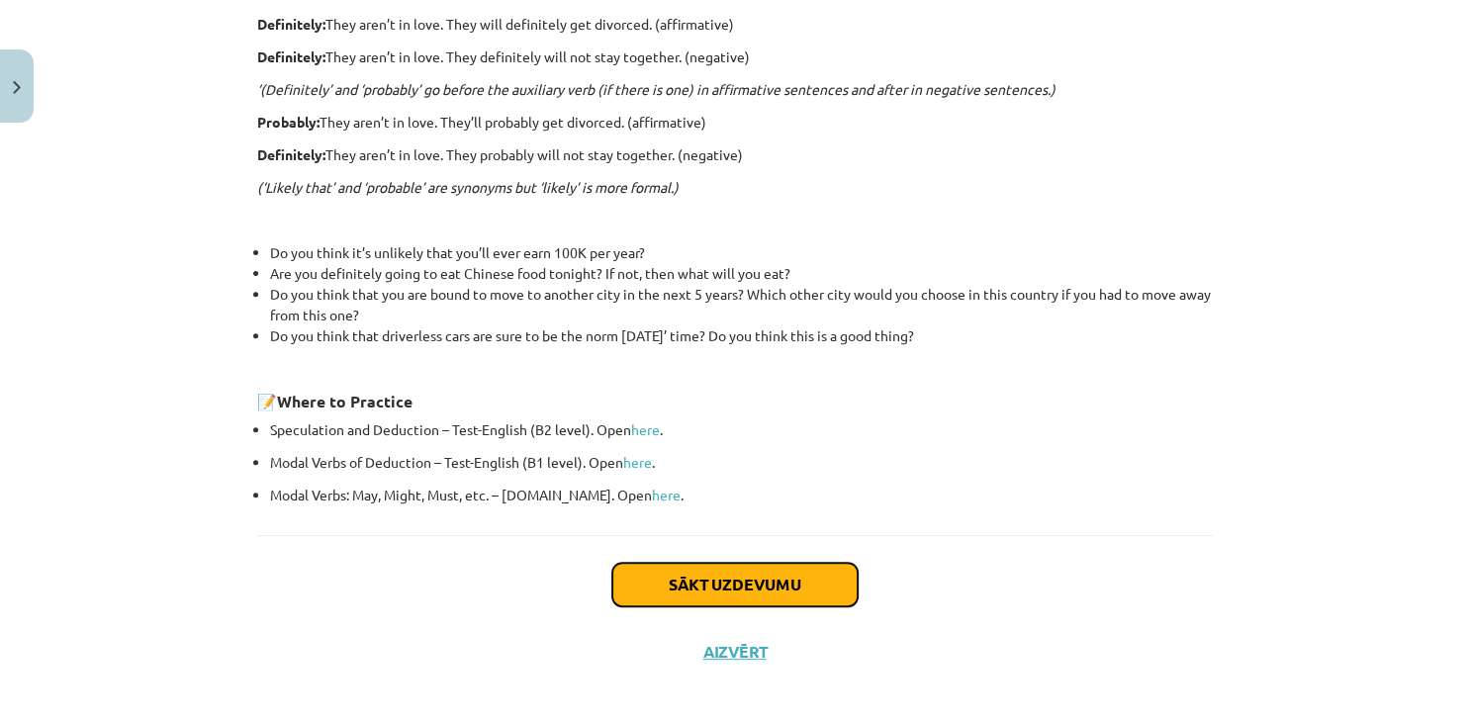
click at [818, 575] on button "Sākt uzdevumu" at bounding box center [734, 585] width 245 height 44
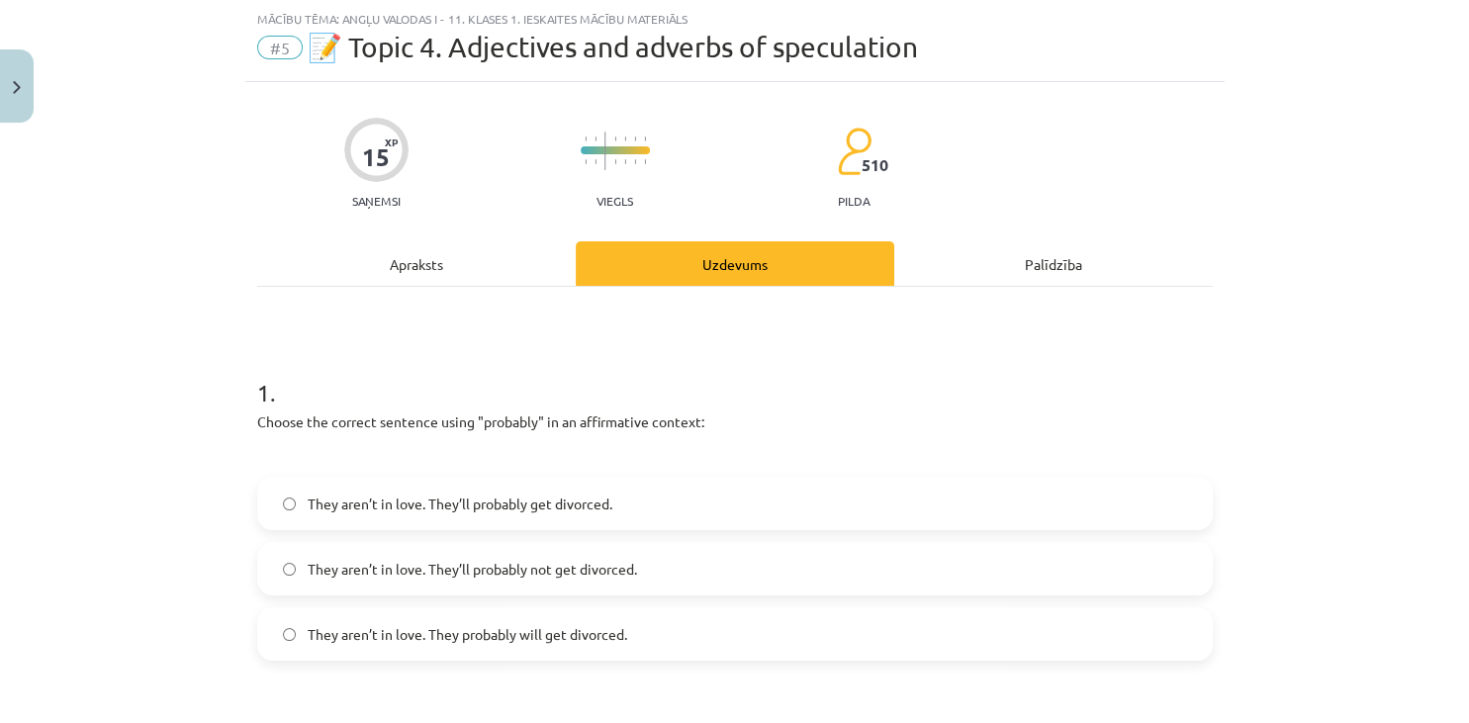
scroll to position [48, 0]
click at [602, 495] on span "They aren’t in love. They’ll probably get divorced." at bounding box center [460, 505] width 305 height 21
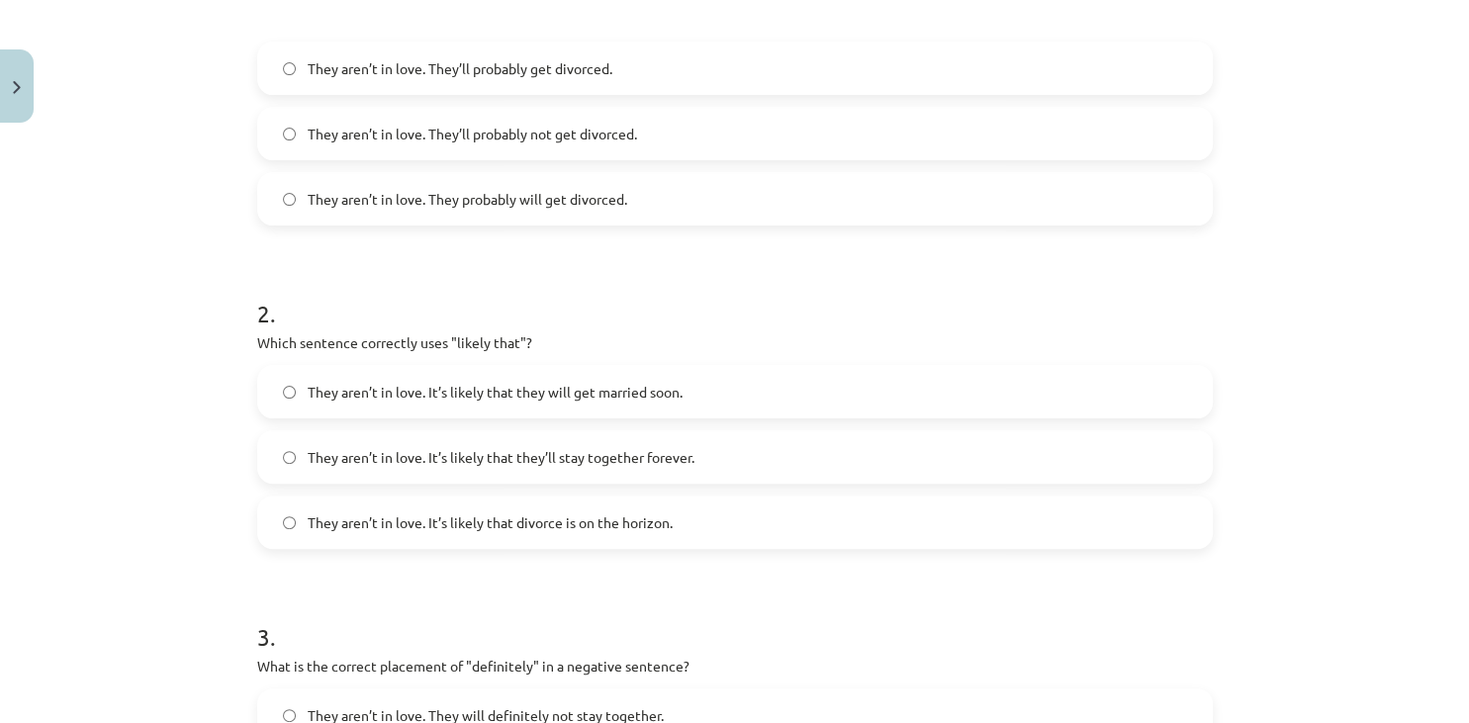
scroll to position [559, 0]
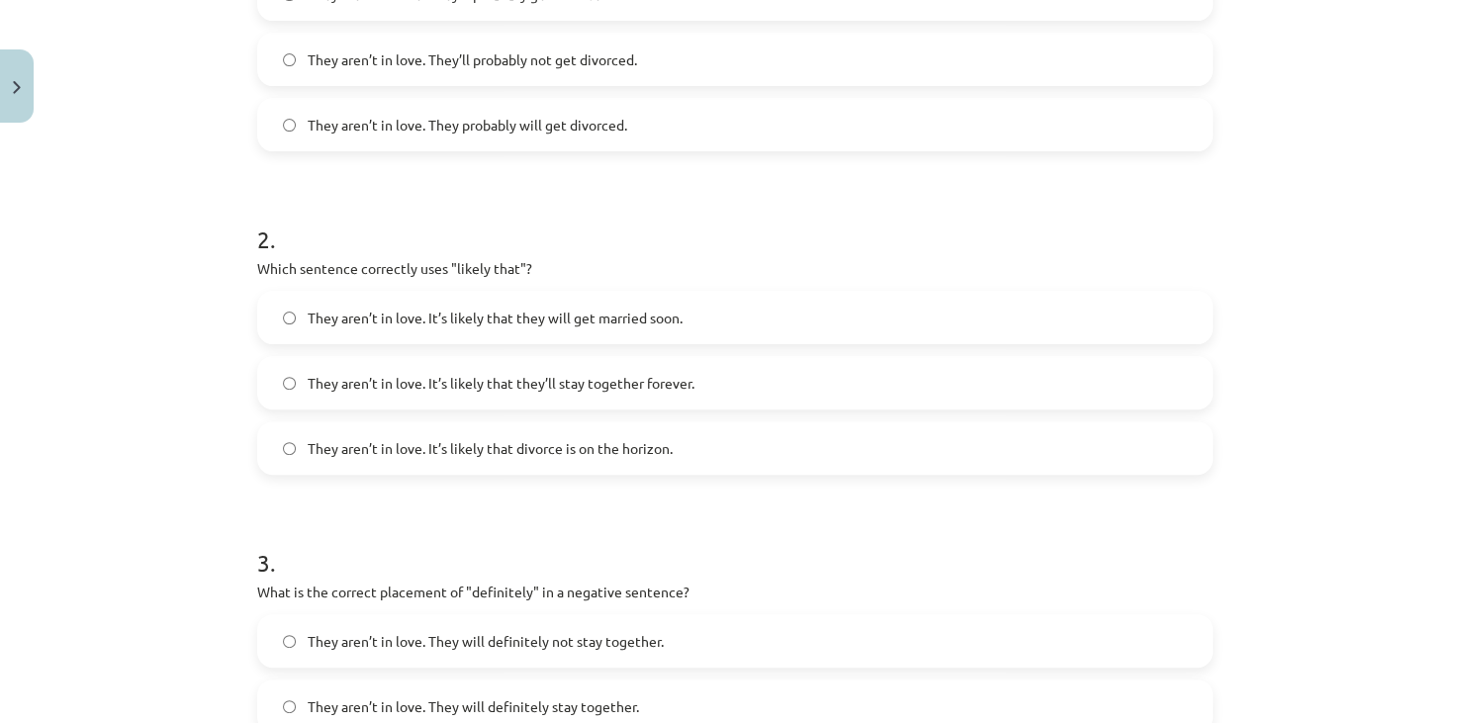
click at [698, 454] on label "They aren’t in love. It’s likely that divorce is on the horizon." at bounding box center [734, 447] width 951 height 49
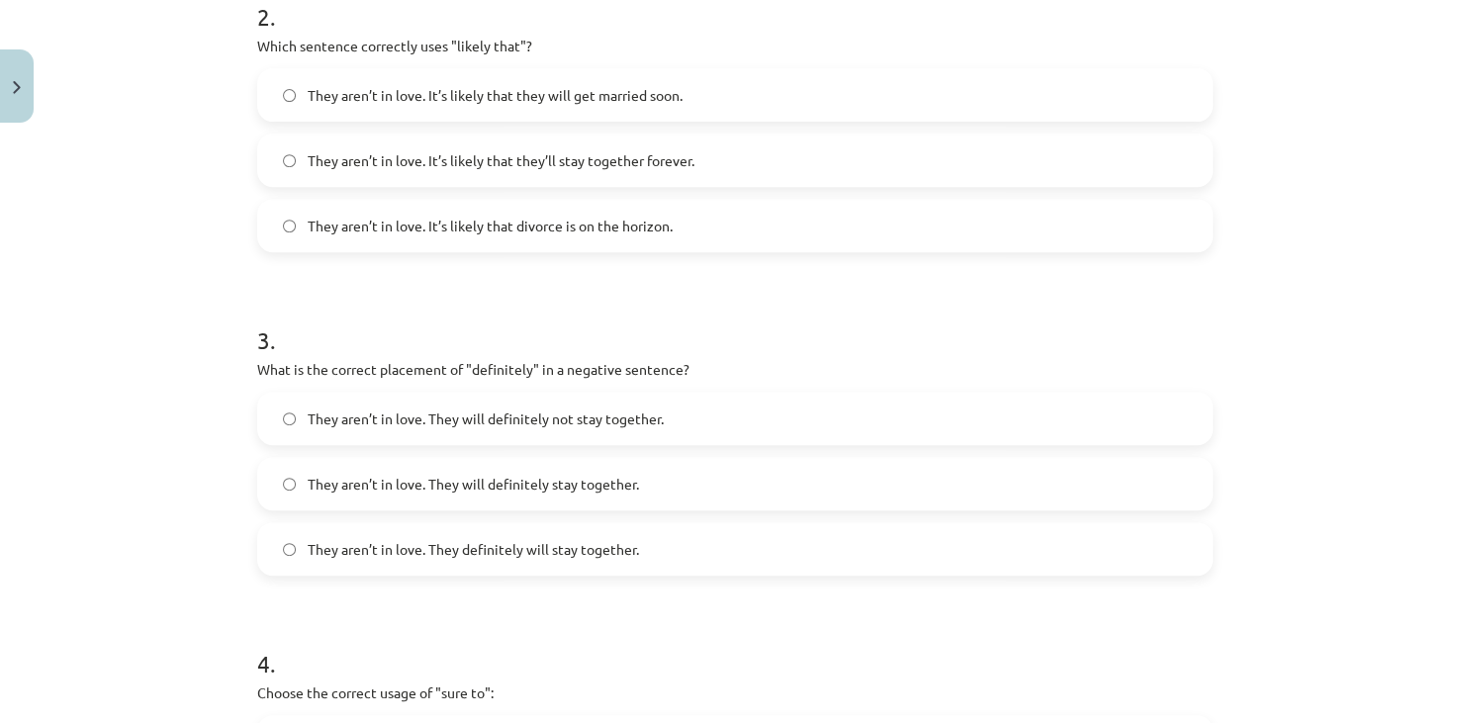
scroll to position [834, 0]
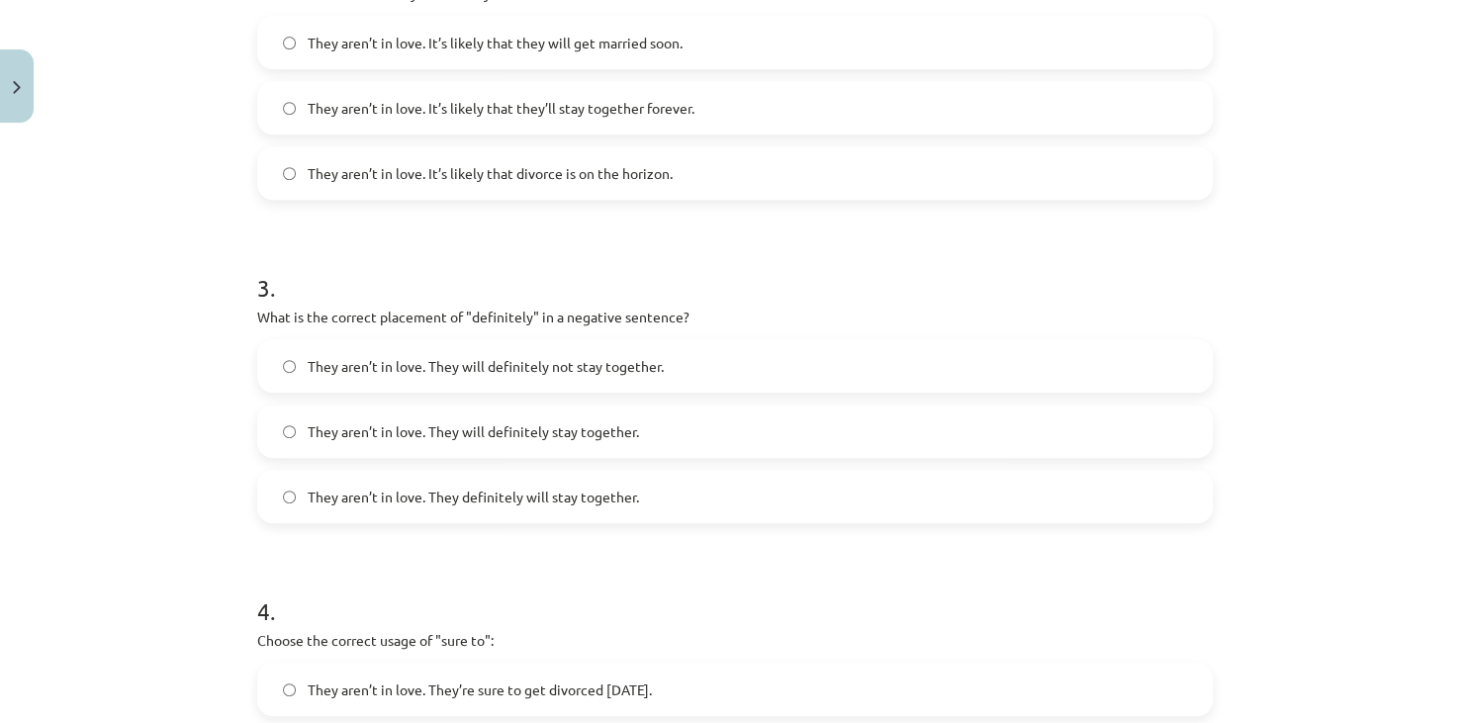
click at [597, 346] on label "They aren’t in love. They will definitely not stay together." at bounding box center [734, 365] width 951 height 49
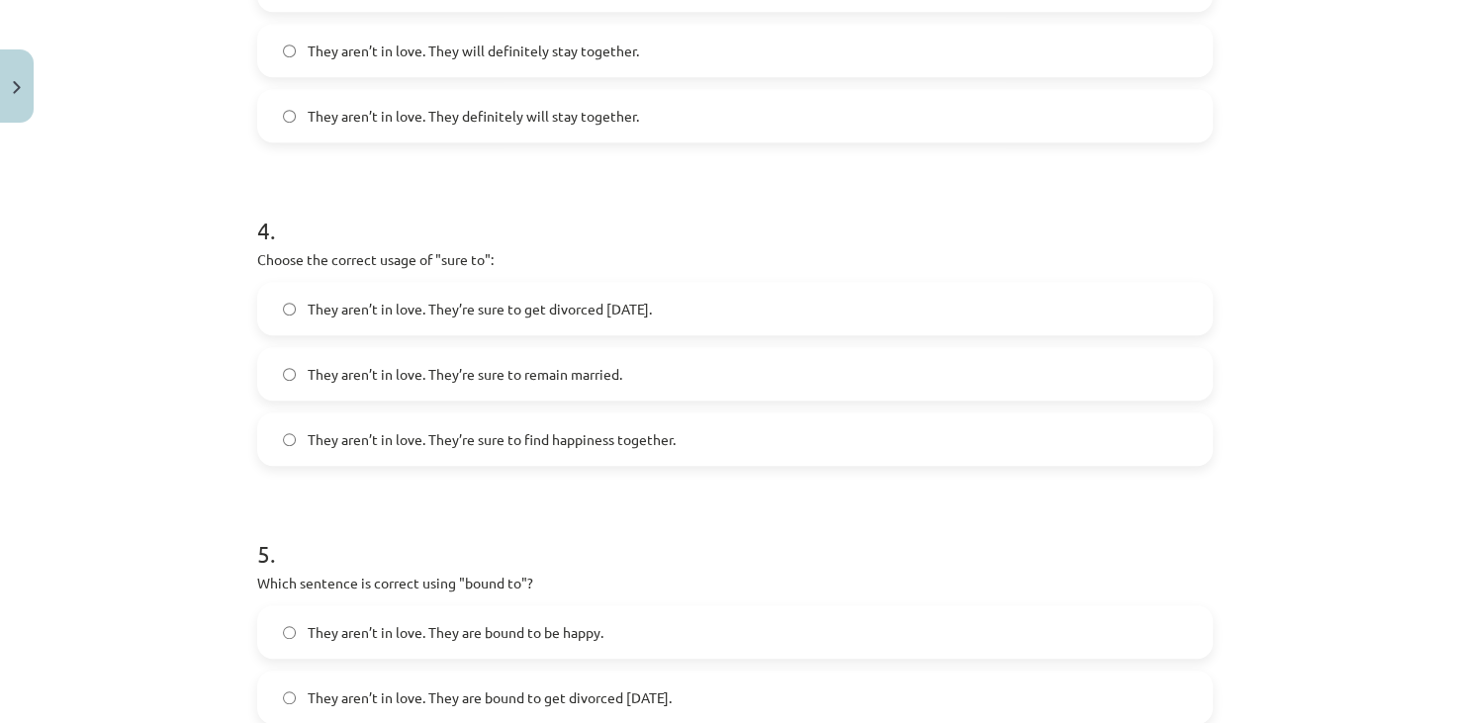
scroll to position [1272, 0]
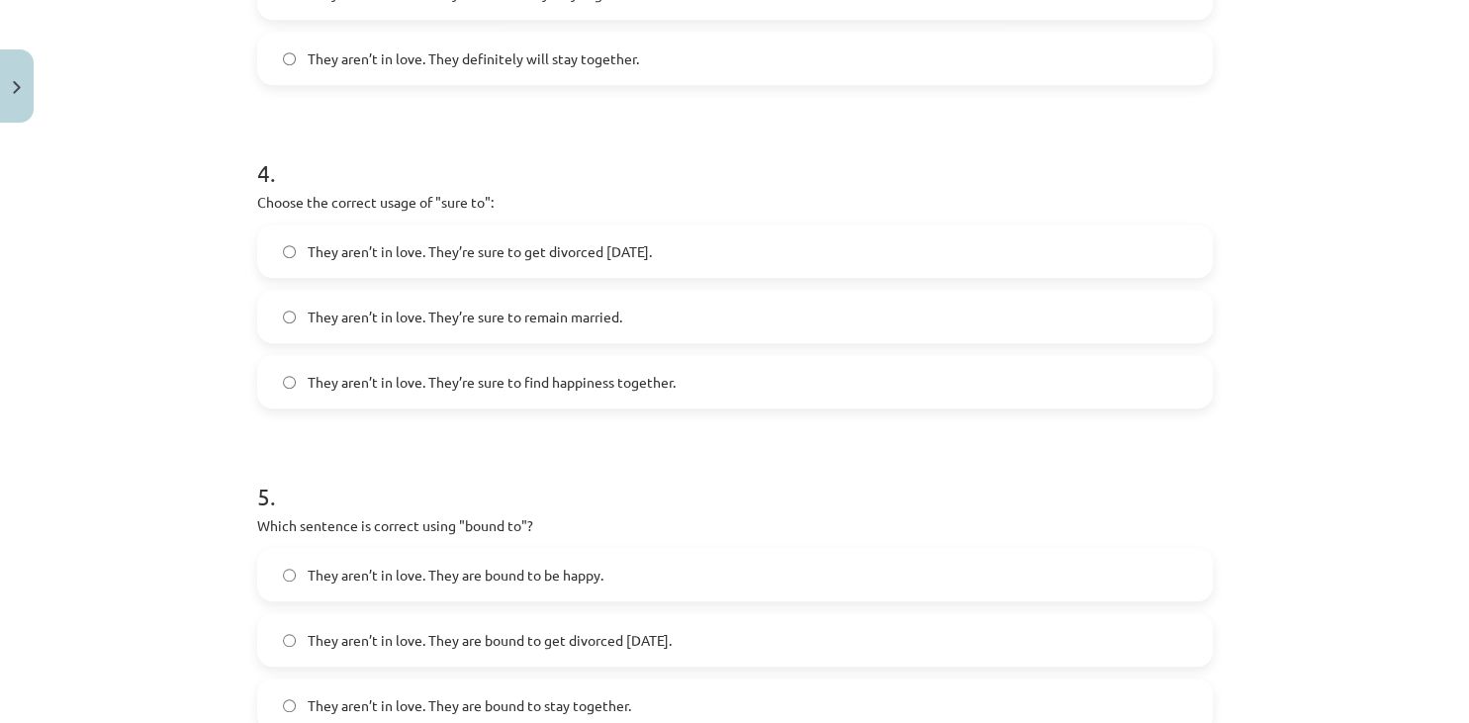
click at [652, 241] on span "They aren’t in love. They’re sure to get divorced within six months." at bounding box center [480, 251] width 344 height 21
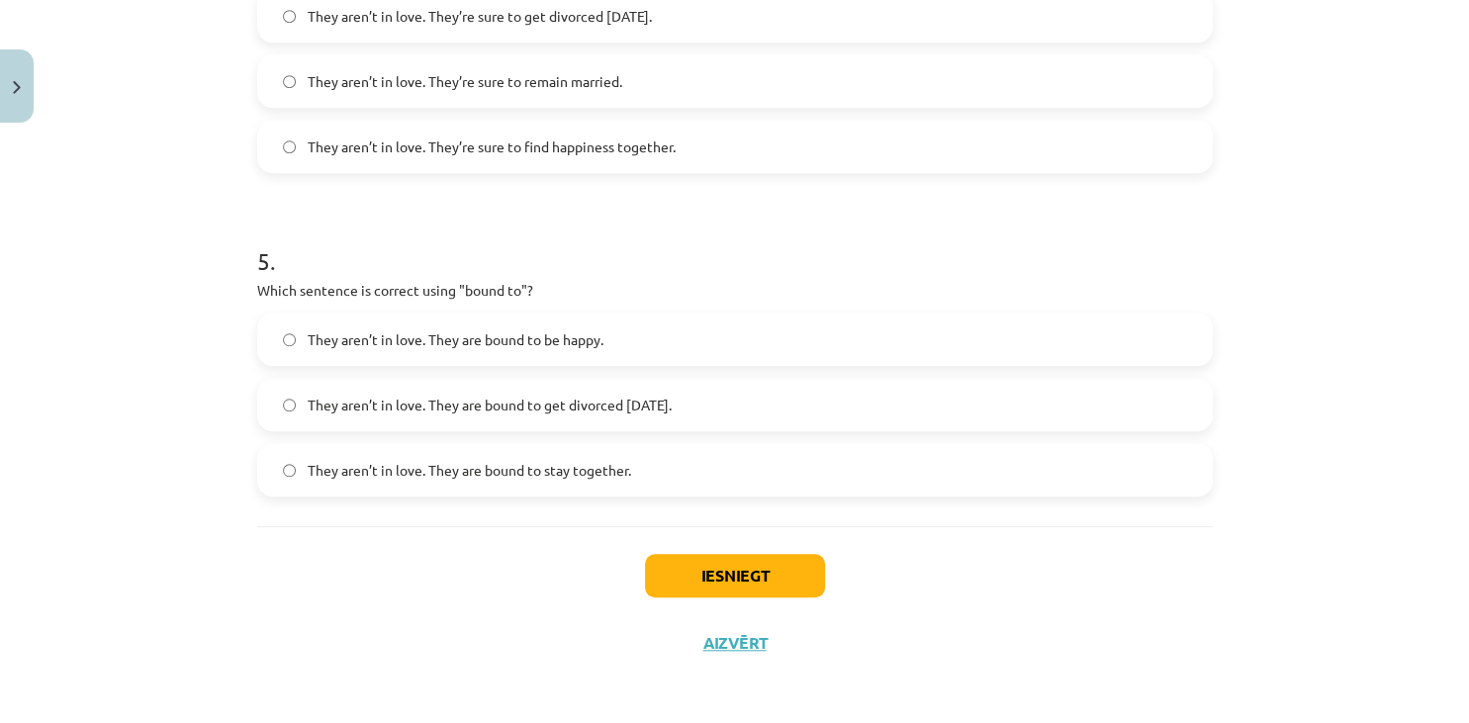
scroll to position [1509, 0]
click at [600, 409] on span "They aren’t in love. They are bound to get divorced within six months." at bounding box center [490, 403] width 364 height 21
click at [680, 575] on button "Iesniegt" at bounding box center [735, 574] width 180 height 44
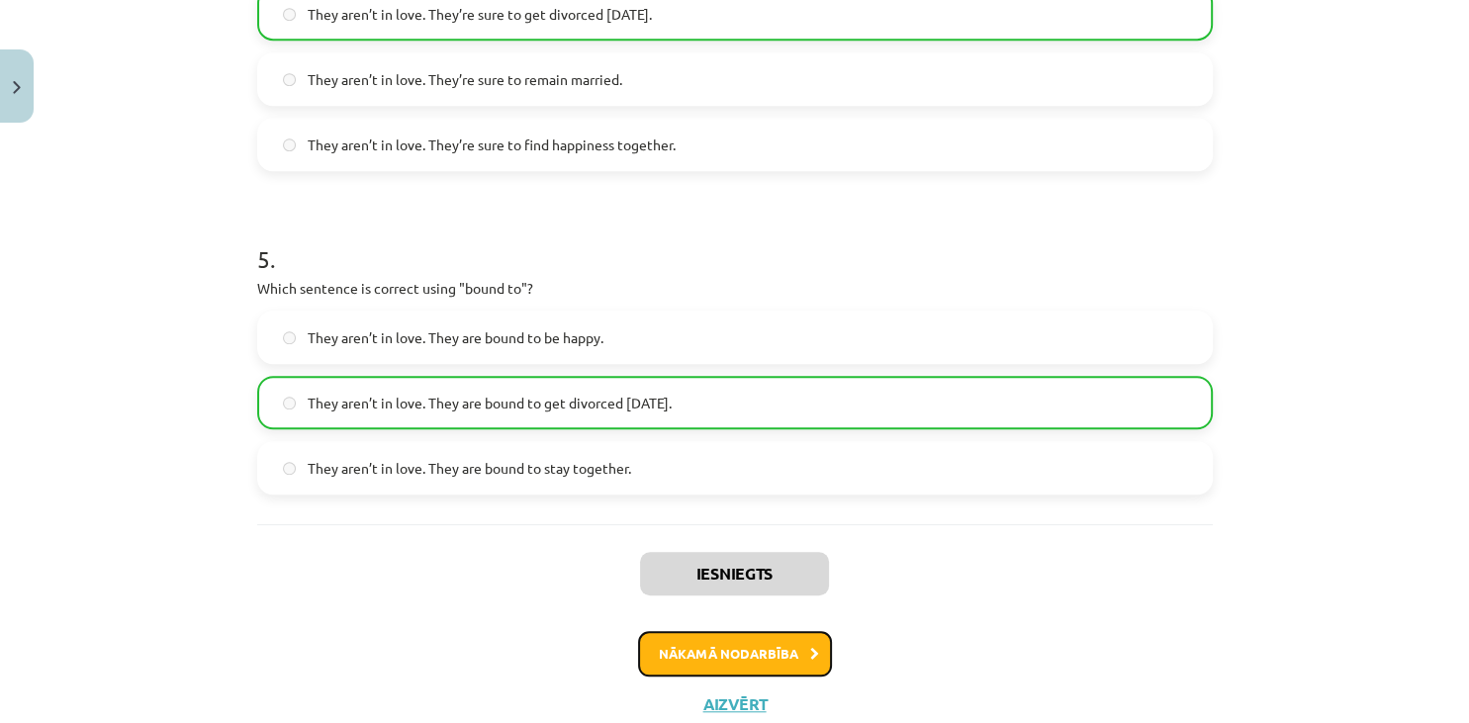
click at [706, 663] on button "Nākamā nodarbība" at bounding box center [735, 653] width 194 height 45
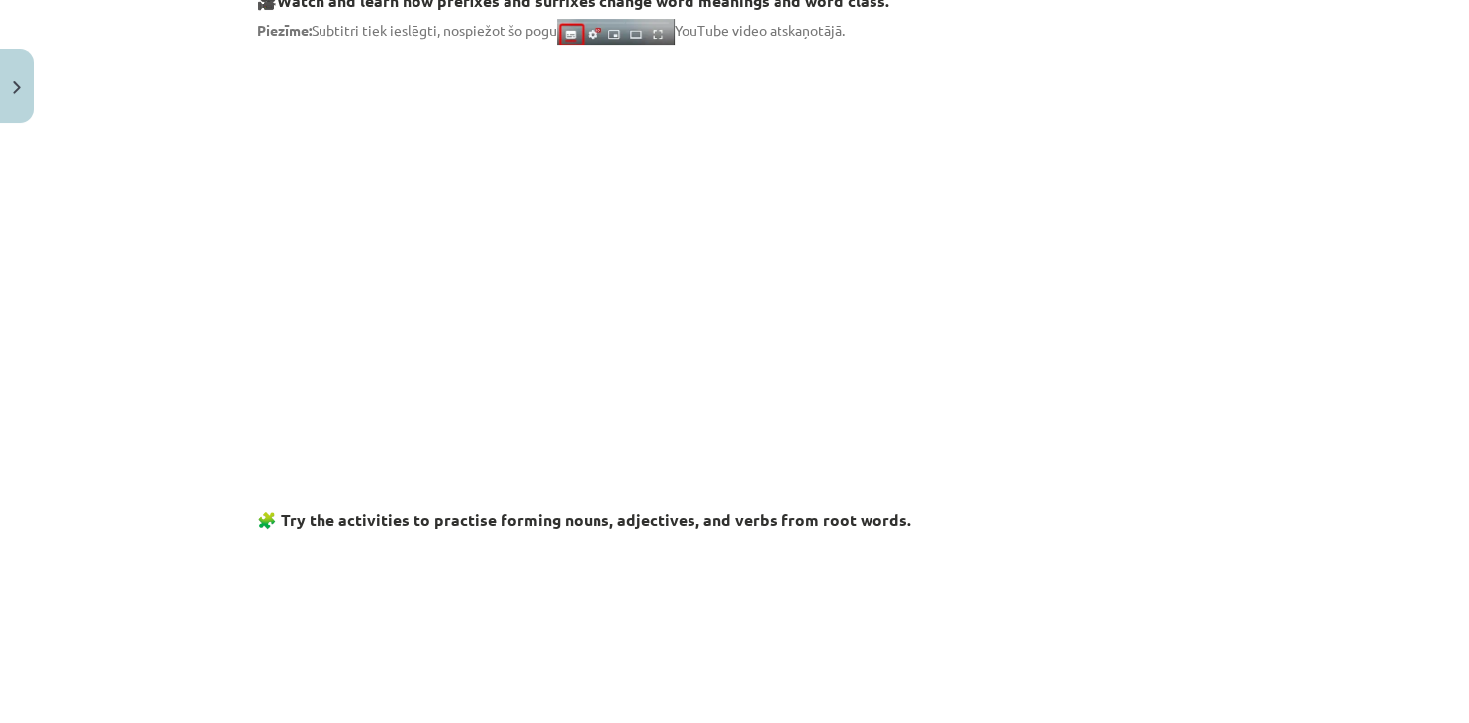
scroll to position [75, 0]
